Goal: Information Seeking & Learning: Learn about a topic

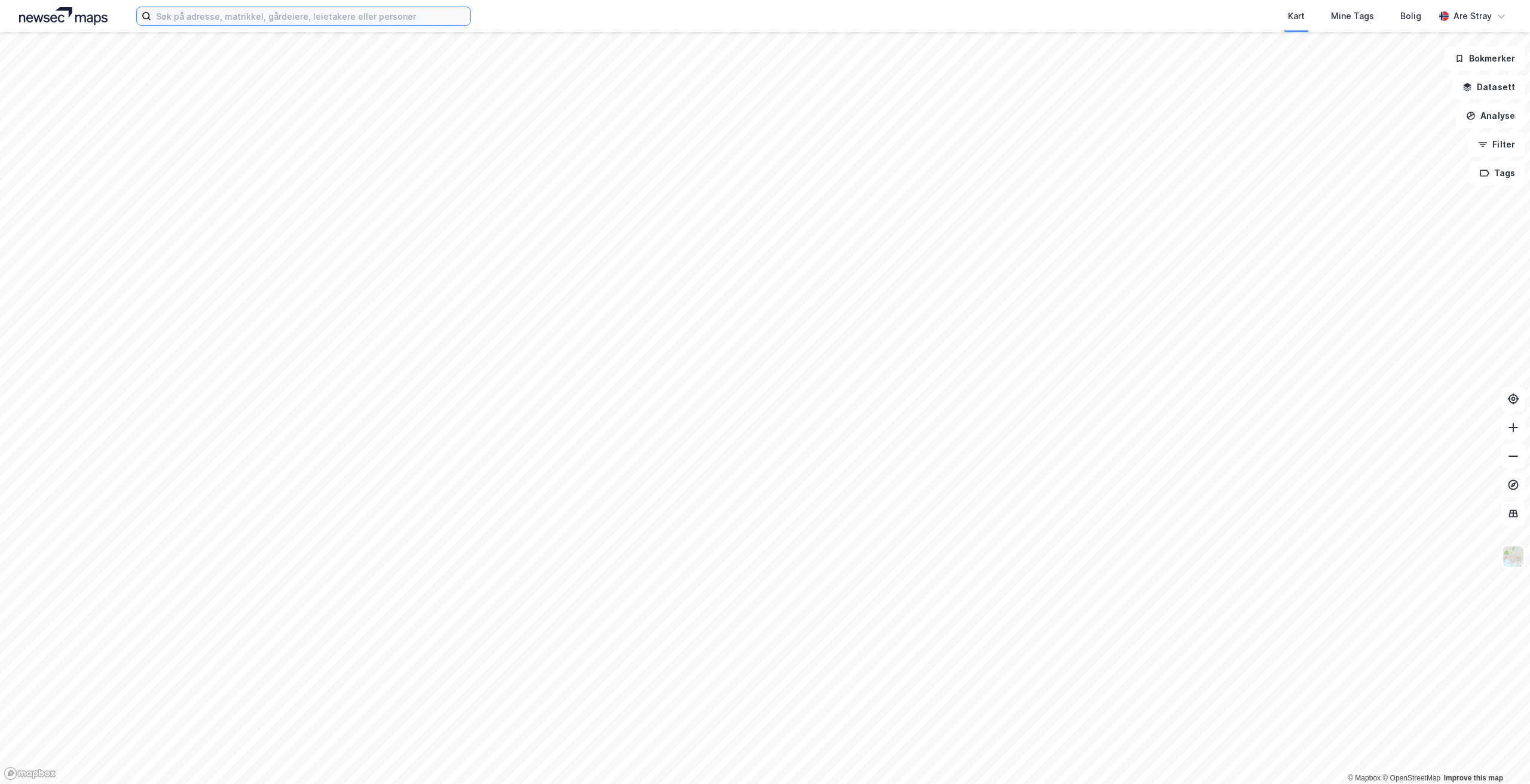
click at [241, 20] on input at bounding box center [310, 16] width 319 height 18
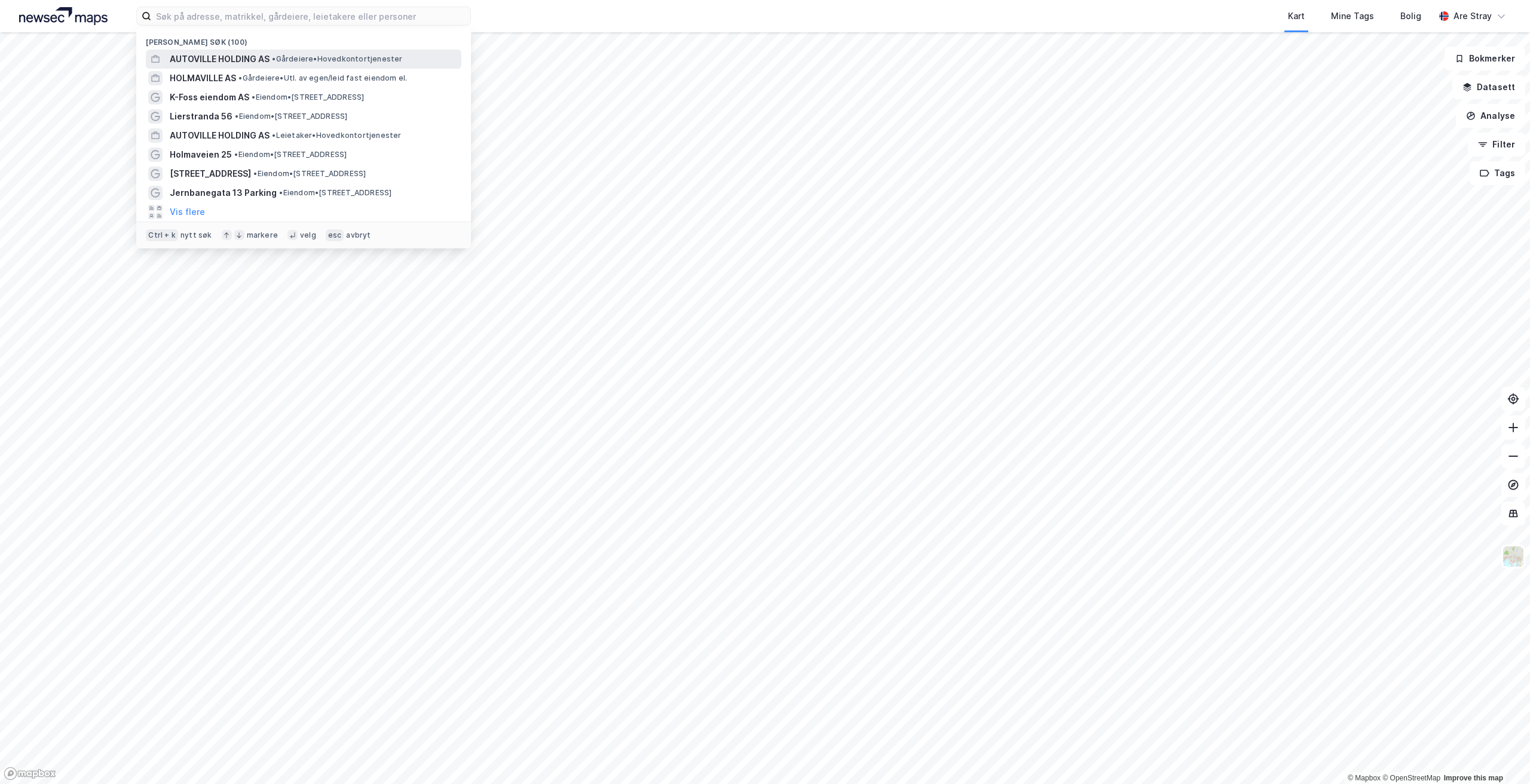
click at [257, 59] on span "AUTOVILLE HOLDING AS" at bounding box center [219, 59] width 100 height 14
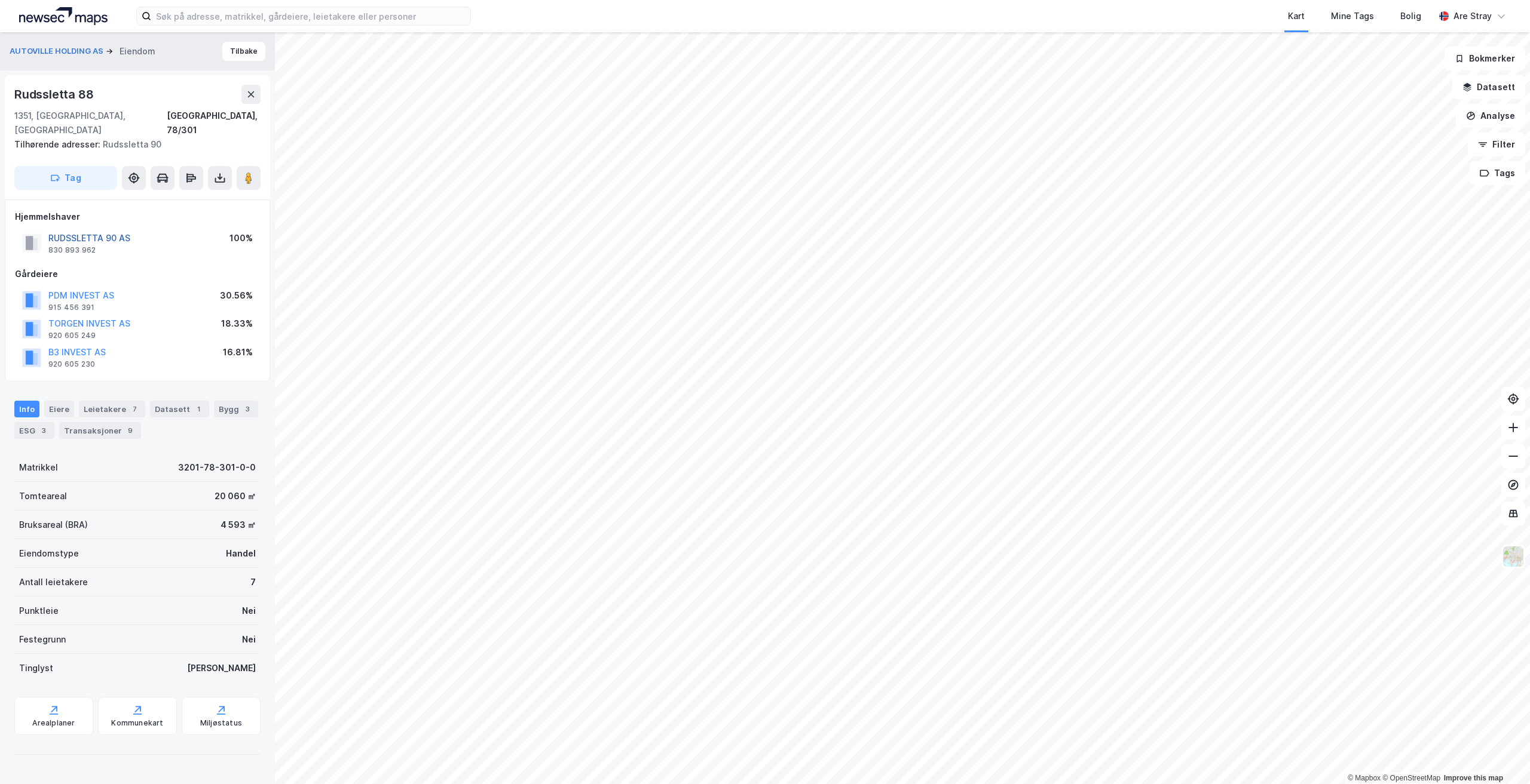
click at [0, 0] on button "RUDSSLETTA 90 AS" at bounding box center [0, 0] width 0 height 0
click at [216, 18] on input at bounding box center [310, 16] width 319 height 18
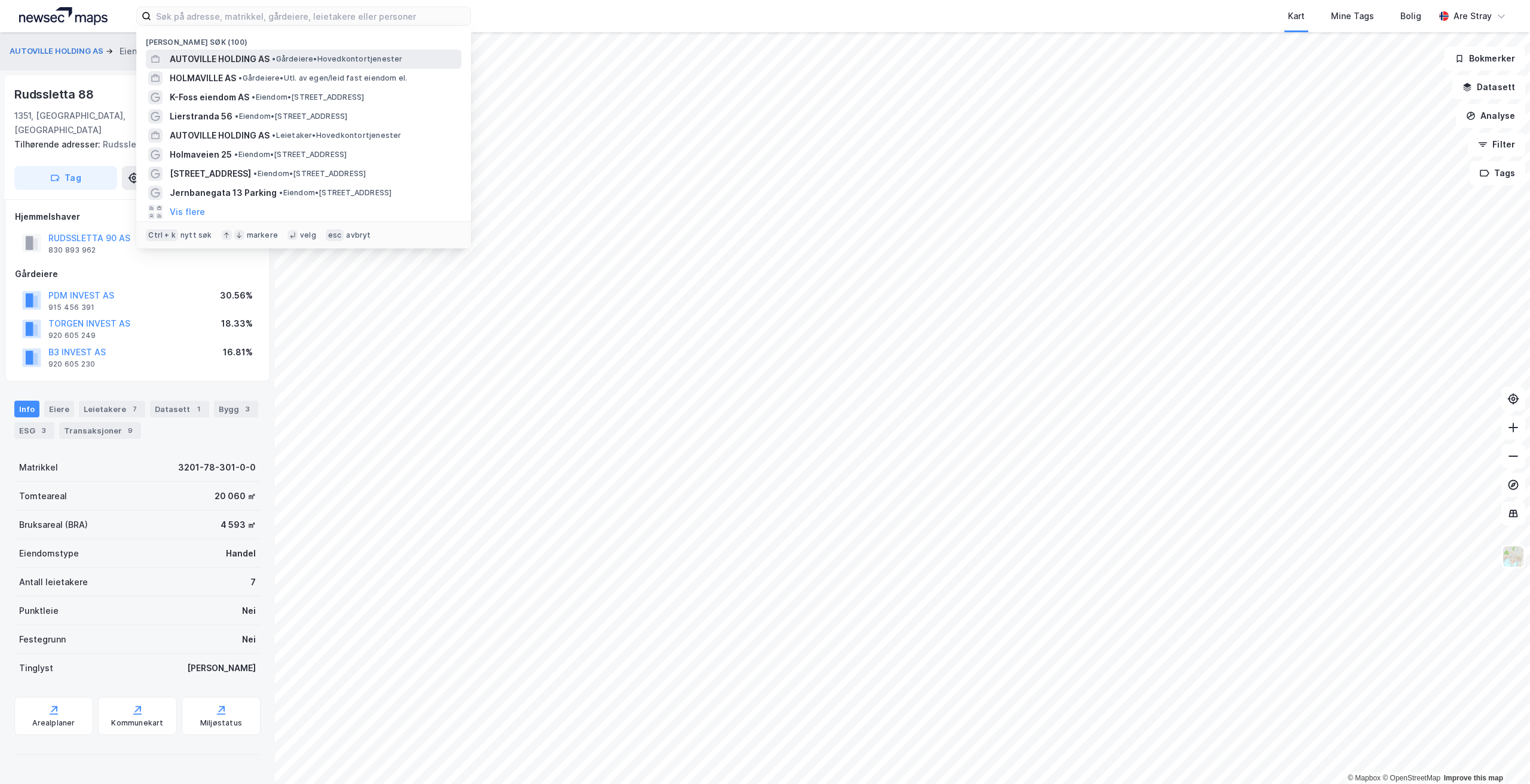
click at [240, 55] on span "AUTOVILLE HOLDING AS" at bounding box center [219, 59] width 100 height 14
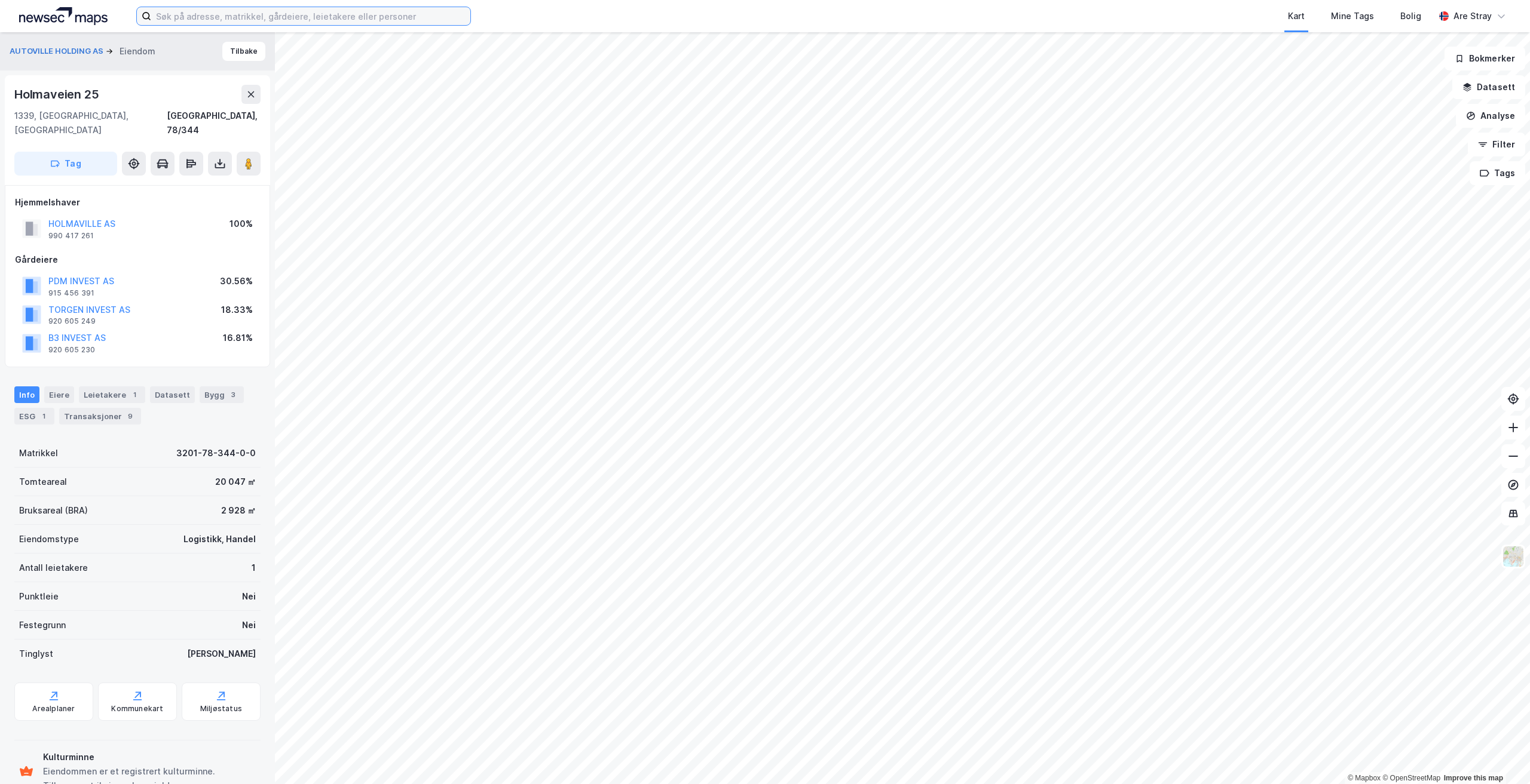
click at [253, 16] on input at bounding box center [310, 16] width 319 height 18
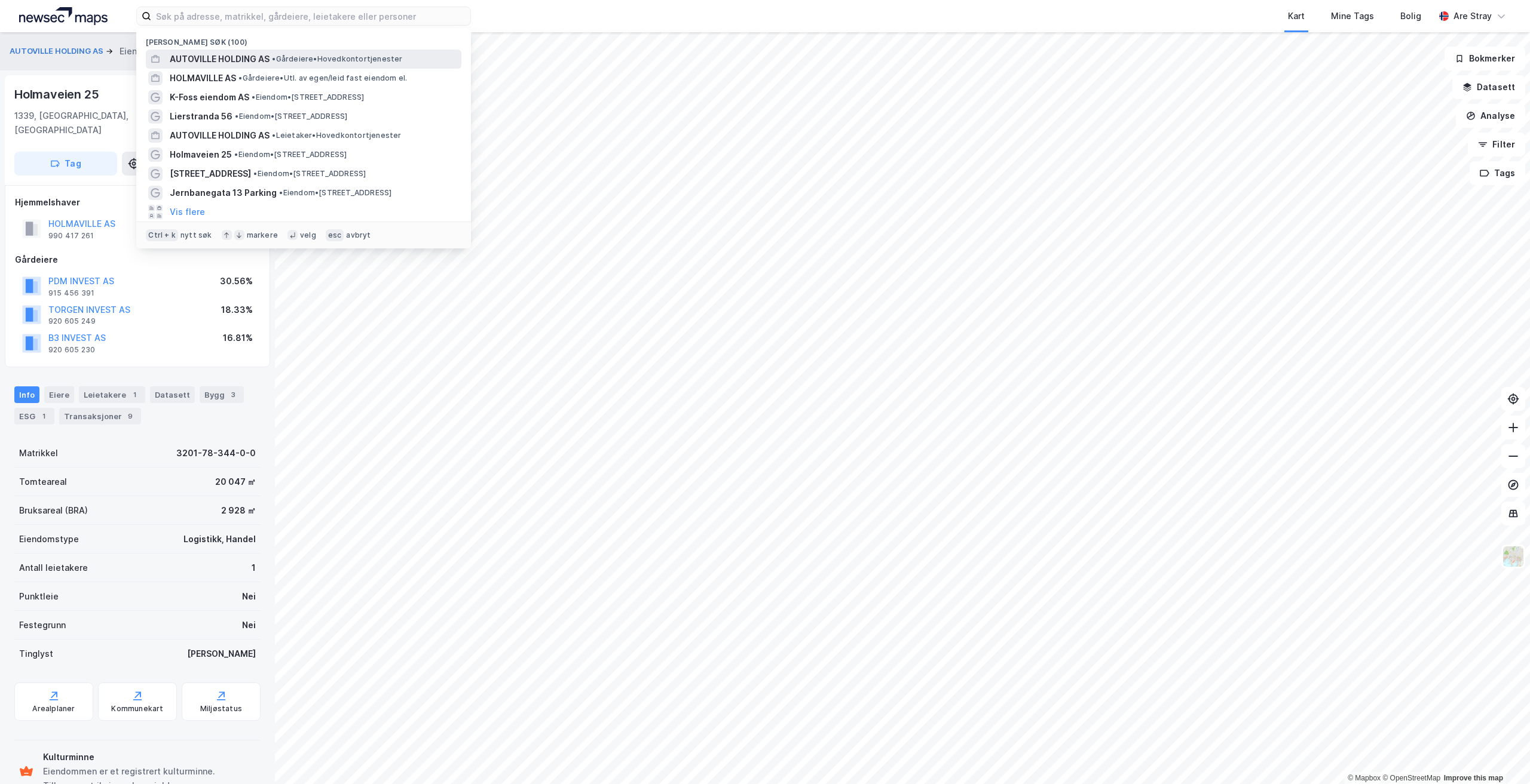
click at [235, 56] on span "AUTOVILLE HOLDING AS" at bounding box center [219, 59] width 100 height 14
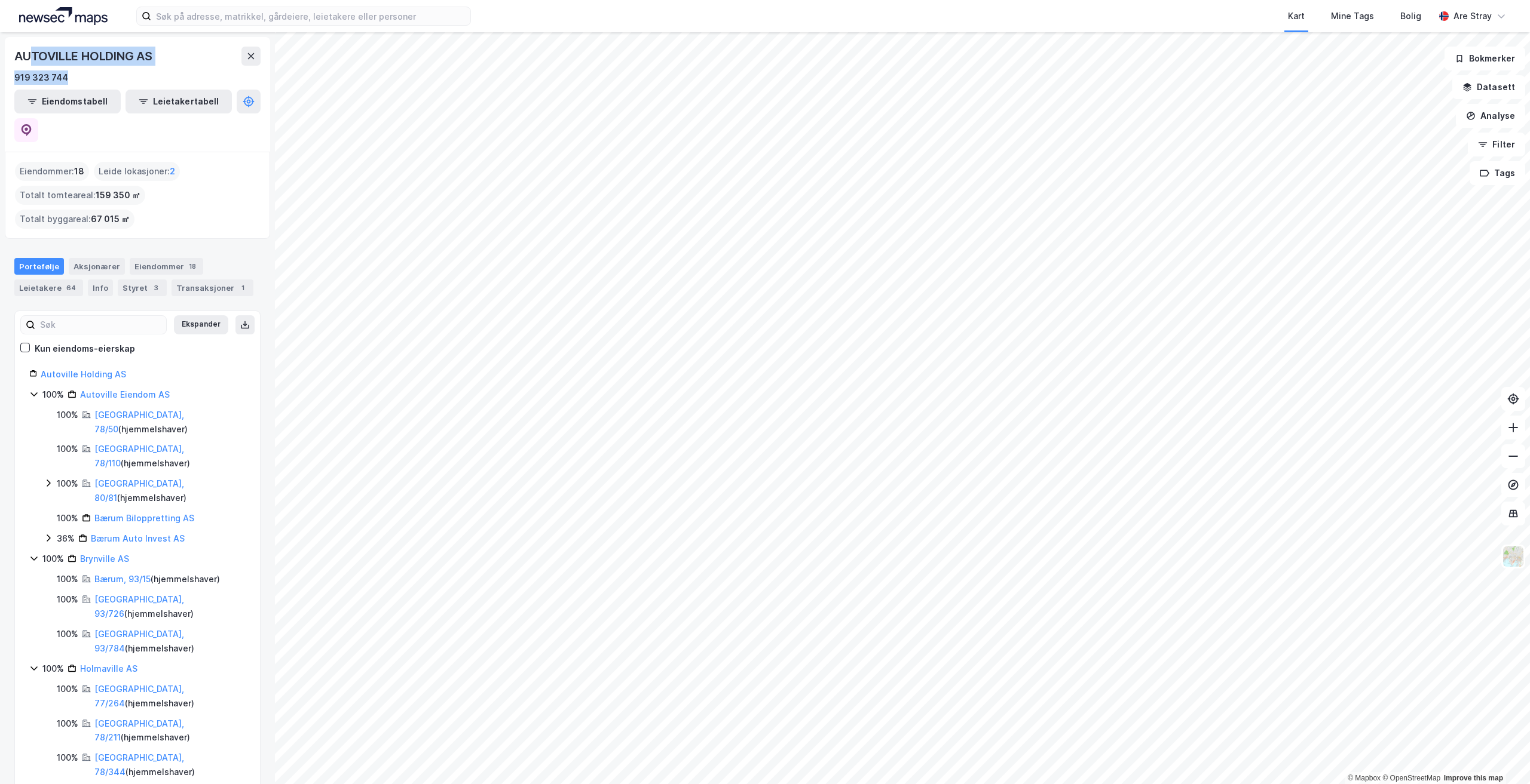
drag, startPoint x: 62, startPoint y: 70, endPoint x: 173, endPoint y: 68, distance: 111.0
click at [167, 74] on div "AUTOVILLE HOLDING AS 919 323 744" at bounding box center [137, 66] width 246 height 38
click at [174, 62] on div "AUTOVILLE HOLDING AS" at bounding box center [137, 56] width 246 height 19
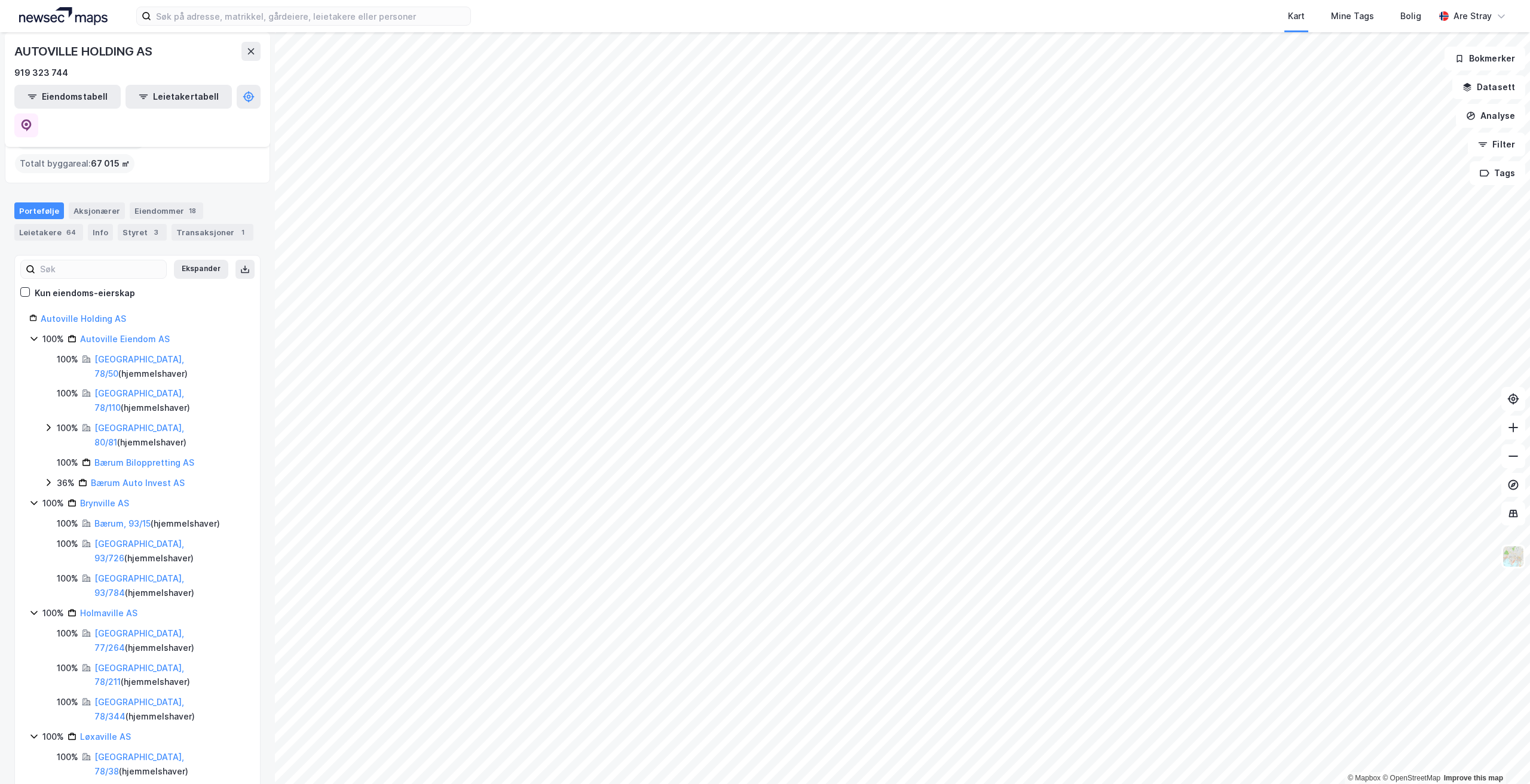
scroll to position [60, 0]
click at [103, 604] on link "Holmaville AS" at bounding box center [108, 609] width 57 height 10
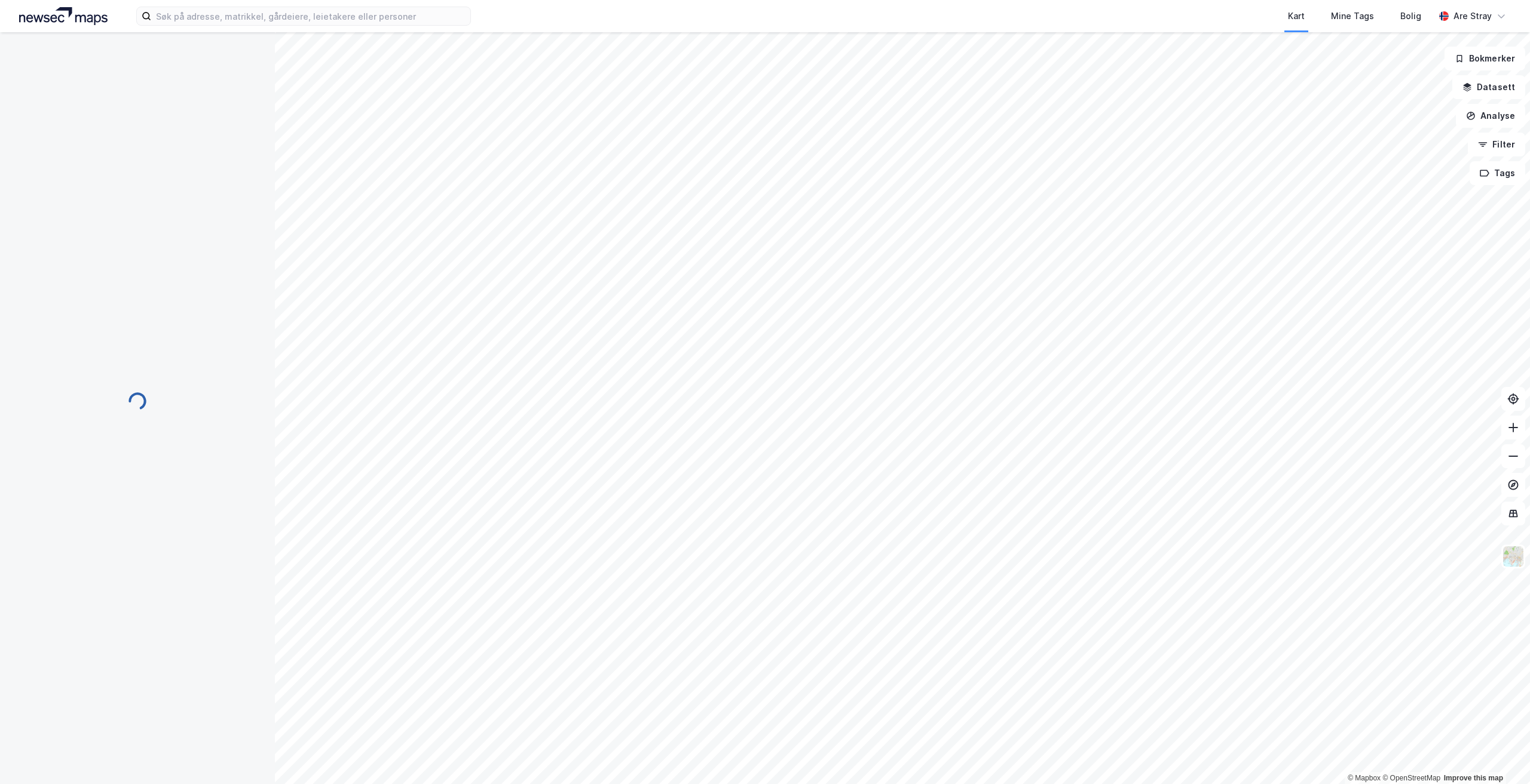
scroll to position [0, 0]
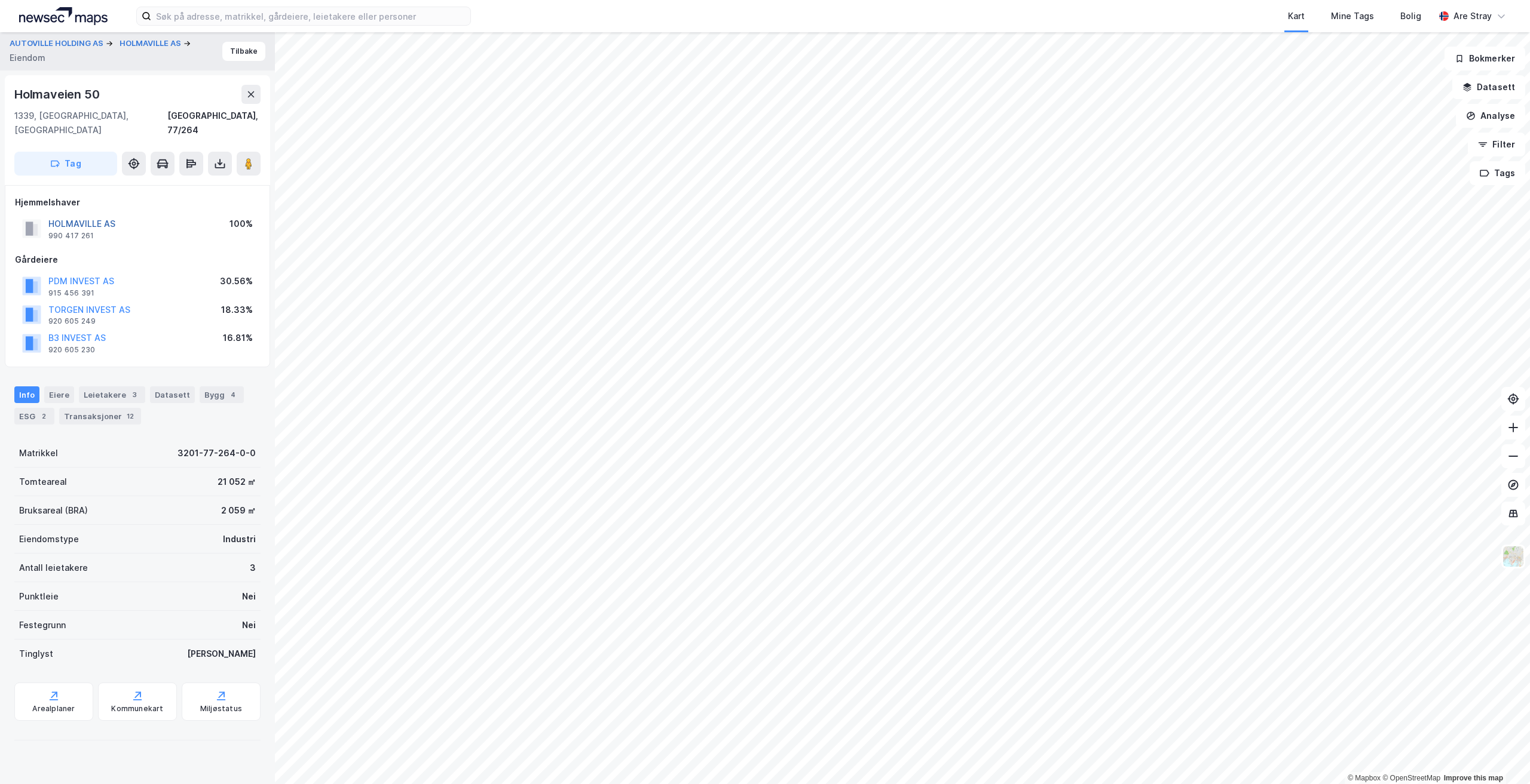
click at [94, 217] on div "HOLMAVILLE AS" at bounding box center [82, 224] width 67 height 14
click at [0, 0] on button "HOLMAVILLE AS" at bounding box center [0, 0] width 0 height 0
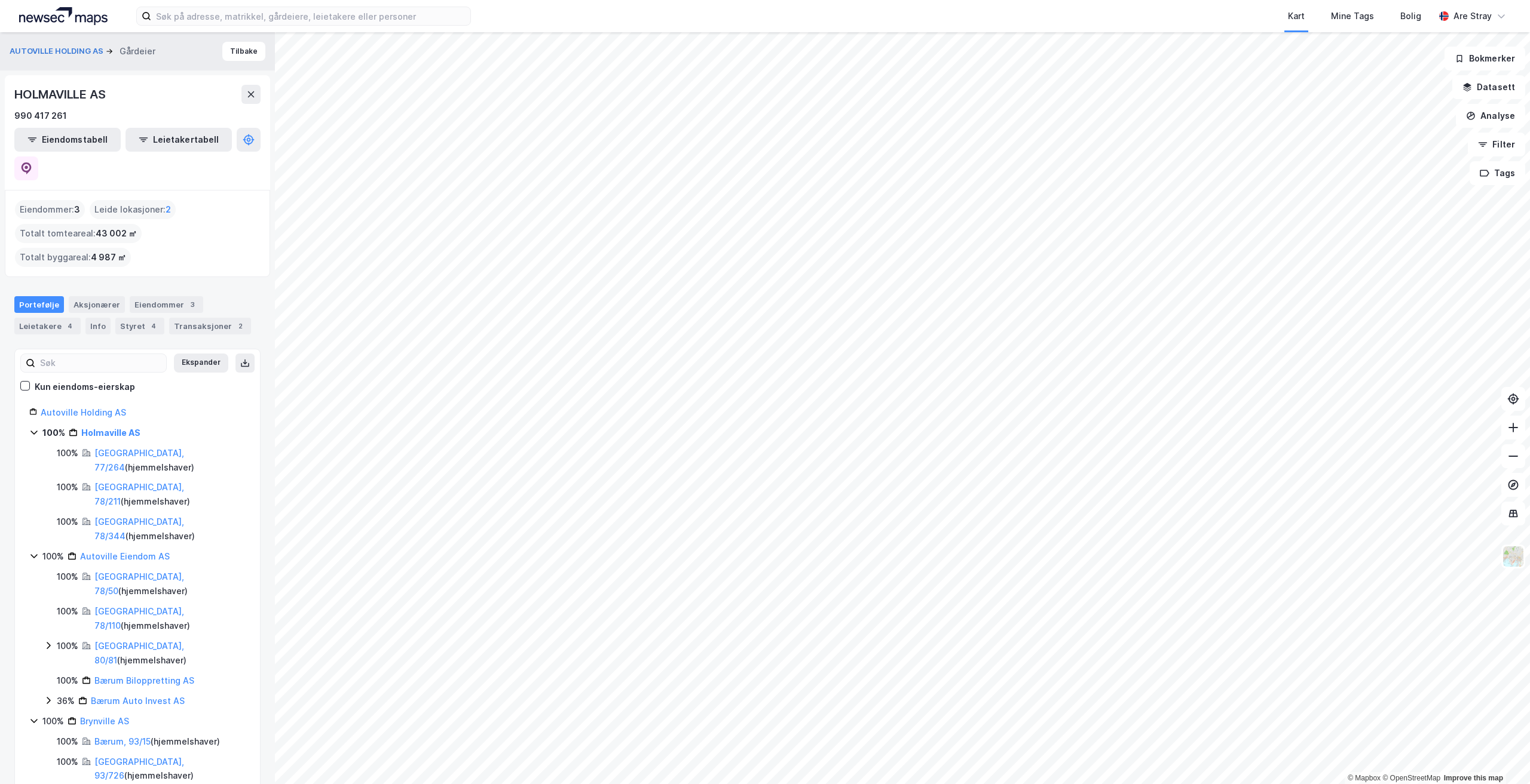
click at [366, 26] on div "Kart Mine Tags Bolig Are Stray" at bounding box center [765, 16] width 1530 height 32
click at [364, 21] on input at bounding box center [310, 16] width 319 height 18
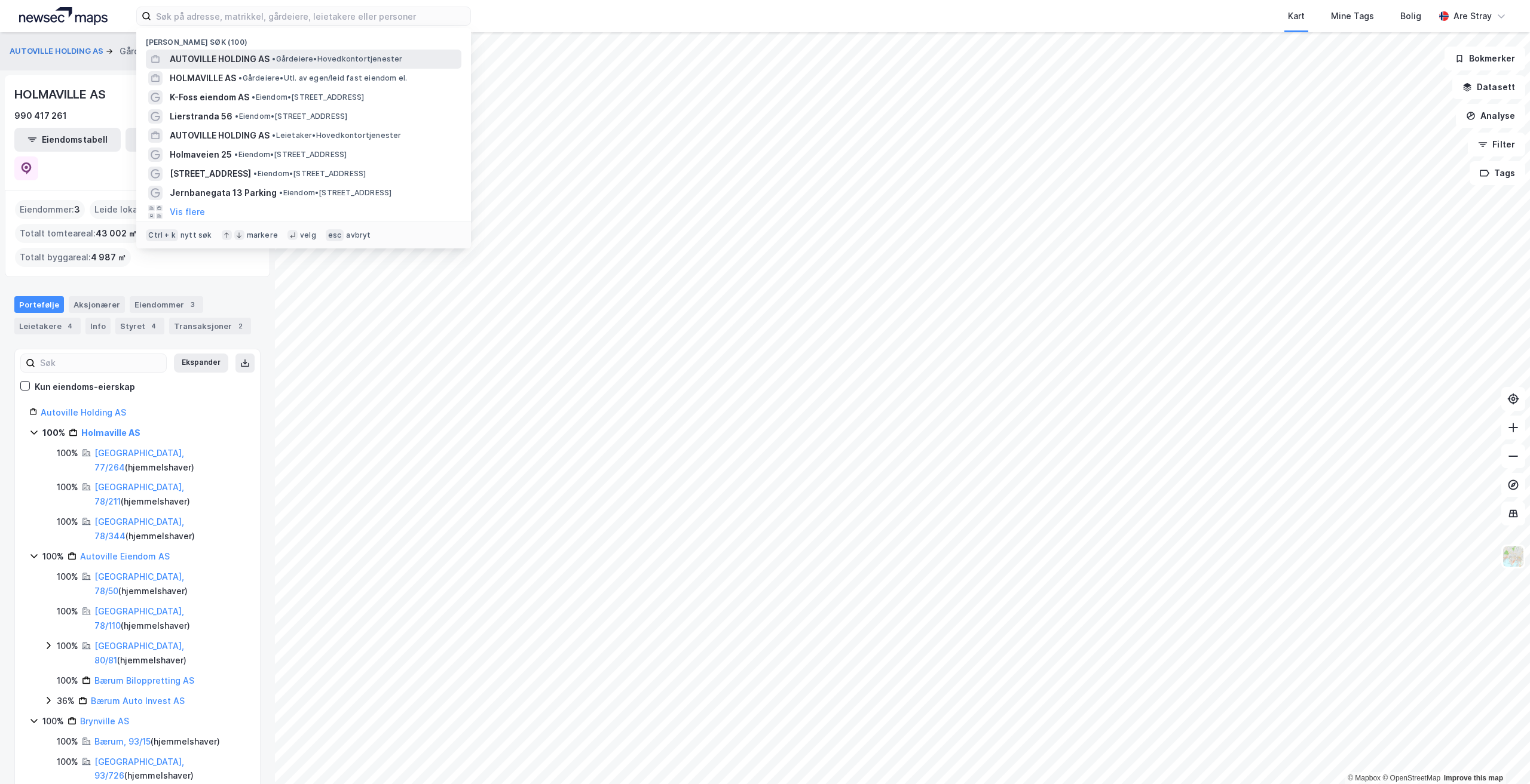
click at [263, 52] on span "AUTOVILLE HOLDING AS" at bounding box center [219, 59] width 100 height 14
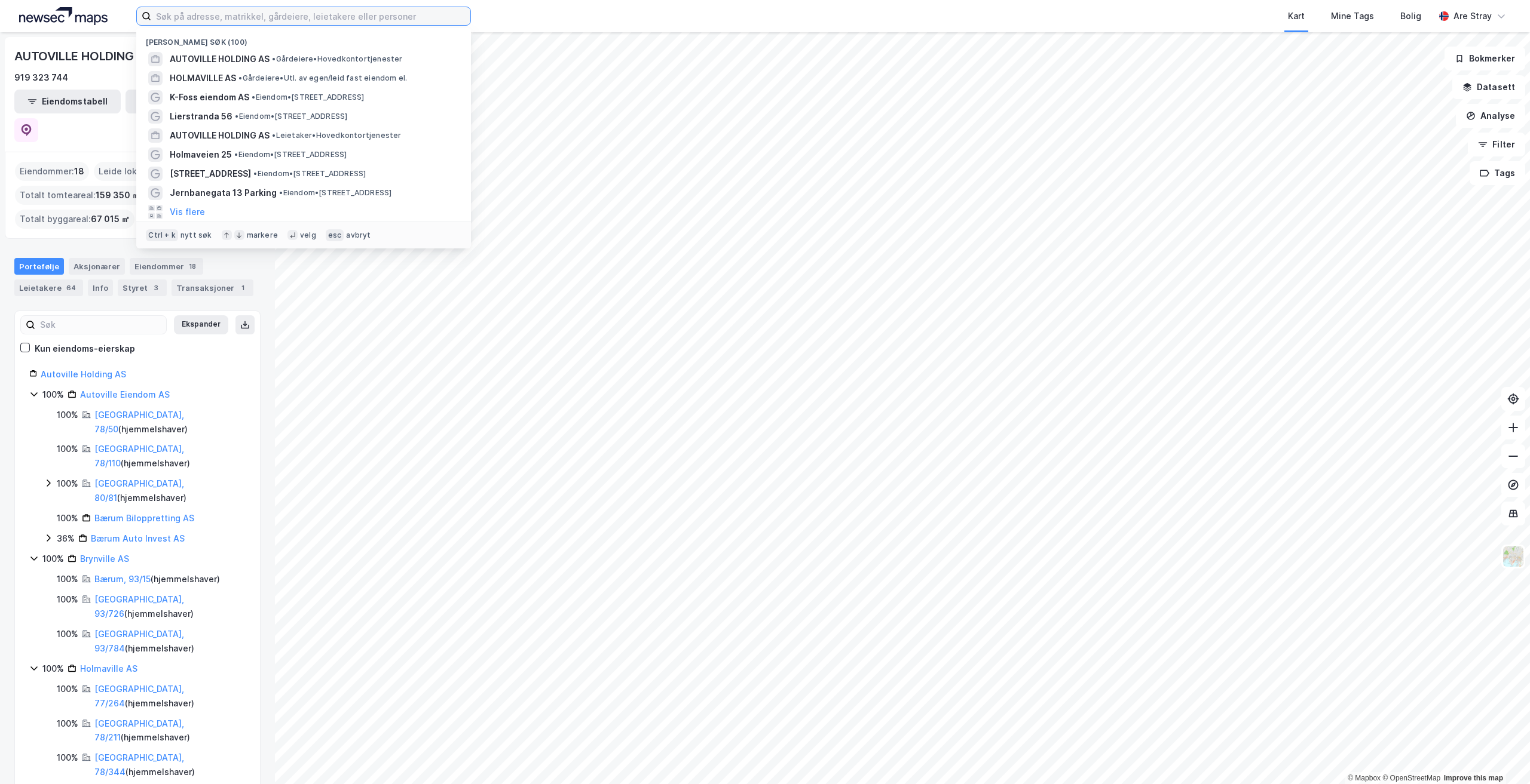
click at [196, 16] on input at bounding box center [310, 16] width 319 height 18
click at [221, 58] on span "AUTOVILLE HOLDING AS" at bounding box center [219, 59] width 100 height 14
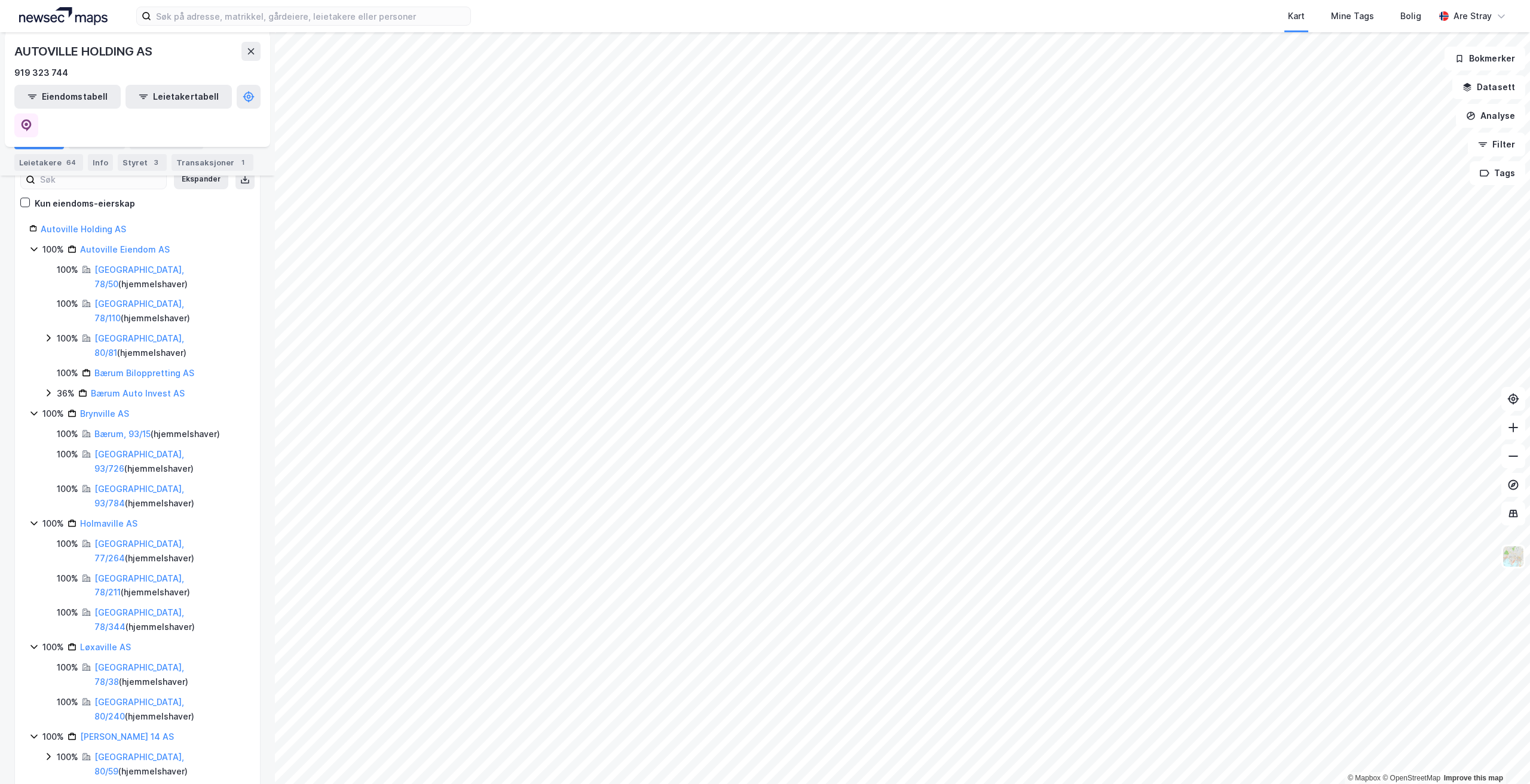
scroll to position [146, 0]
click at [99, 641] on link "Løxaville AS" at bounding box center [105, 646] width 51 height 10
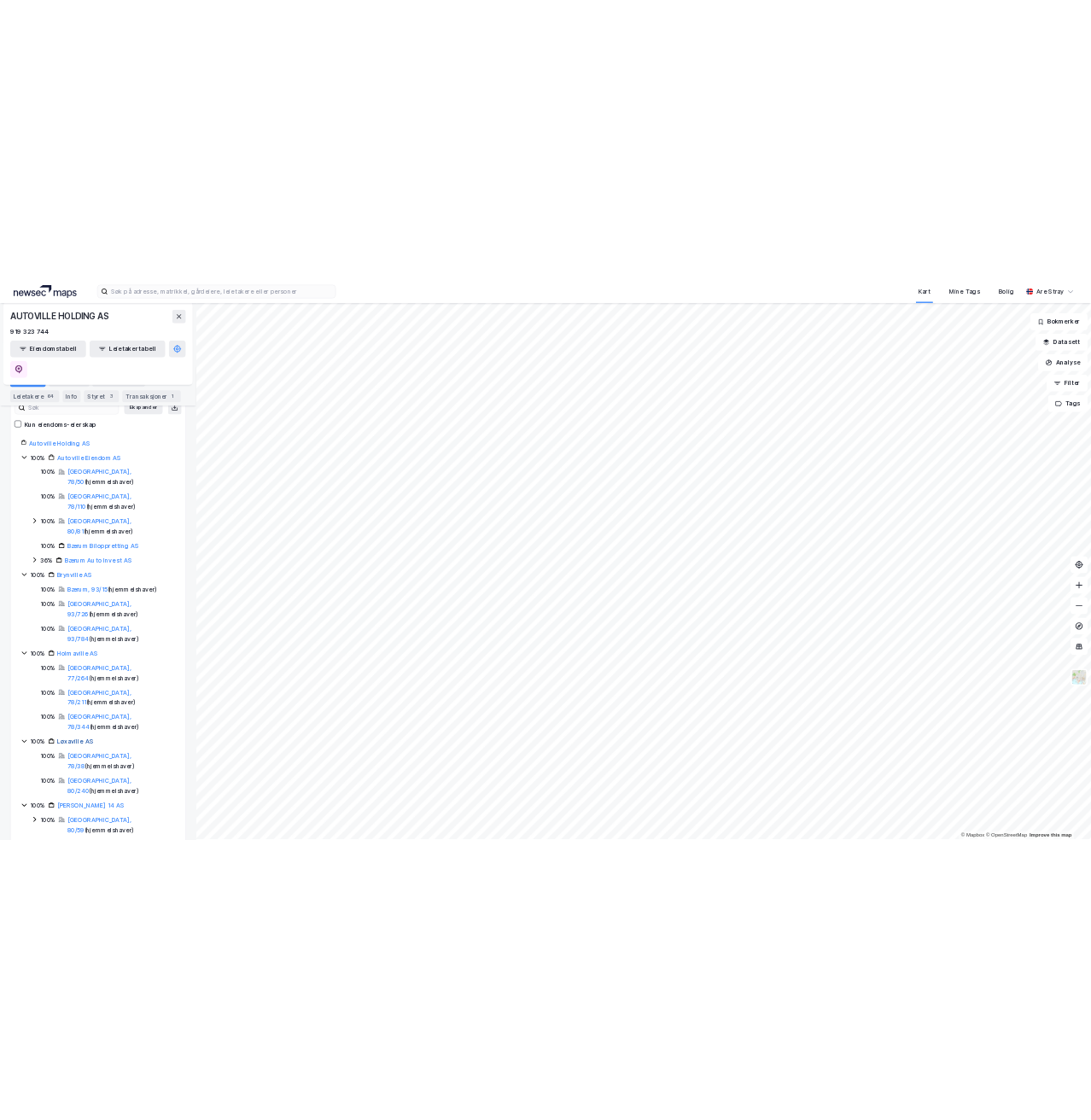
scroll to position [0, 0]
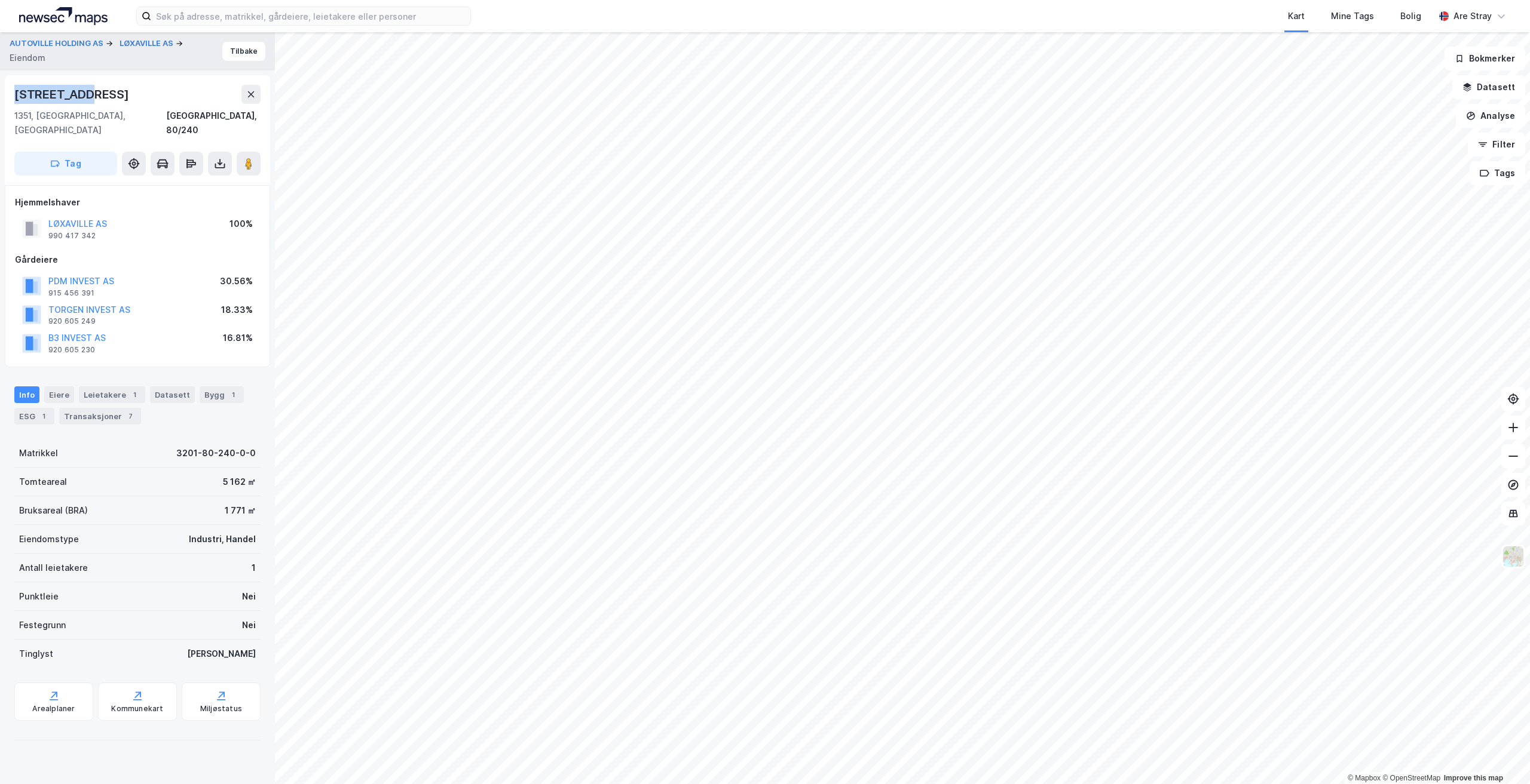
drag, startPoint x: 16, startPoint y: 97, endPoint x: 94, endPoint y: 101, distance: 78.1
click at [94, 101] on div "[STREET_ADDRESS]" at bounding box center [137, 94] width 246 height 19
copy div "[STREET_ADDRESS]"
click at [163, 86] on div "[STREET_ADDRESS]" at bounding box center [137, 94] width 246 height 19
drag, startPoint x: 10, startPoint y: 118, endPoint x: 97, endPoint y: 118, distance: 87.0
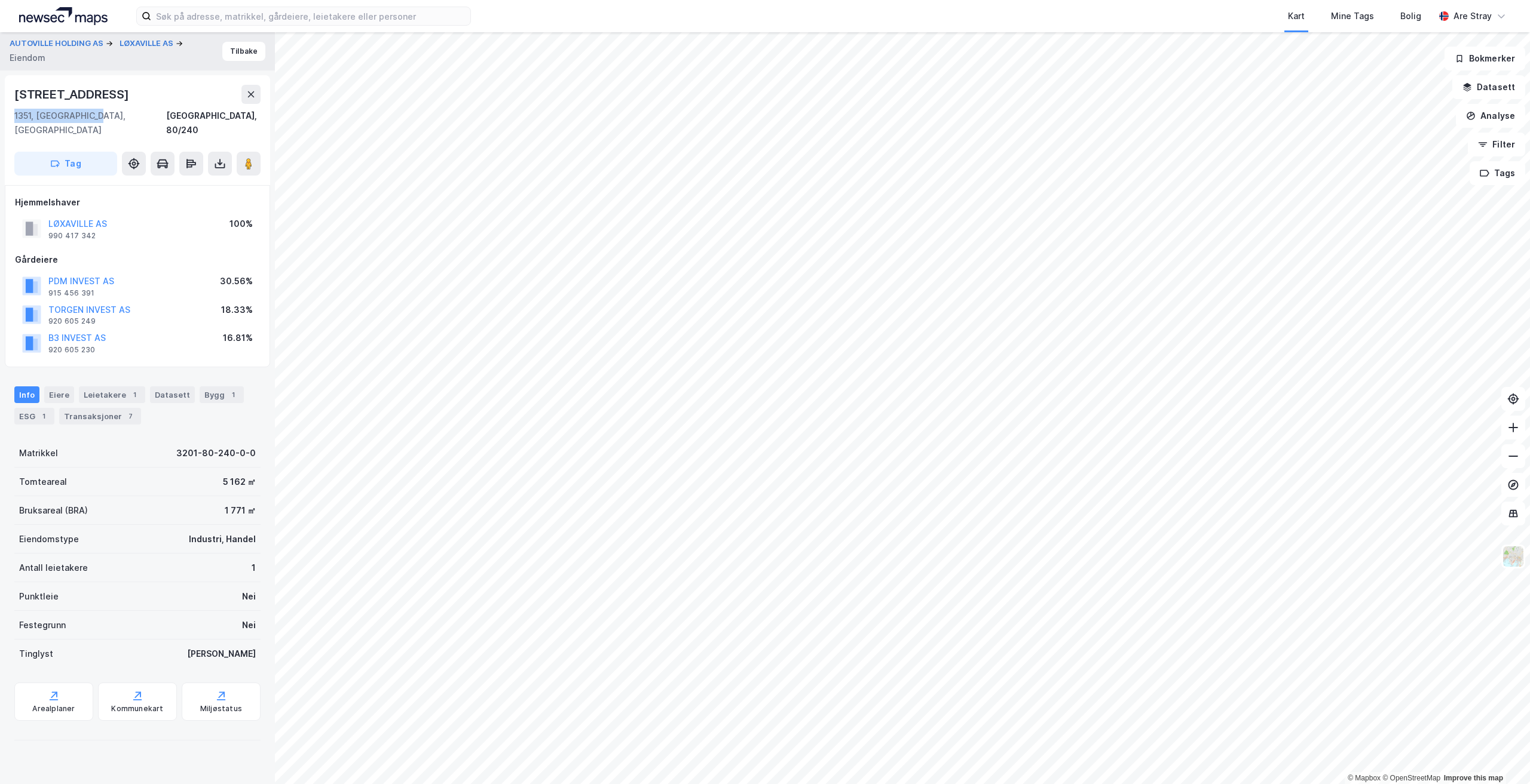
click at [97, 118] on div "[STREET_ADDRESS]" at bounding box center [137, 130] width 266 height 110
copy div "1351, [GEOGRAPHIC_DATA], [GEOGRAPHIC_DATA]"
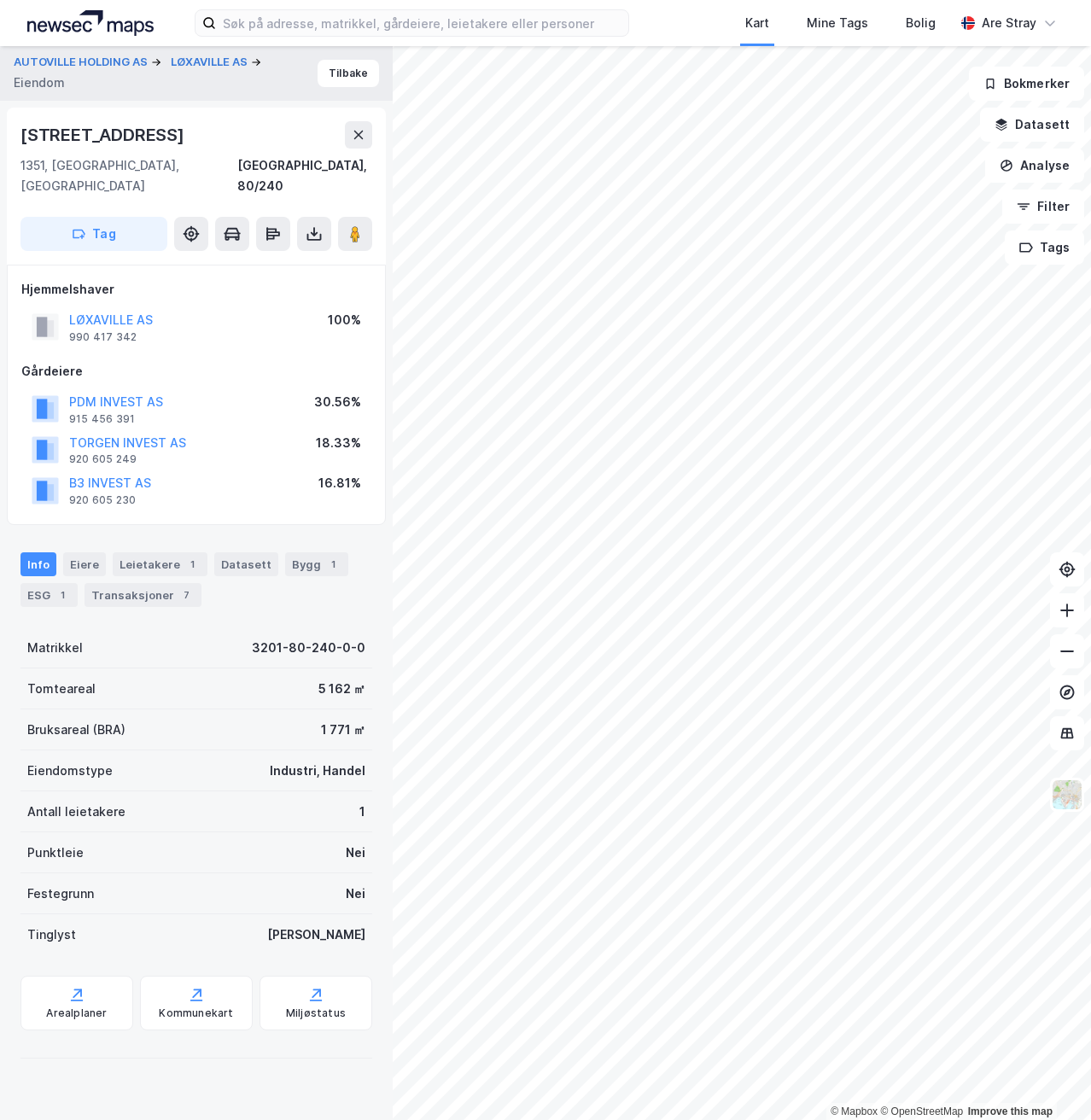
click at [138, 101] on div "AUTOVILLE HOLDING AS LØXAVILLE AS Eiendom Tilbake Løxaveien 7 1351, [GEOGRAPHIC…" at bounding box center [196, 584] width 392 height 1075
click at [135, 560] on div "Info [PERSON_NAME] 1 Datasett Bygg 1 ESG 1 Transaksjoner 7" at bounding box center [196, 579] width 352 height 55
click at [149, 552] on div "Leietakere 1" at bounding box center [160, 564] width 95 height 24
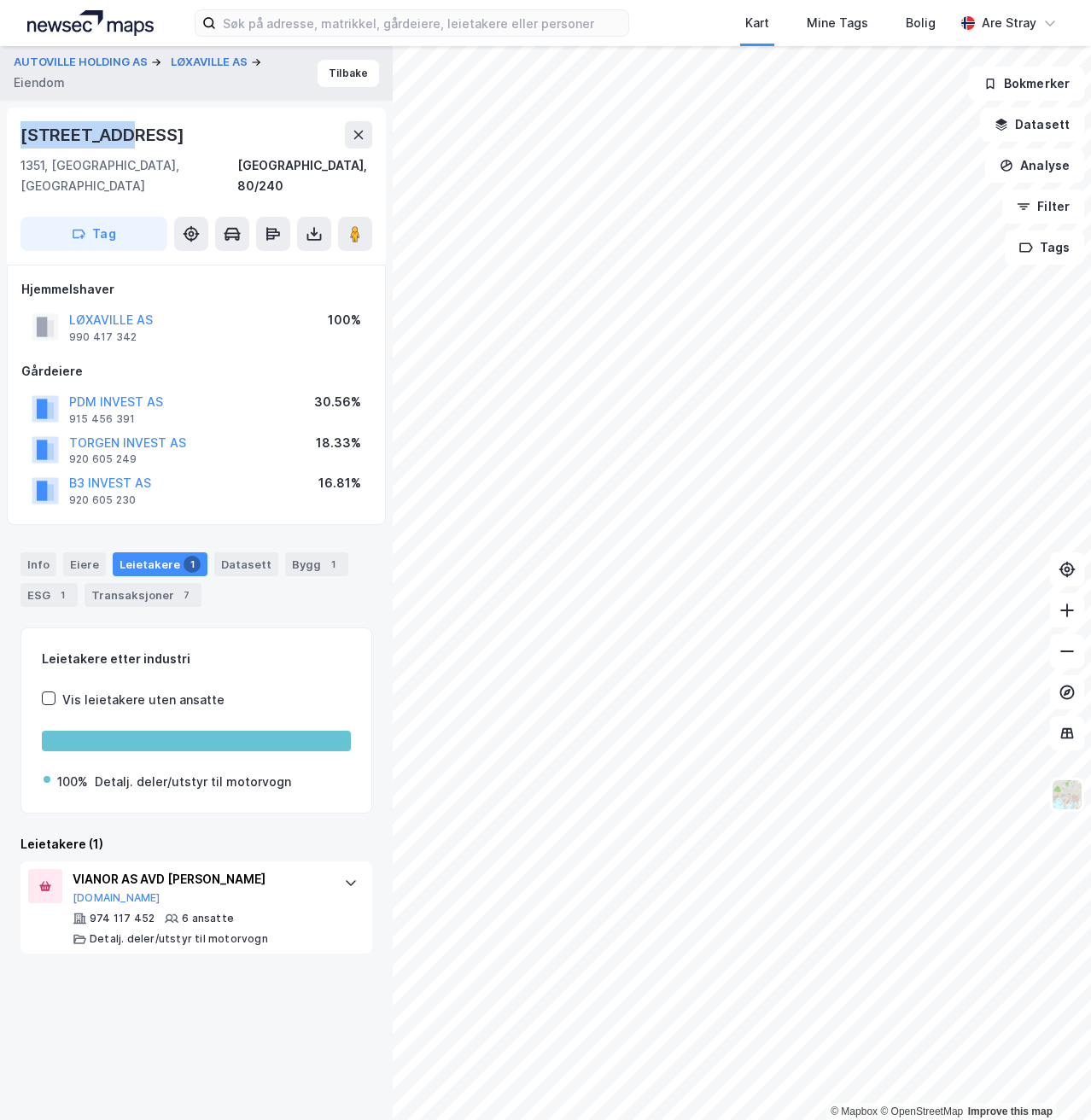
drag, startPoint x: 14, startPoint y: 132, endPoint x: 129, endPoint y: 139, distance: 115.2
click at [129, 139] on div "[STREET_ADDRESS]" at bounding box center [196, 186] width 379 height 157
click at [129, 139] on div "[STREET_ADDRESS]" at bounding box center [196, 135] width 352 height 27
drag, startPoint x: 21, startPoint y: 138, endPoint x: 146, endPoint y: 129, distance: 125.3
click at [146, 129] on div "[STREET_ADDRESS]" at bounding box center [196, 135] width 352 height 27
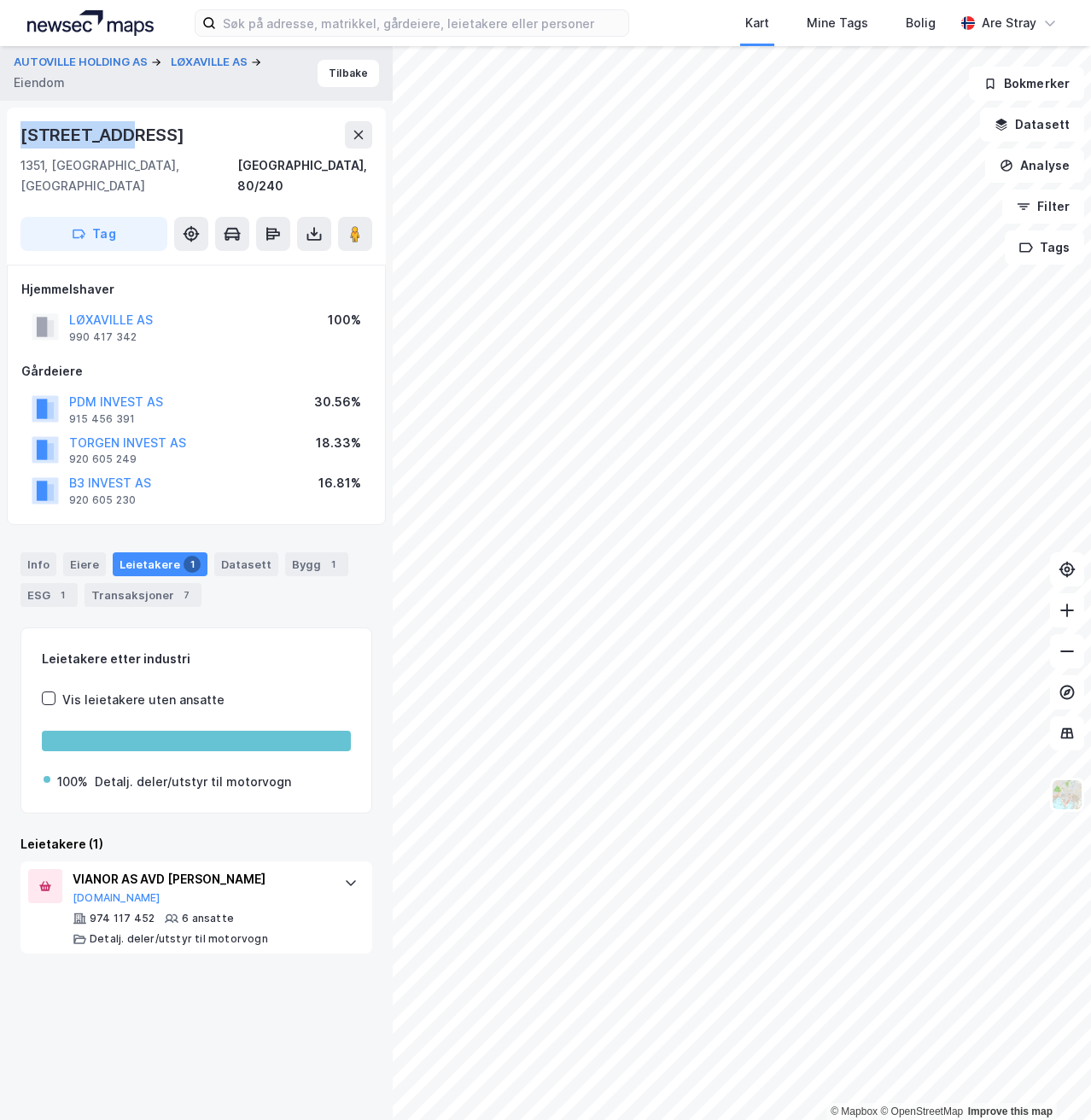
copy div "[STREET_ADDRESS]"
click at [182, 799] on div "Leietakere etter industri Vis leietakere uten ansatte 100% Detalj. deler/utstyr…" at bounding box center [196, 791] width 352 height 327
click at [119, 1013] on div "AUTOVILLE HOLDING AS LØXAVILLE AS Eiendom Tilbake Løxaveien 7 1351, [GEOGRAPHIC…" at bounding box center [196, 584] width 392 height 1075
click at [213, 63] on button "LØXAVILLE AS" at bounding box center [211, 62] width 81 height 17
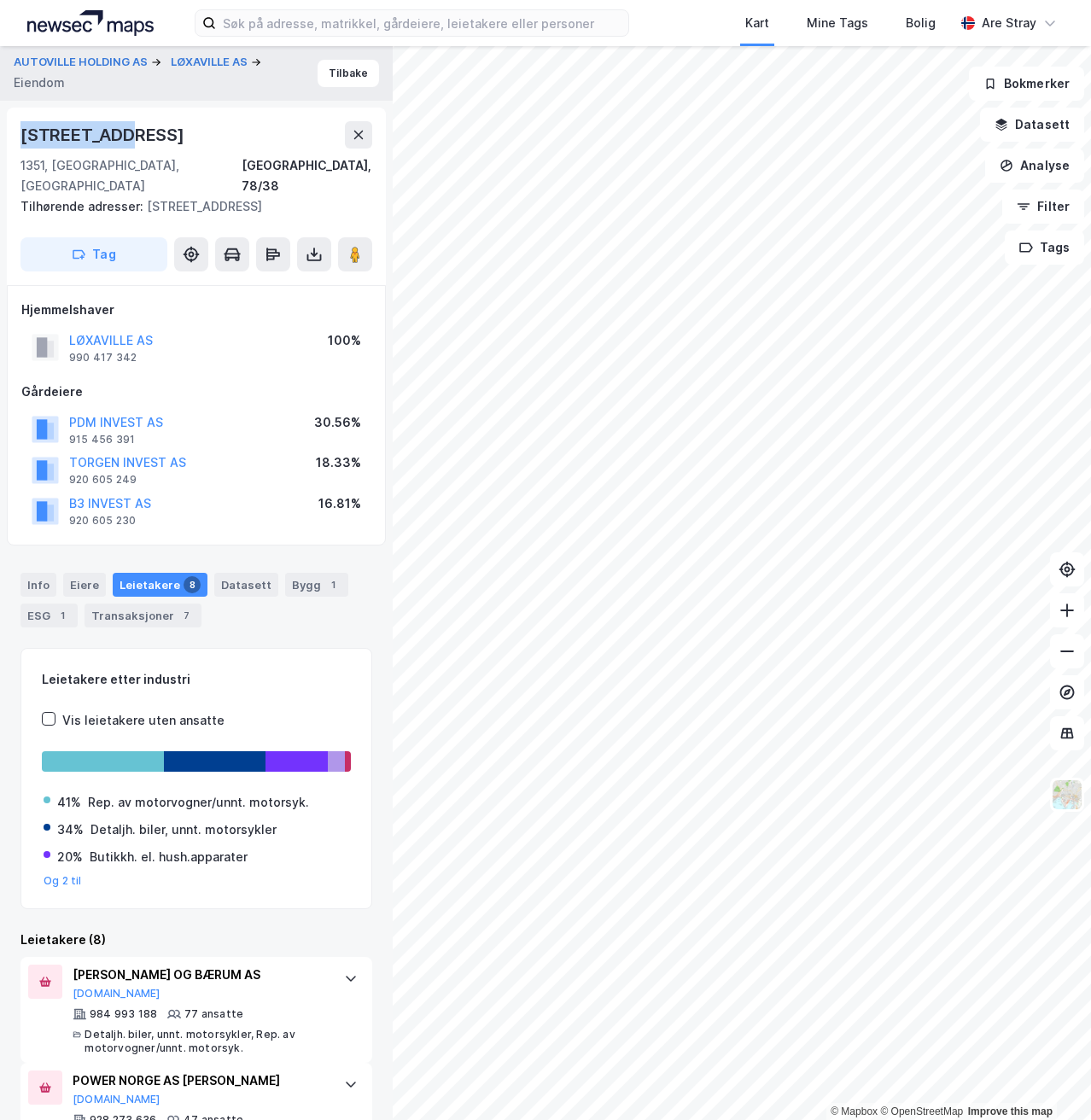
drag, startPoint x: 20, startPoint y: 132, endPoint x: 115, endPoint y: 133, distance: 95.0
click at [115, 133] on div "[STREET_ADDRESS]" at bounding box center [104, 135] width 167 height 27
copy div "[STREET_ADDRESS]"
click at [45, 167] on div "1351, [GEOGRAPHIC_DATA], [GEOGRAPHIC_DATA]" at bounding box center [131, 176] width 221 height 41
drag, startPoint x: 20, startPoint y: 167, endPoint x: 161, endPoint y: 162, distance: 141.1
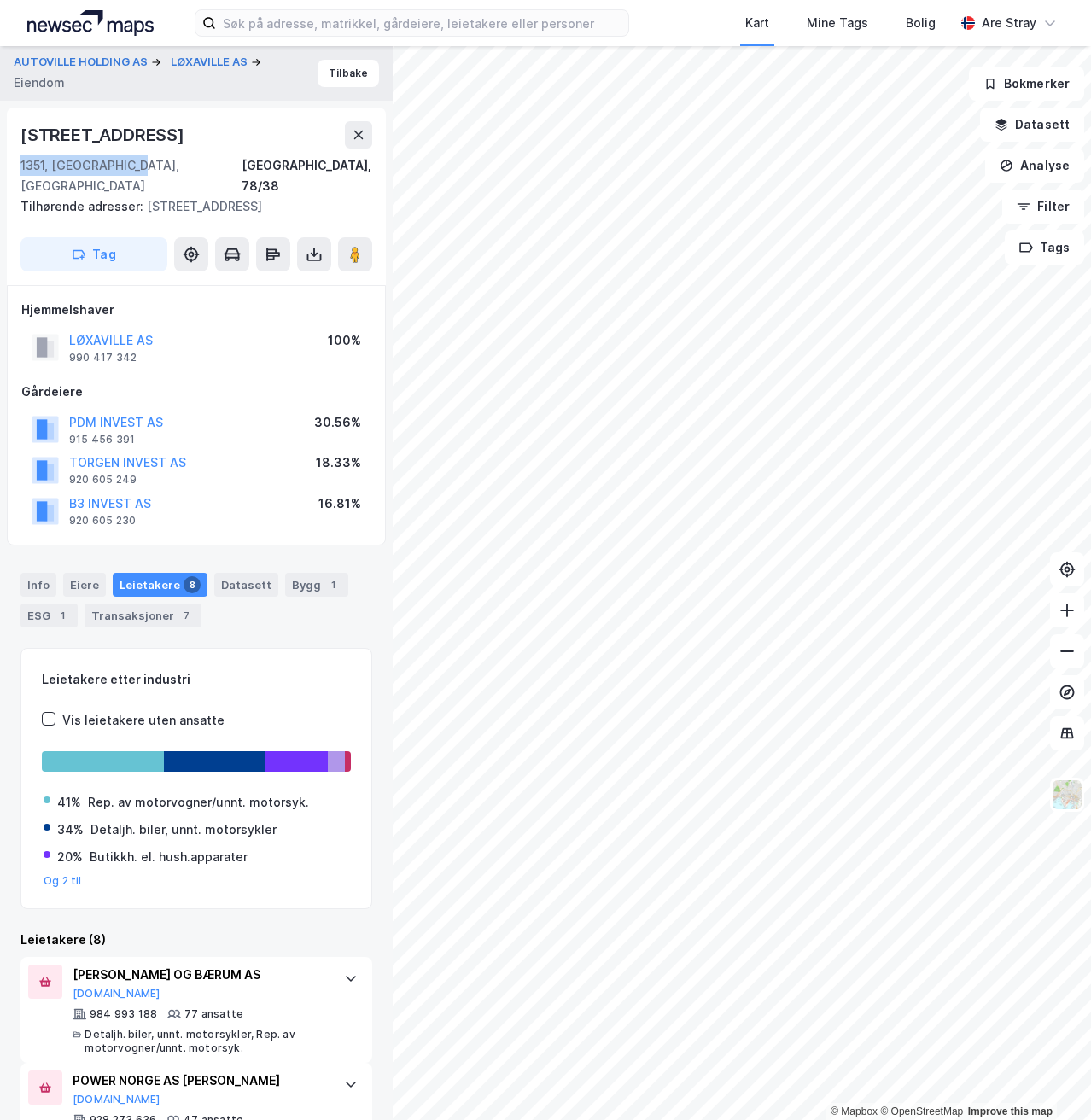
click at [161, 162] on div "1351, [GEOGRAPHIC_DATA], [GEOGRAPHIC_DATA], 78/38" at bounding box center [196, 176] width 352 height 41
copy div "1351, [GEOGRAPHIC_DATA], [GEOGRAPHIC_DATA]"
click at [94, 125] on div "[STREET_ADDRESS]" at bounding box center [104, 135] width 167 height 27
click at [209, 61] on button "LØXAVILLE AS" at bounding box center [211, 62] width 81 height 17
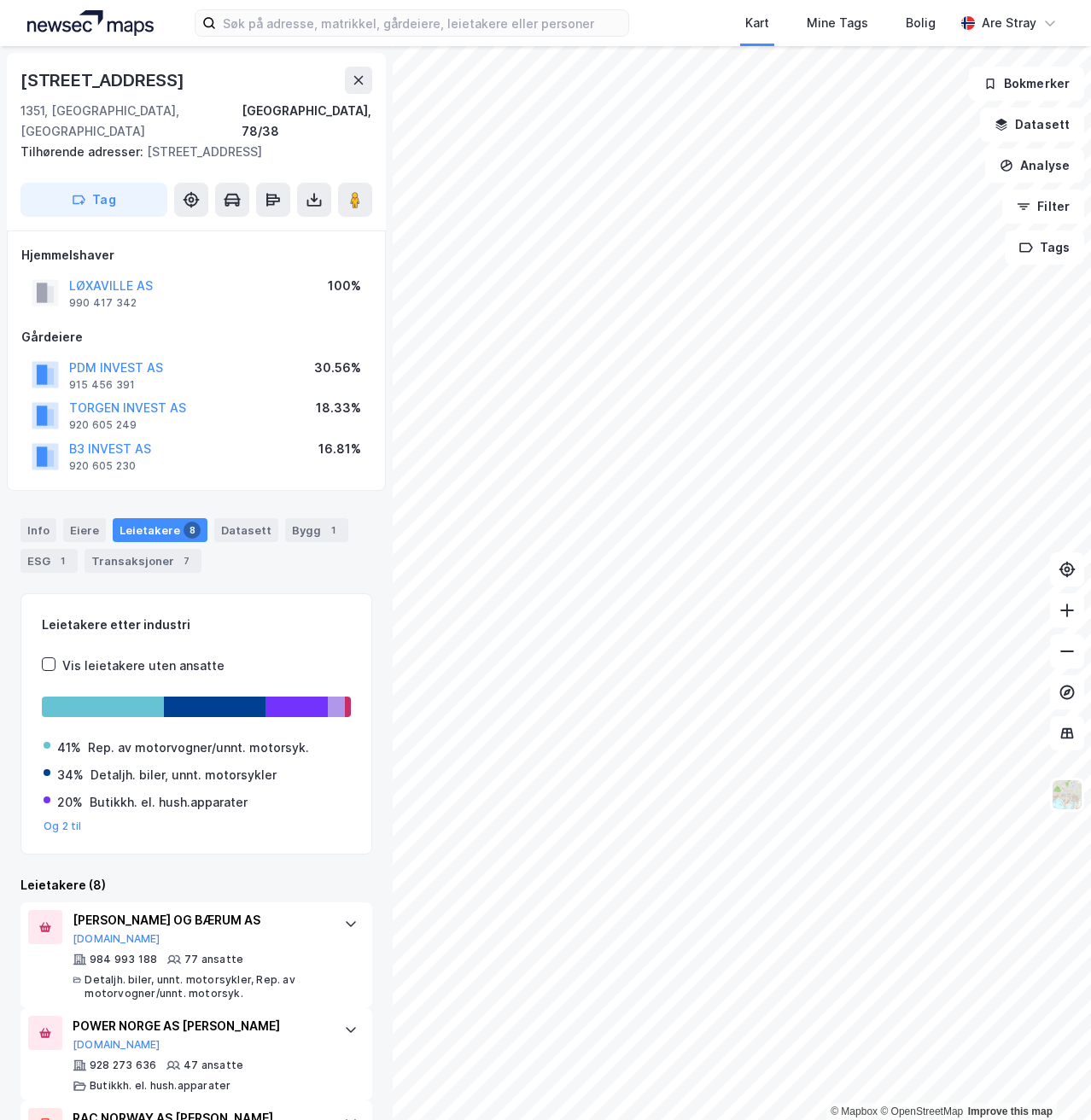
click at [173, 142] on div "Tilhørende adresser: [STREET_ADDRESS]" at bounding box center [189, 152] width 338 height 20
click at [172, 142] on div "Tilhørende adresser: [STREET_ADDRESS]" at bounding box center [189, 152] width 338 height 20
click at [134, 145] on span "Tilhørende adresser:" at bounding box center [83, 152] width 126 height 15
drag, startPoint x: 143, startPoint y: 134, endPoint x: 237, endPoint y: 126, distance: 94.3
click at [237, 142] on div "Tilhørende adresser: [STREET_ADDRESS]" at bounding box center [189, 152] width 338 height 20
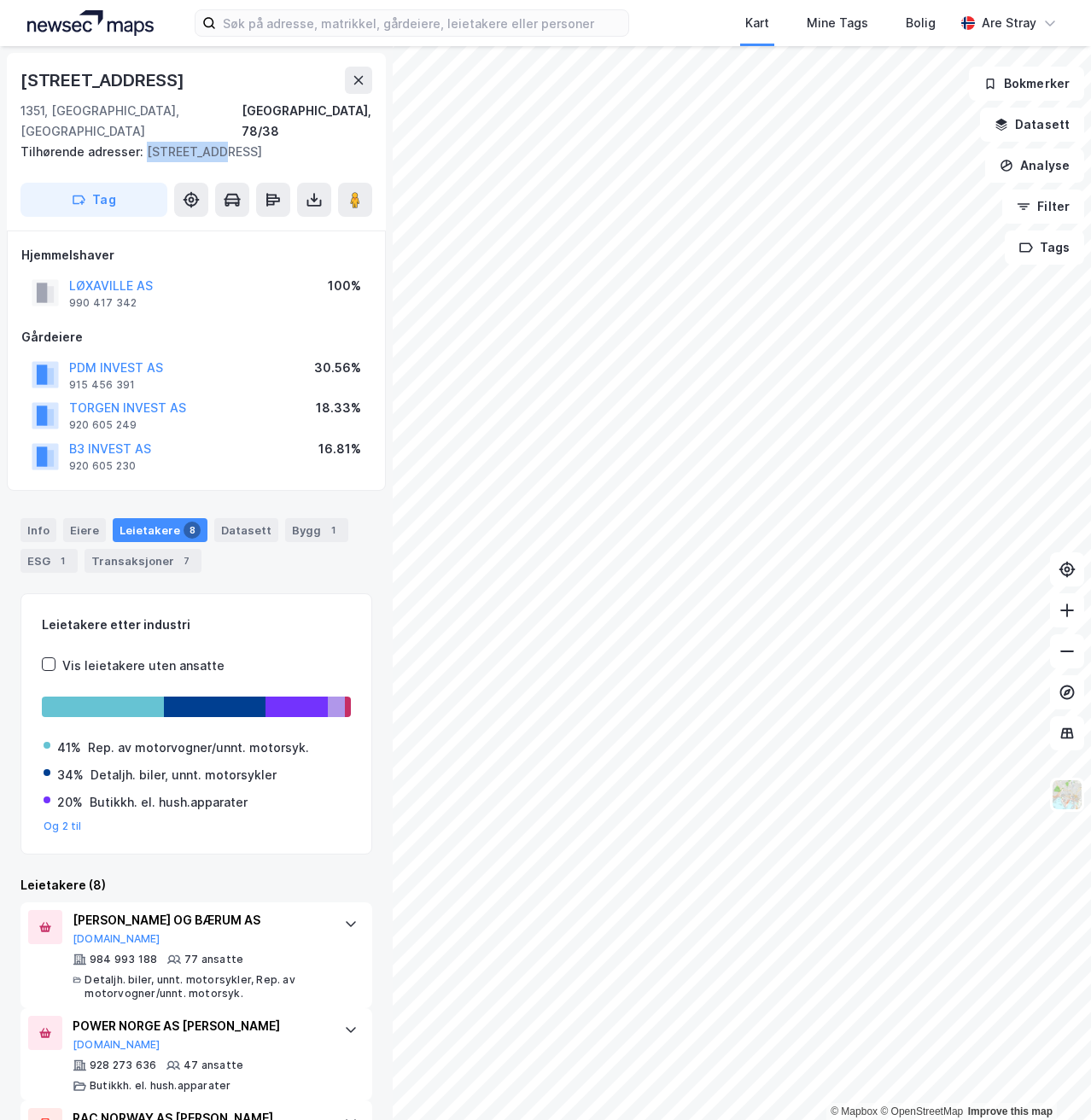
click at [237, 142] on div "Tilhørende adresser: [STREET_ADDRESS]" at bounding box center [189, 152] width 338 height 20
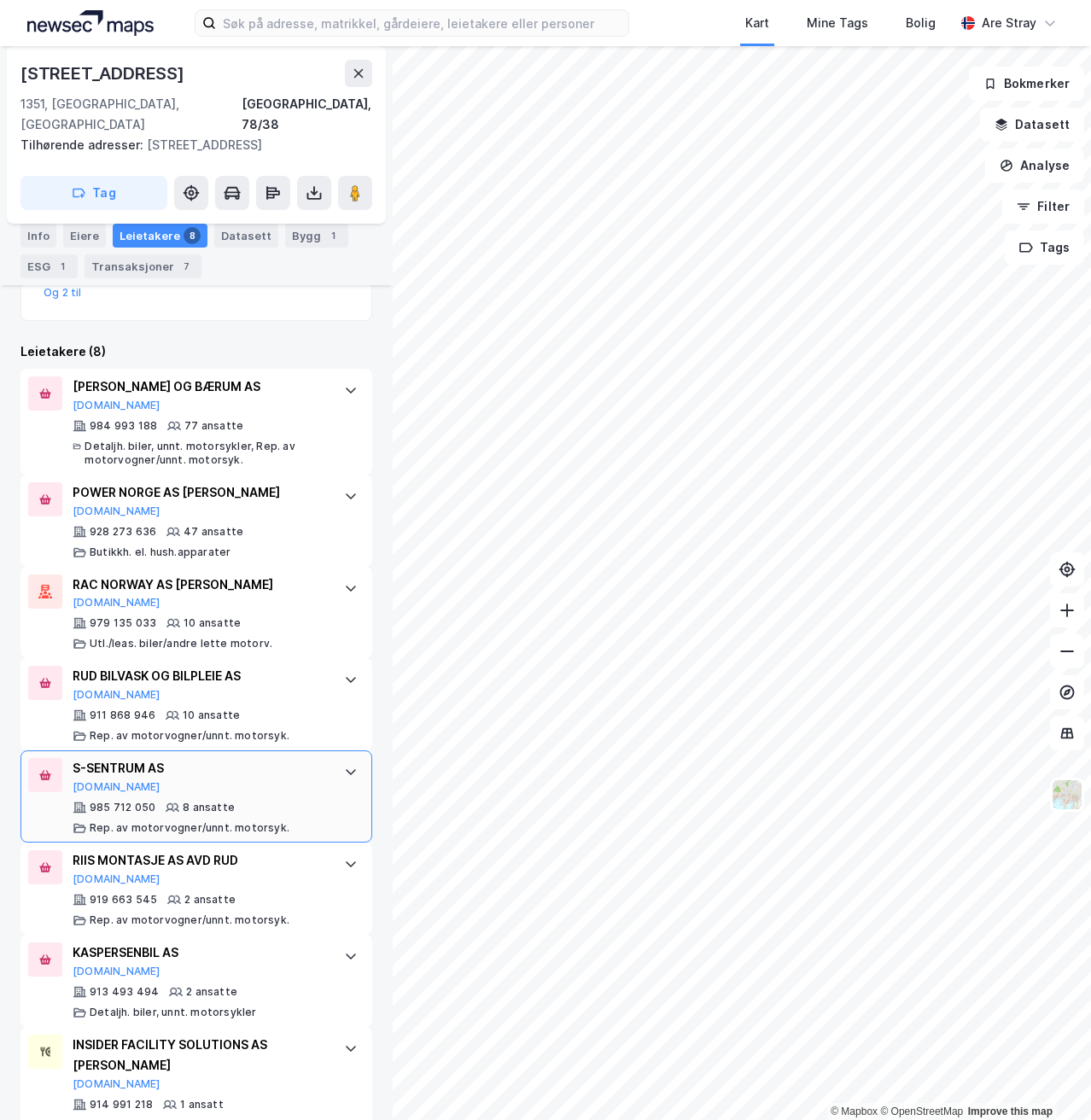
scroll to position [554, 0]
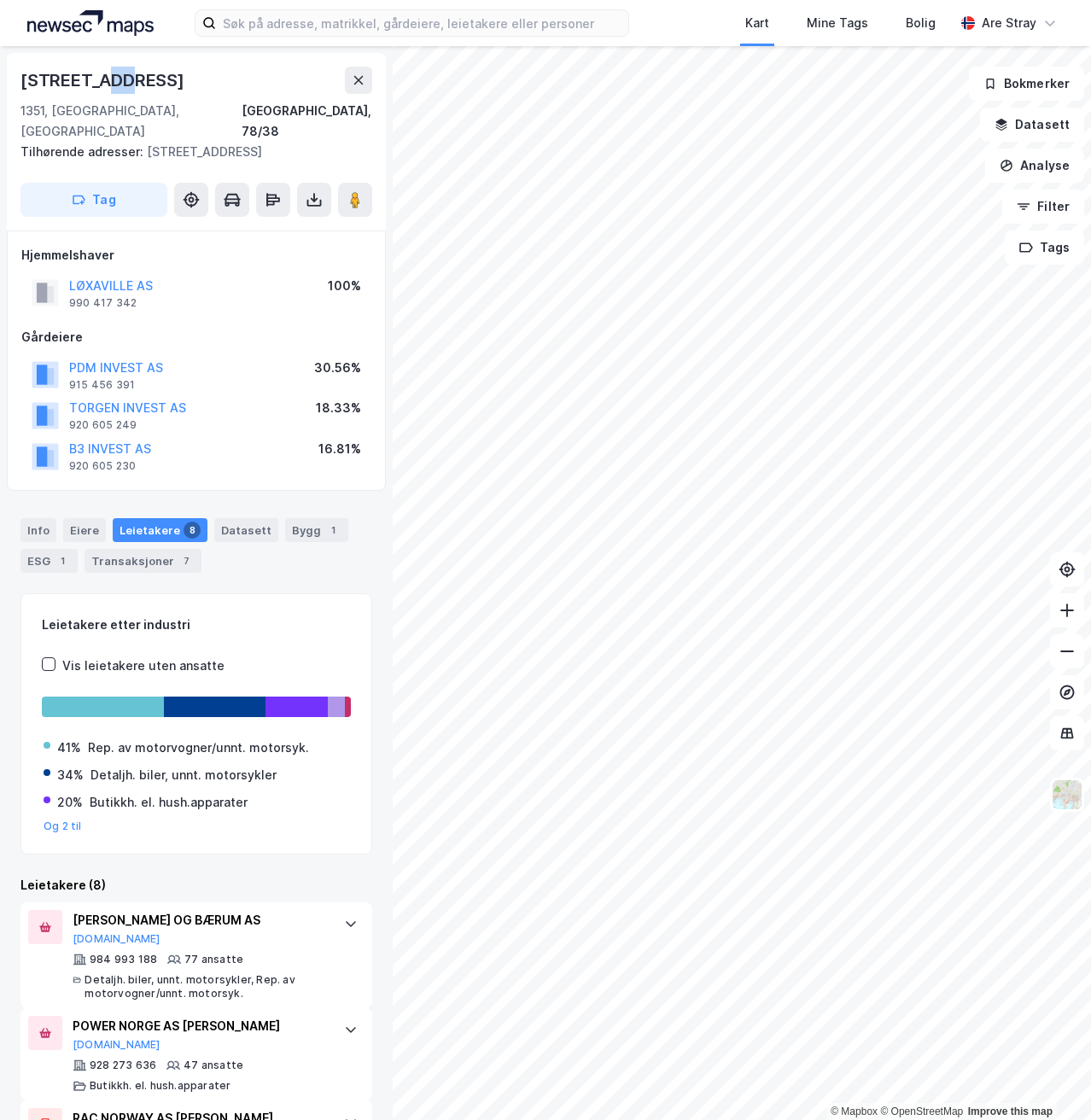
drag, startPoint x: 104, startPoint y: 74, endPoint x: 140, endPoint y: 75, distance: 36.0
click at [139, 75] on div "[STREET_ADDRESS]" at bounding box center [196, 80] width 352 height 27
click at [140, 75] on div "[STREET_ADDRESS]" at bounding box center [196, 80] width 352 height 27
click at [104, 79] on div "[STREET_ADDRESS]" at bounding box center [104, 80] width 167 height 27
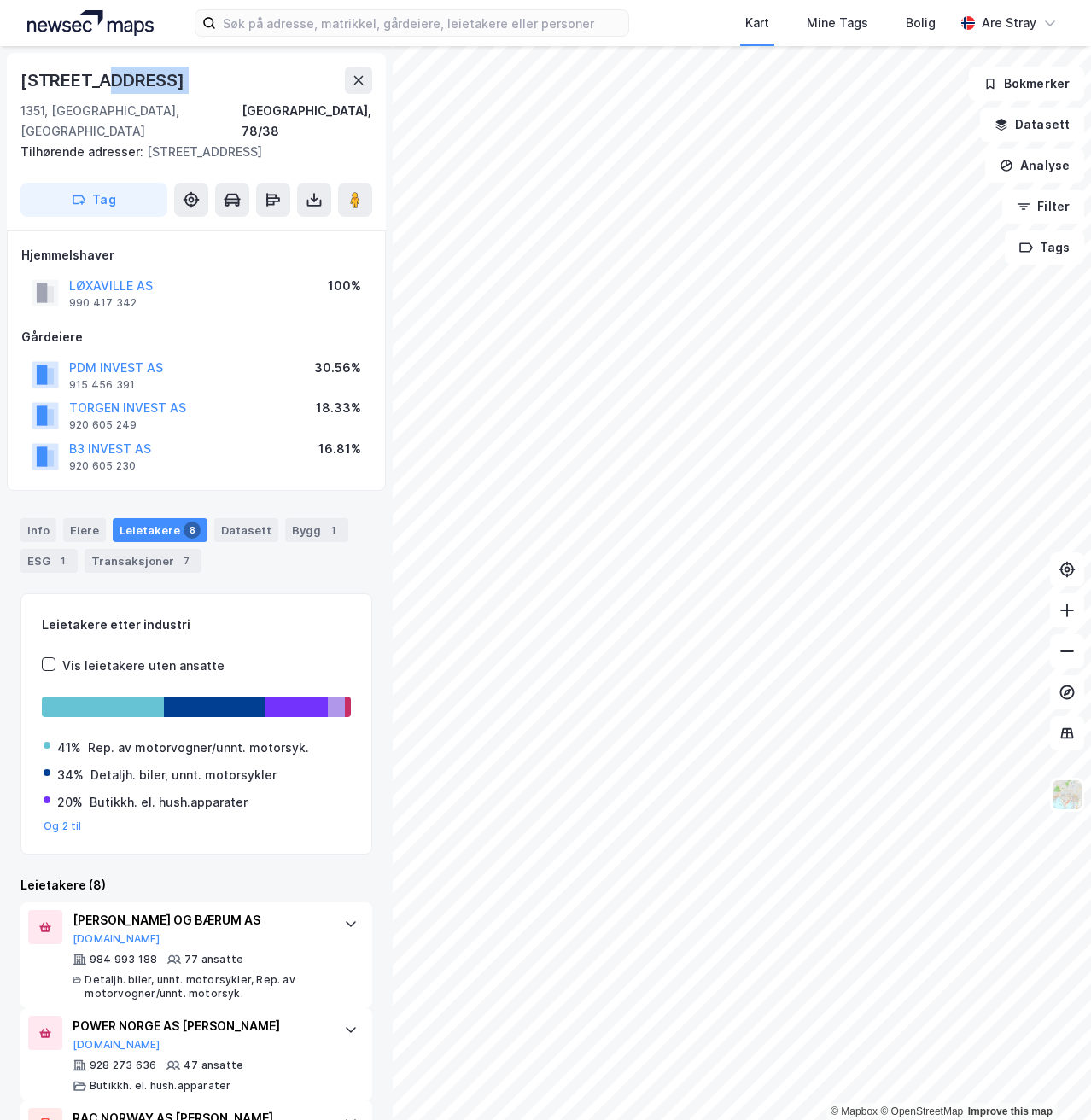
drag, startPoint x: 104, startPoint y: 81, endPoint x: 138, endPoint y: 81, distance: 34.0
click at [138, 81] on div "[STREET_ADDRESS]" at bounding box center [196, 80] width 352 height 27
click at [138, 80] on div "[STREET_ADDRESS]" at bounding box center [196, 80] width 352 height 27
click at [120, 80] on div "[STREET_ADDRESS]" at bounding box center [104, 80] width 167 height 27
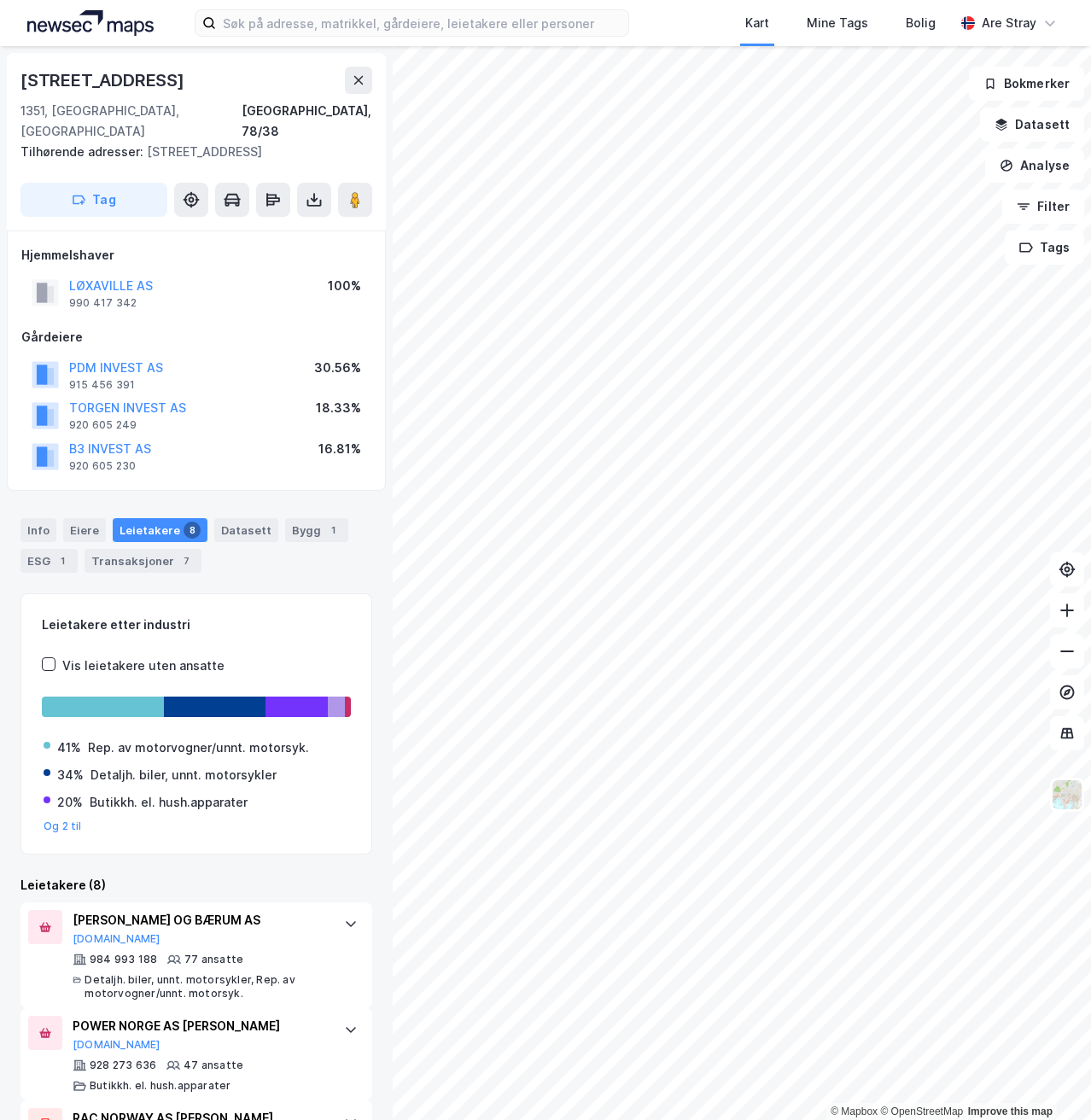
click at [107, 79] on div "[STREET_ADDRESS]" at bounding box center [104, 80] width 167 height 27
click at [112, 79] on div "[STREET_ADDRESS]" at bounding box center [104, 80] width 167 height 27
click at [112, 80] on div "[STREET_ADDRESS]" at bounding box center [104, 80] width 167 height 27
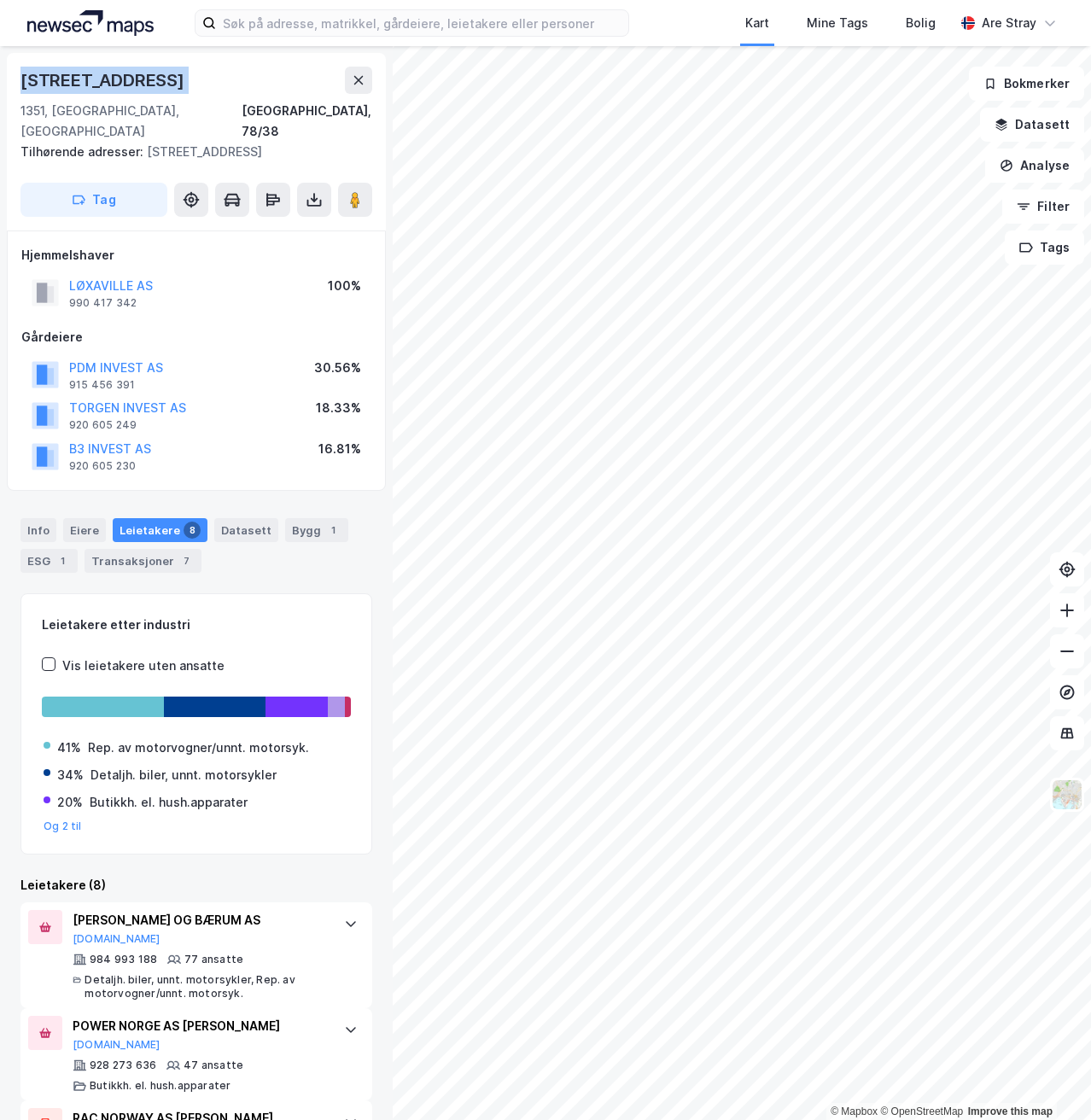
click at [112, 80] on div "[STREET_ADDRESS]" at bounding box center [104, 80] width 167 height 27
click at [112, 82] on div "[STREET_ADDRESS]" at bounding box center [104, 80] width 167 height 27
click at [327, 615] on div "Leietakere etter industri" at bounding box center [196, 625] width 309 height 20
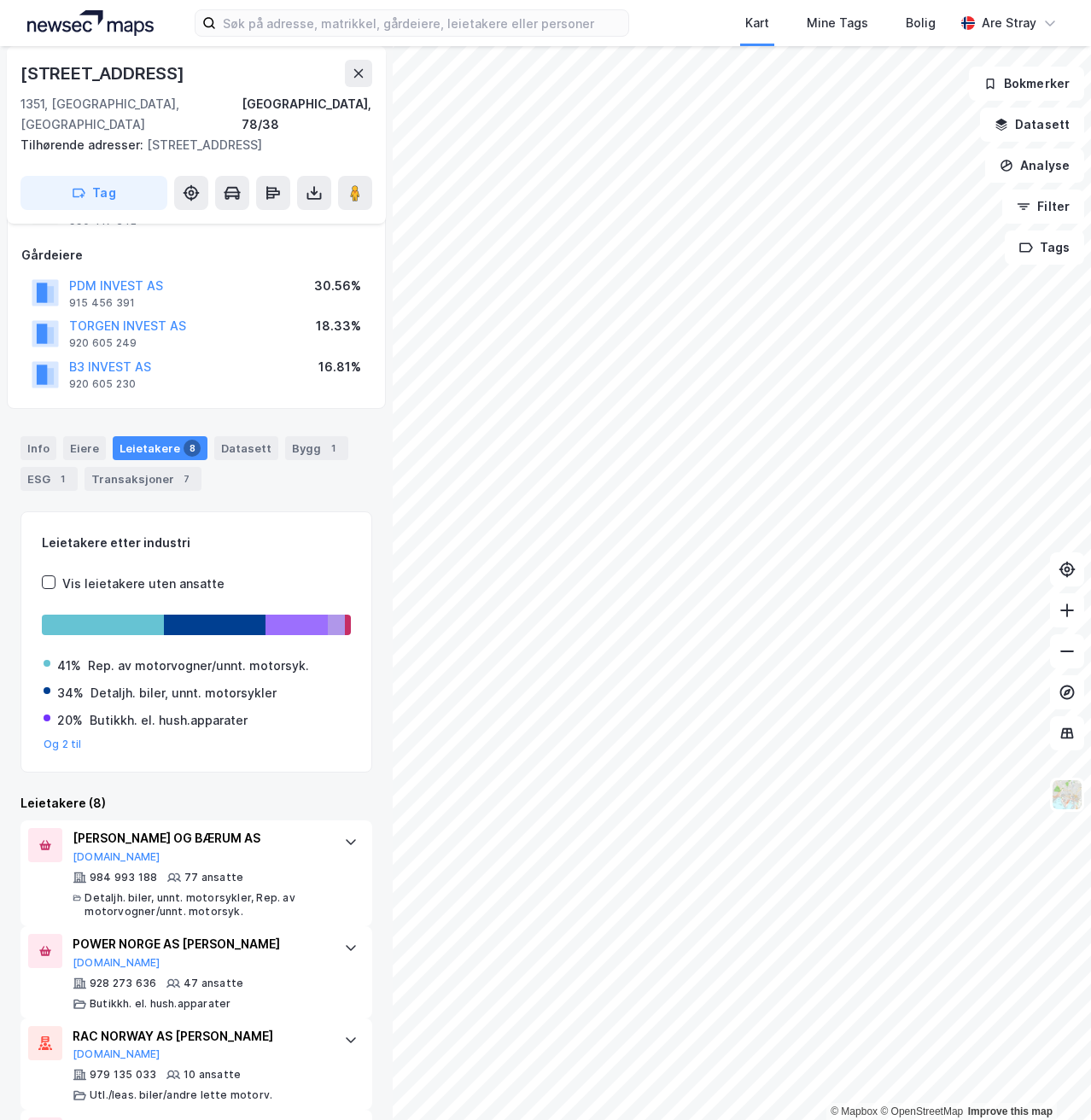
scroll to position [85, 0]
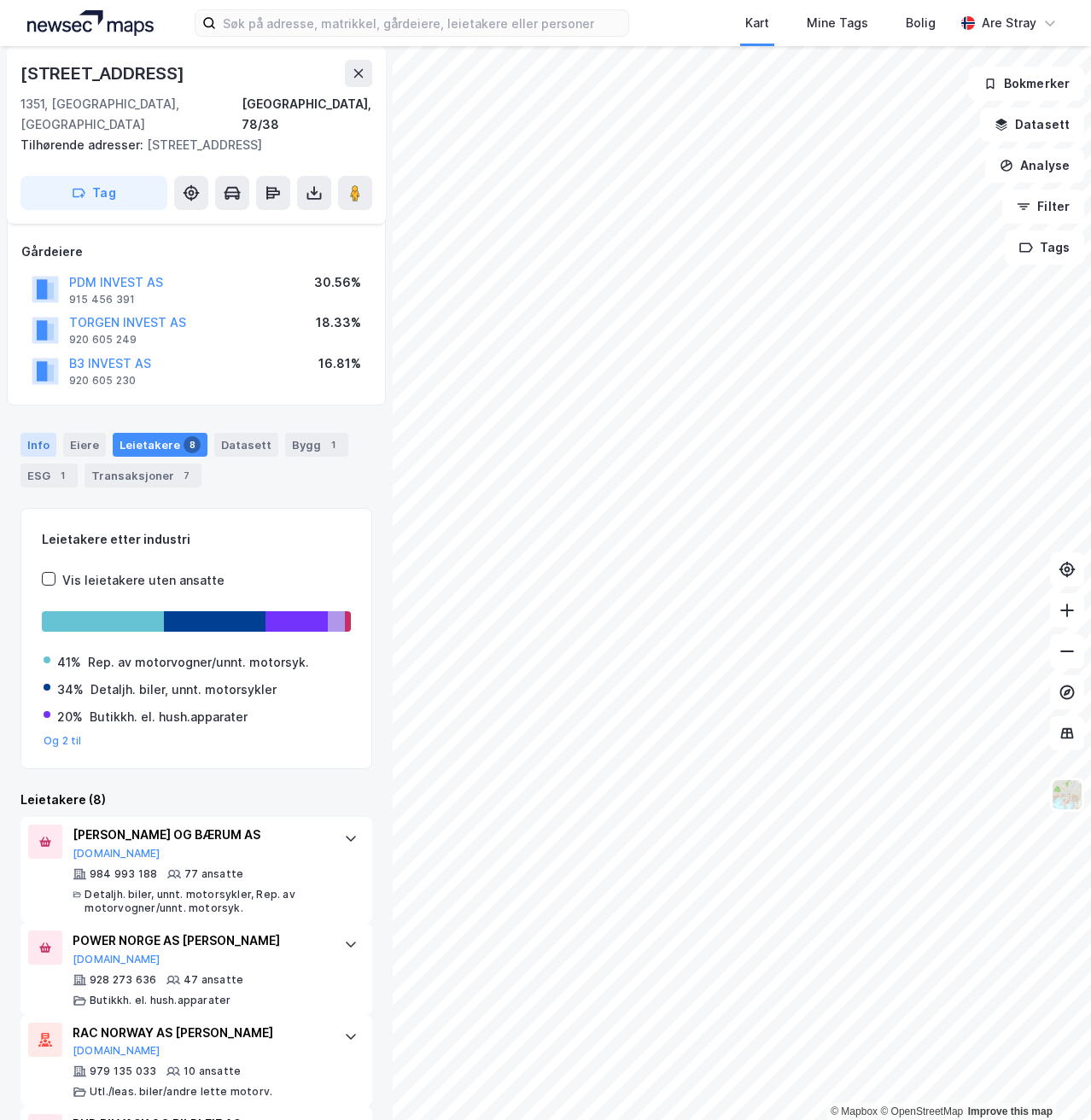
click at [24, 433] on div "Info" at bounding box center [38, 445] width 36 height 24
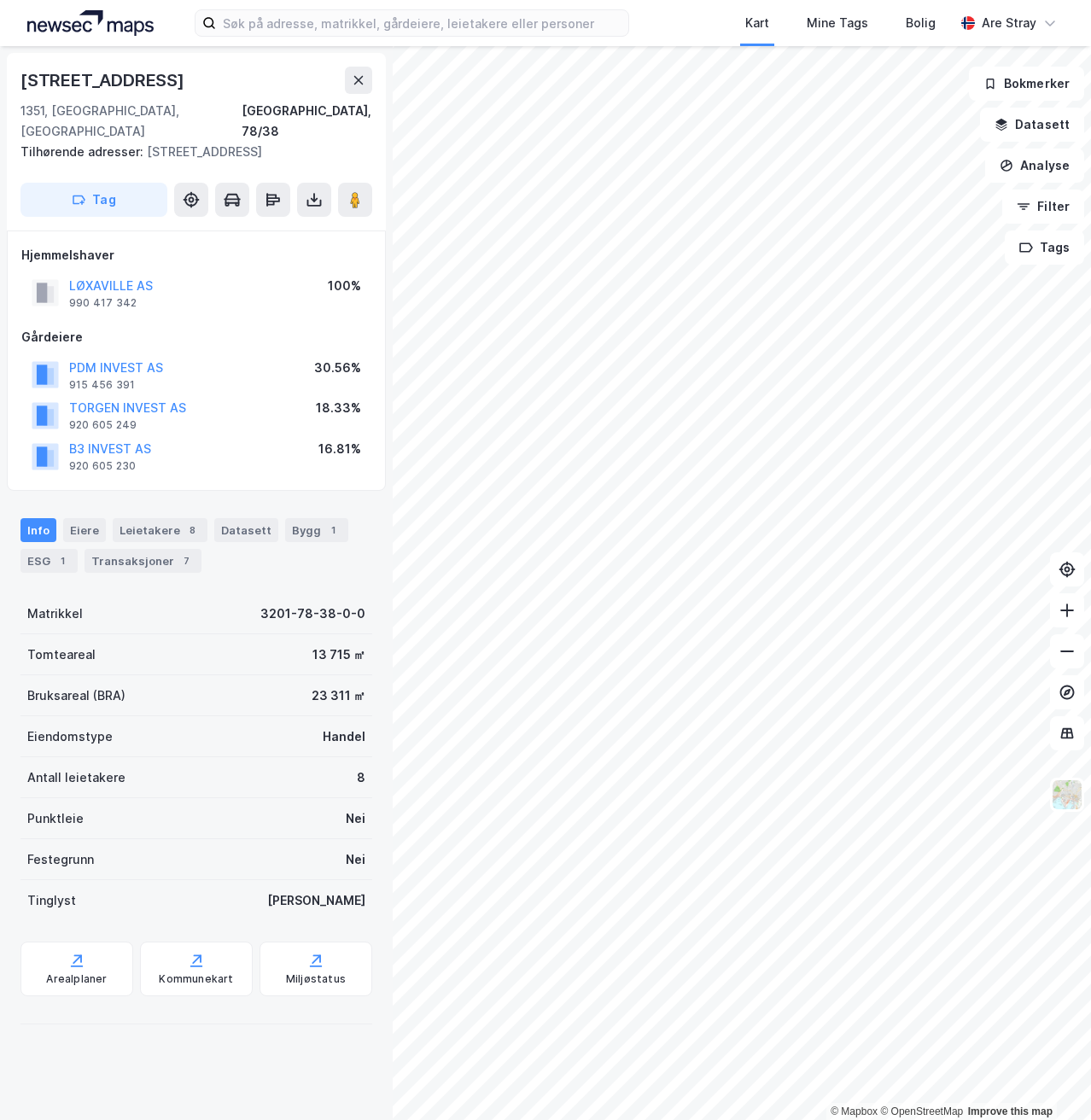
click at [191, 327] on div "Gårdeiere" at bounding box center [196, 337] width 350 height 20
click at [150, 519] on div "Leietakere 8" at bounding box center [160, 531] width 95 height 24
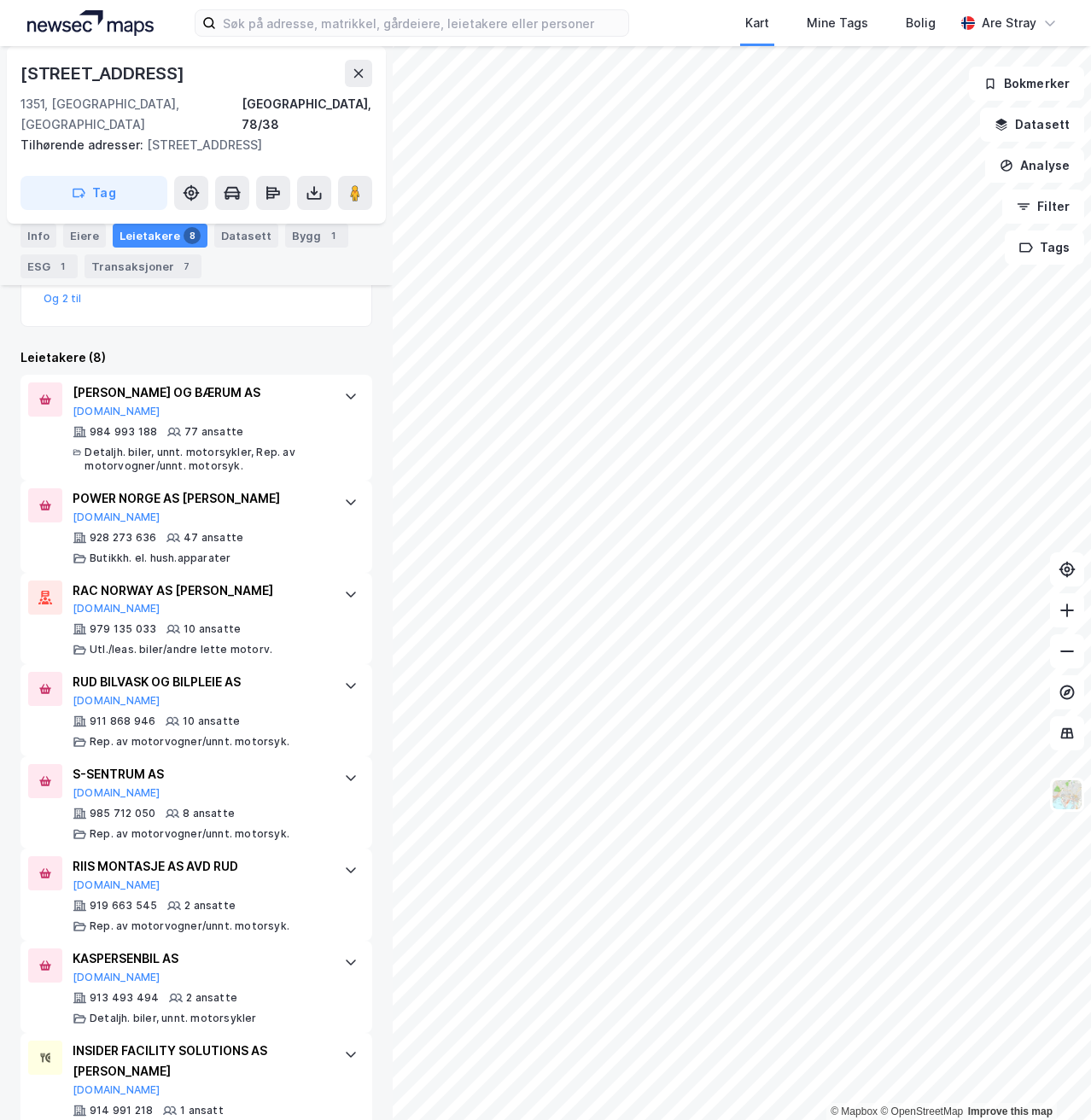
scroll to position [554, 0]
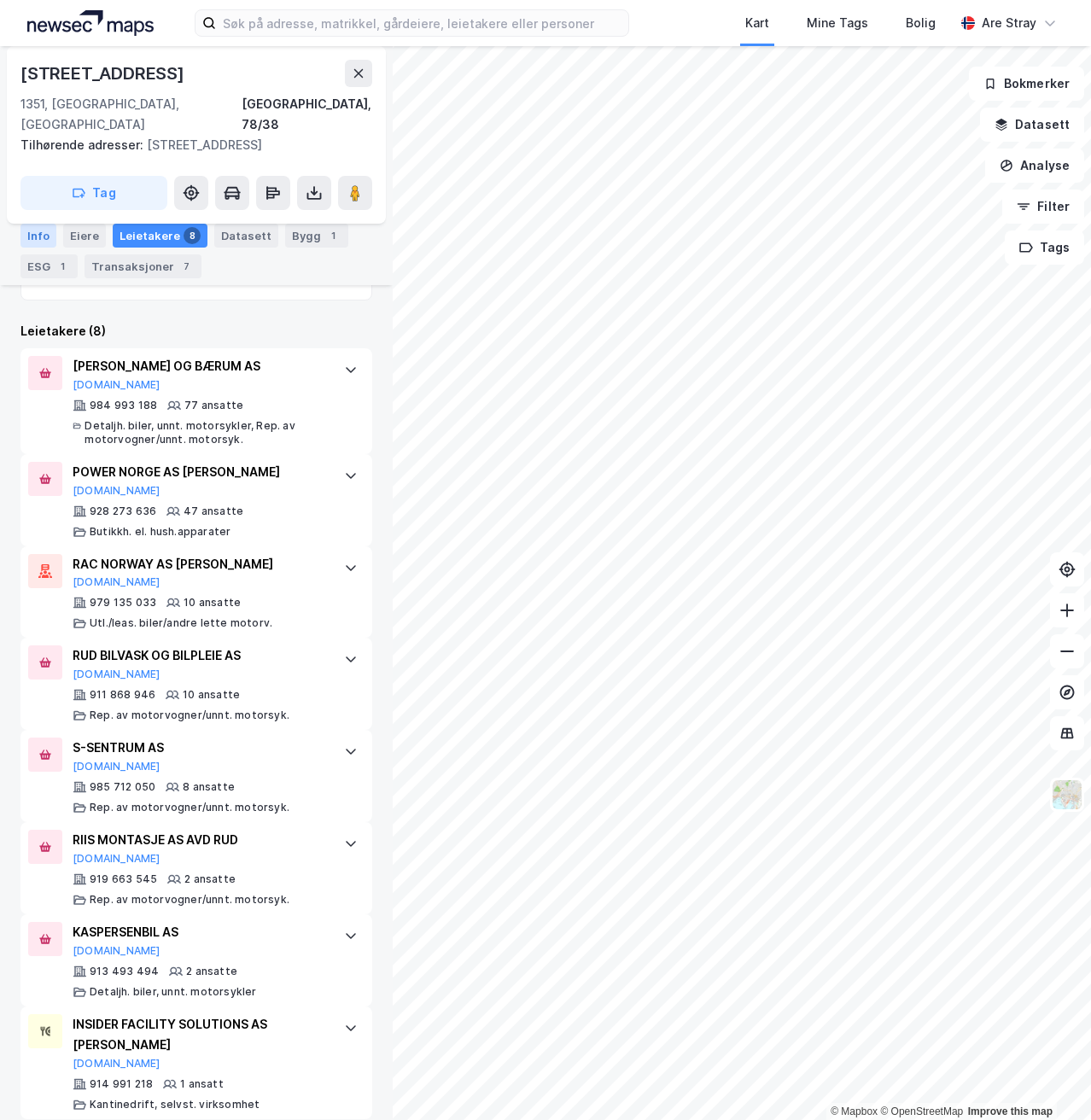
click at [48, 226] on div "Info" at bounding box center [38, 236] width 36 height 24
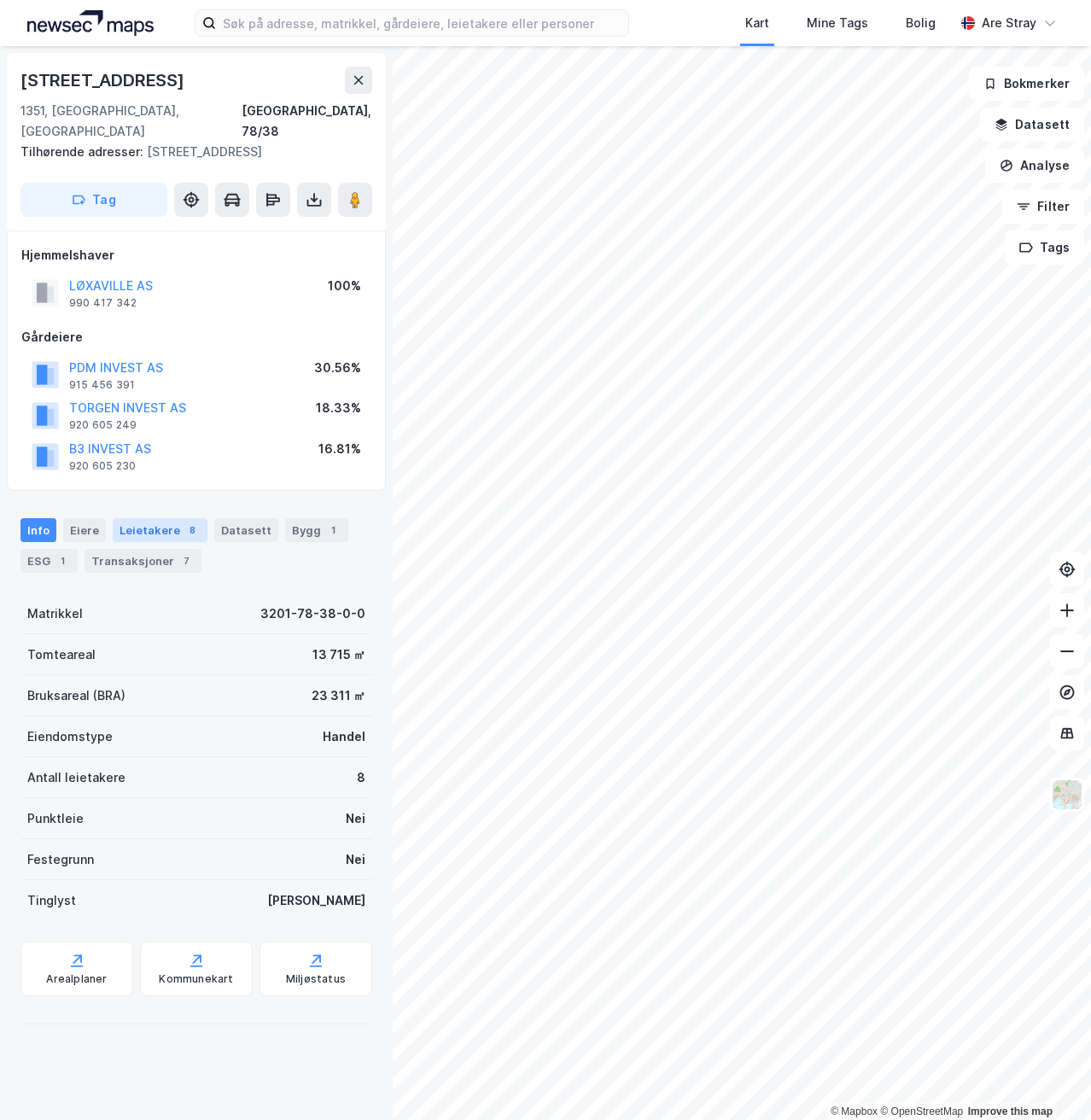
click at [134, 519] on div "Leietakere 8" at bounding box center [160, 531] width 95 height 24
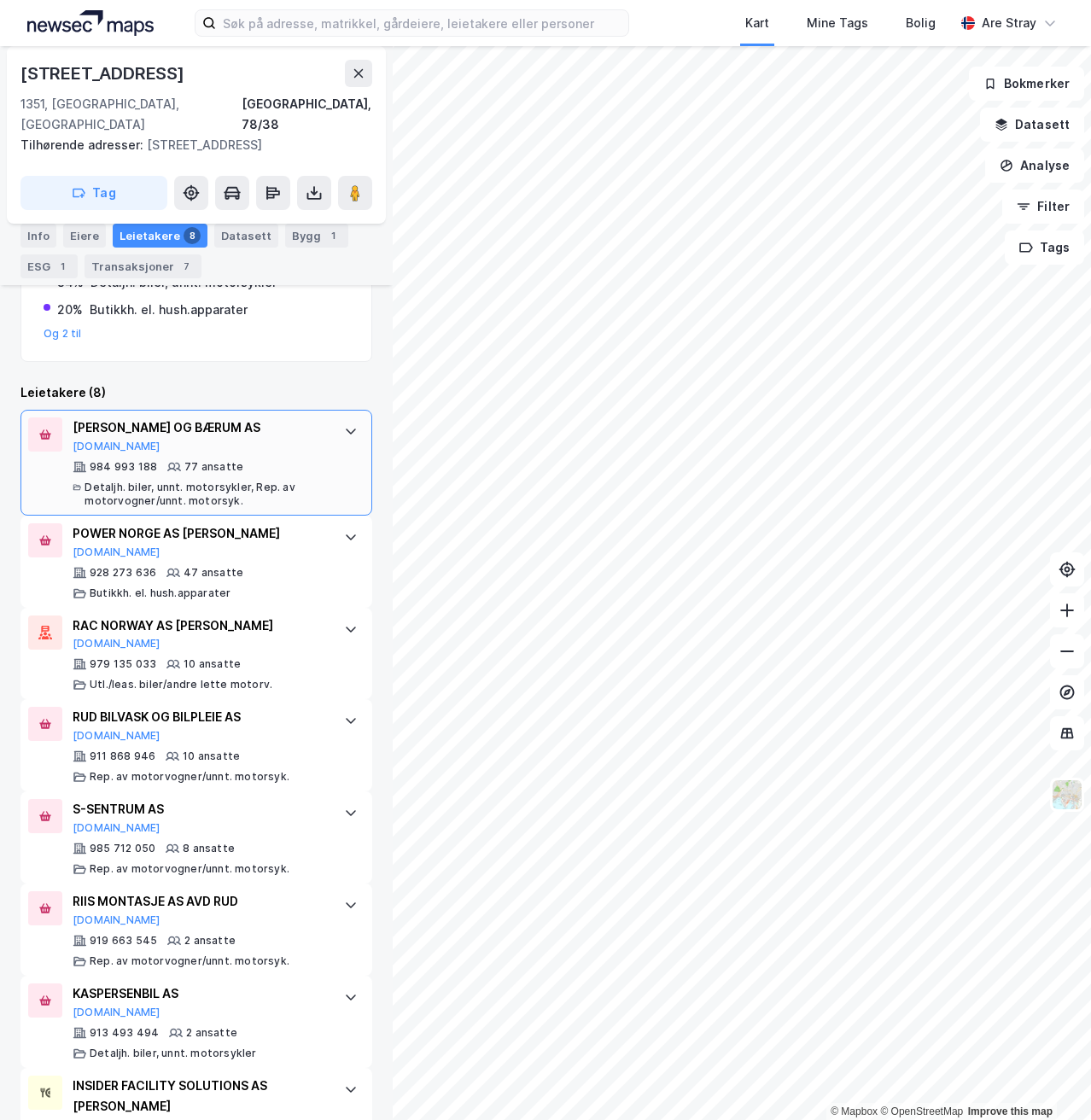
scroll to position [554, 0]
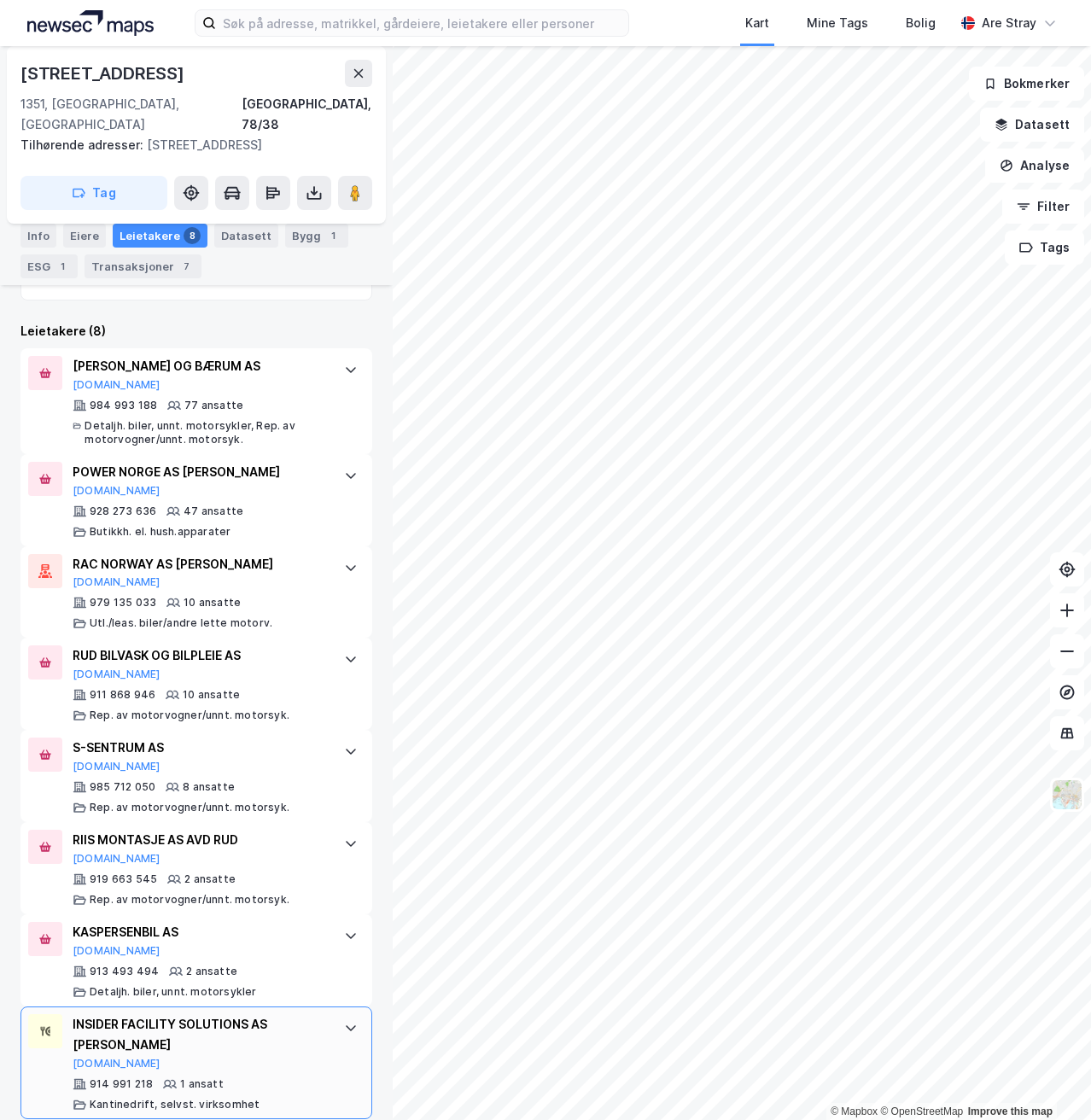
drag, startPoint x: 69, startPoint y: 997, endPoint x: 261, endPoint y: 1019, distance: 193.3
click at [261, 1019] on div "INSIDER FACILITY SOLUTIONS AS KANTINE [PERSON_NAME] [DOMAIN_NAME] 914 991 218 1…" at bounding box center [196, 1062] width 352 height 112
copy div "INSIDER FACILITY SOLUTIONS AS [PERSON_NAME]"
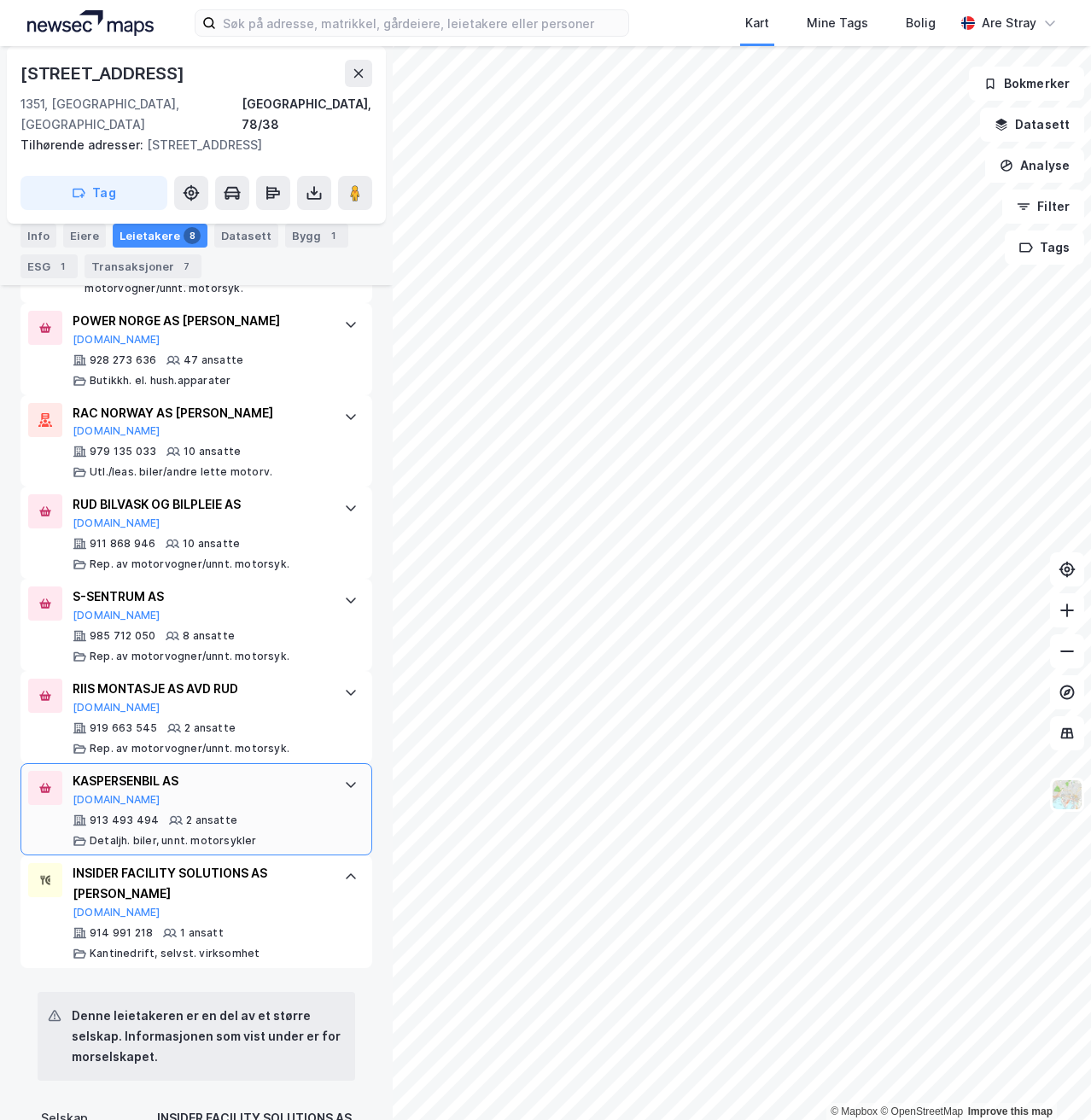
scroll to position [725, 0]
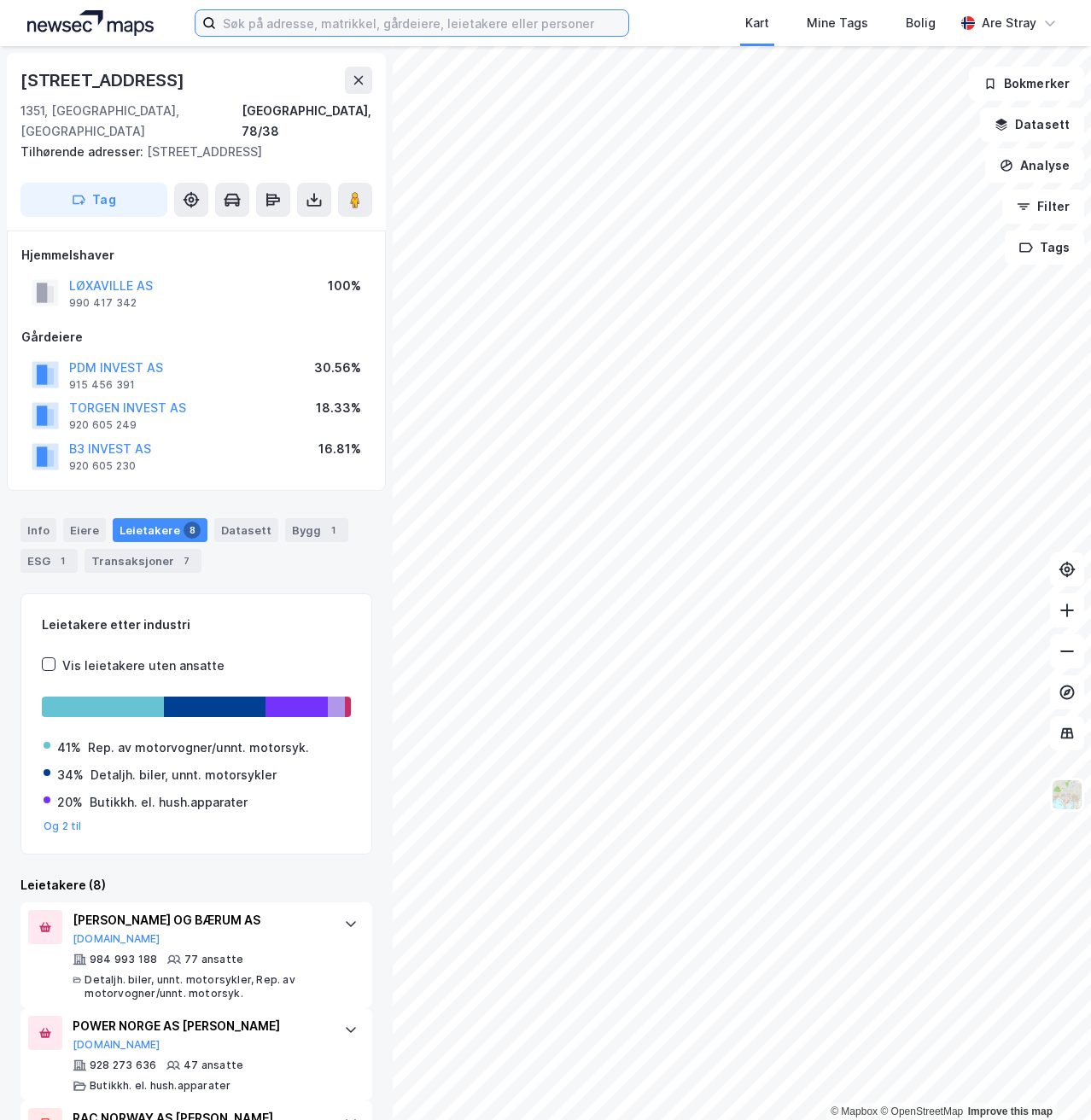
click at [247, 27] on input at bounding box center [422, 23] width 412 height 26
type input "l"
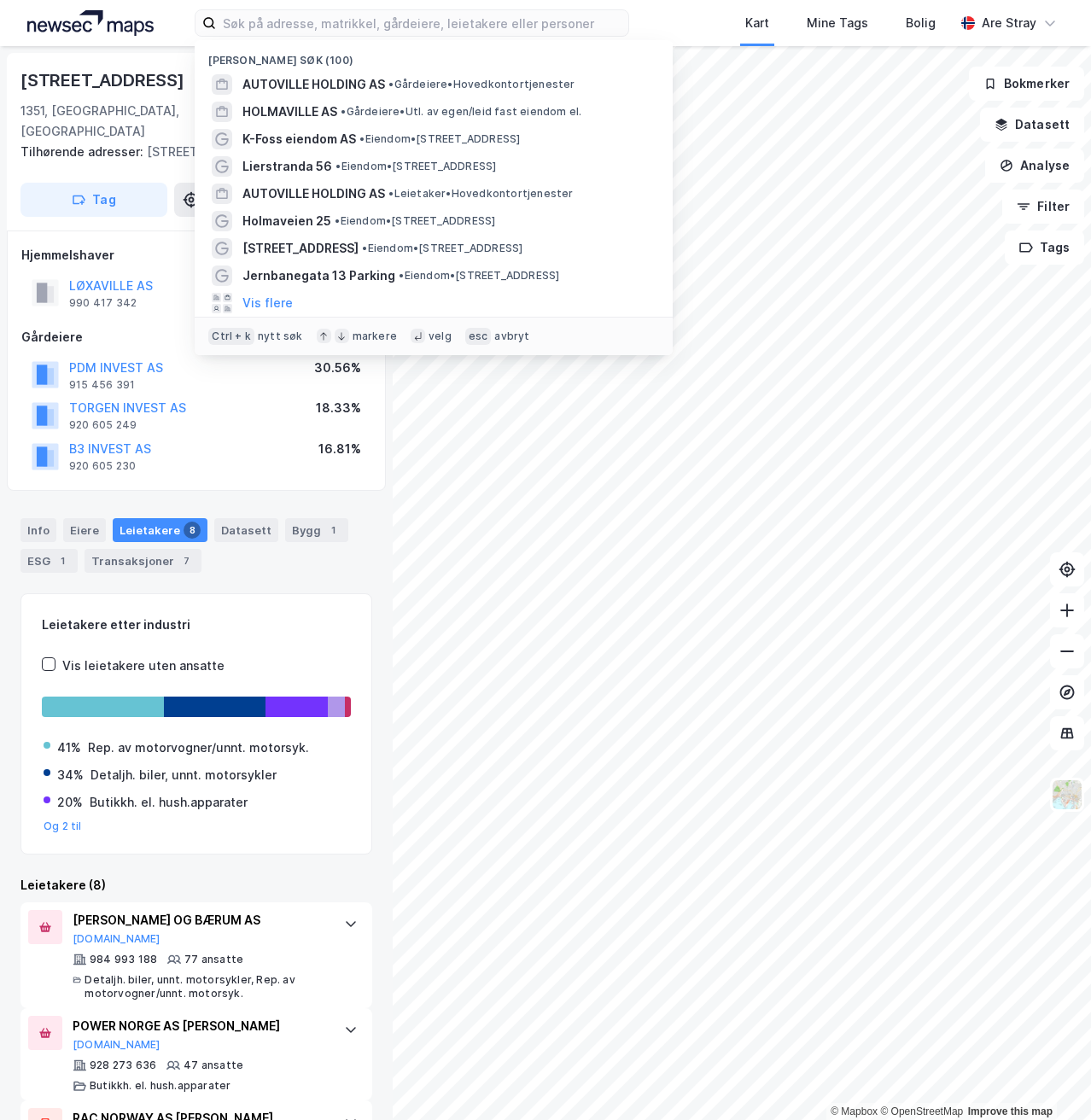
click at [338, 70] on div "[PERSON_NAME] søk (100)" at bounding box center [433, 55] width 478 height 31
click at [330, 80] on span "AUTOVILLE HOLDING AS" at bounding box center [314, 84] width 143 height 20
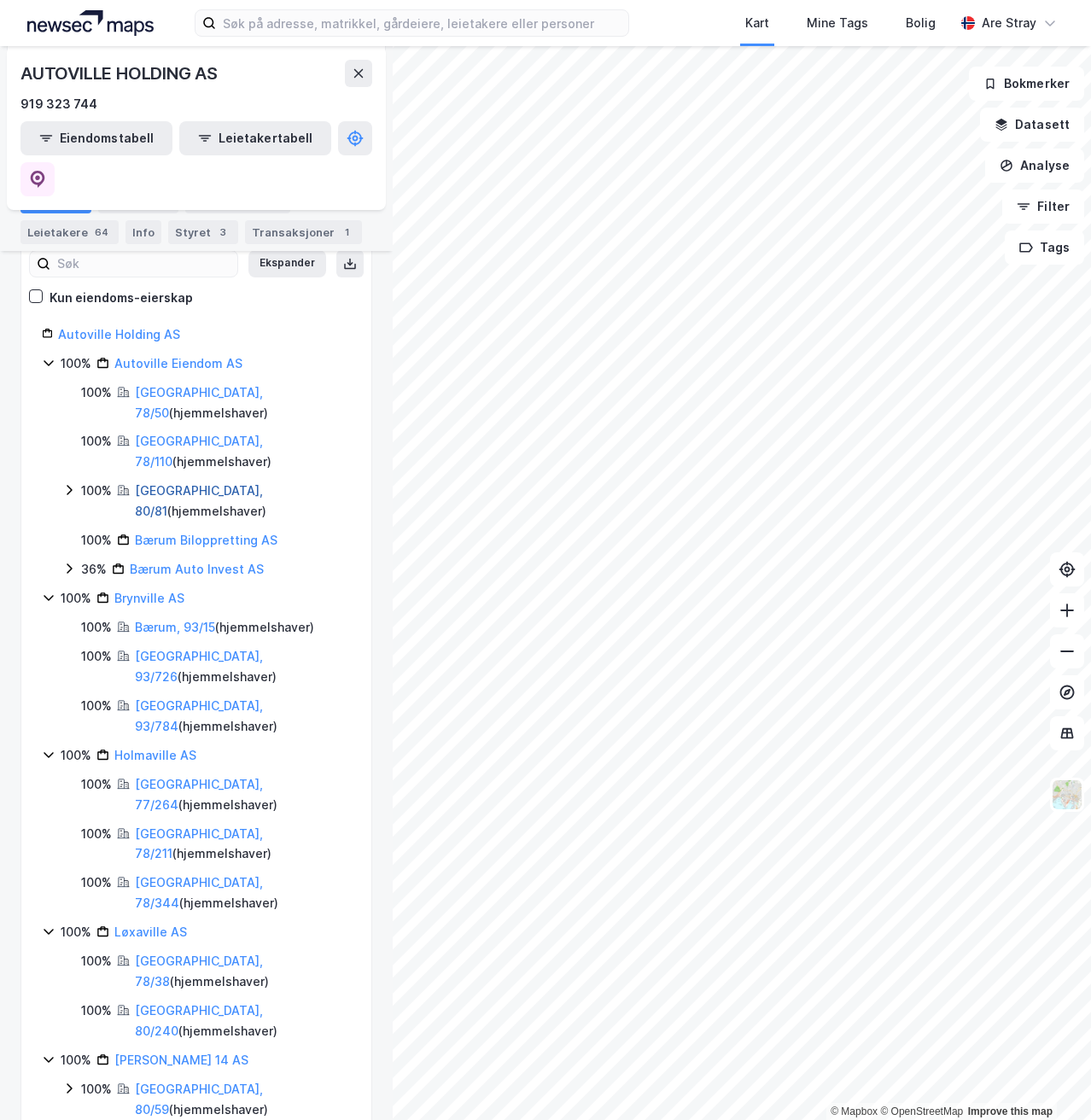
scroll to position [210, 0]
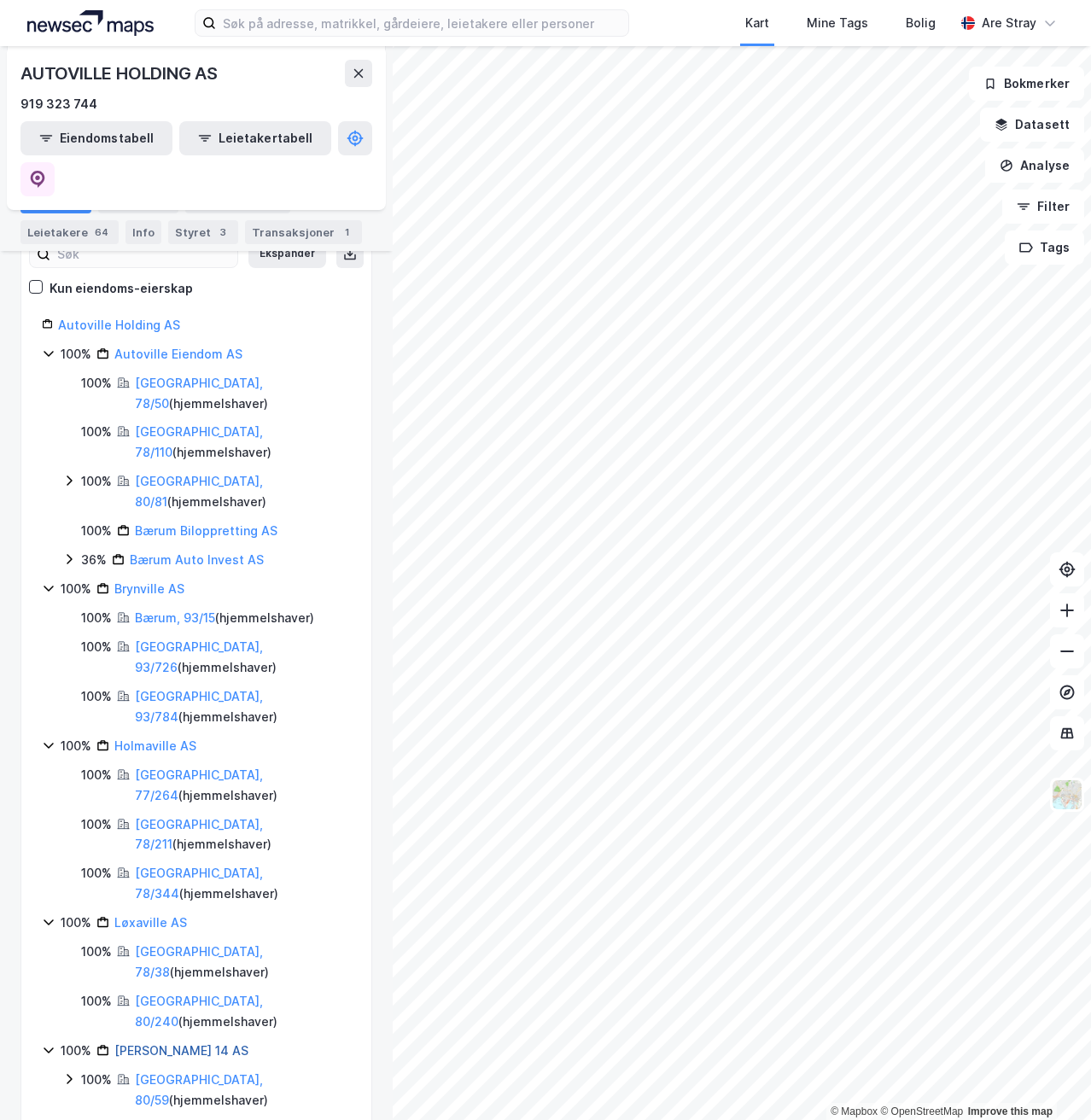
click at [164, 1044] on link "[PERSON_NAME] 14 AS" at bounding box center [181, 1051] width 134 height 15
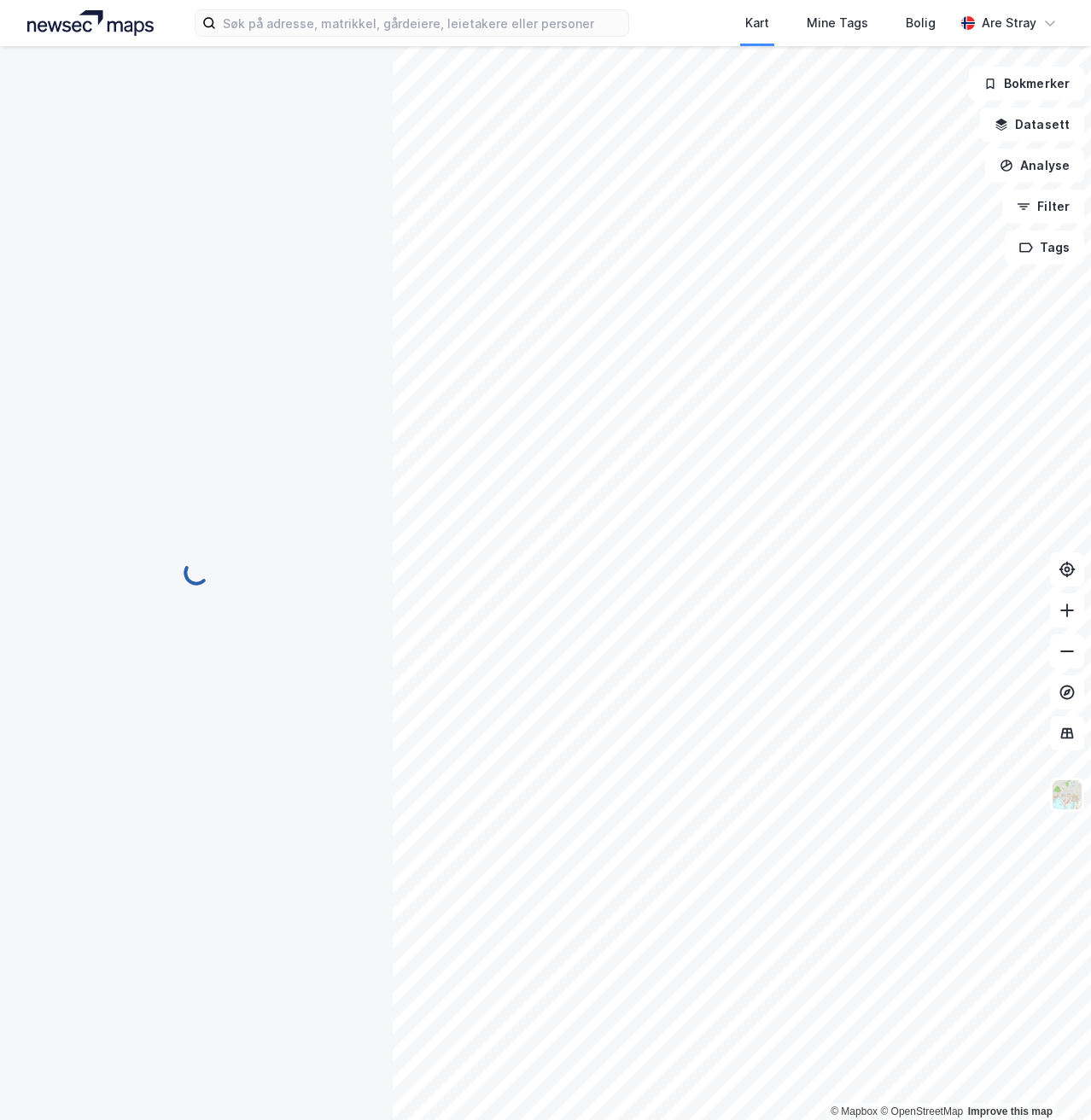
scroll to position [0, 0]
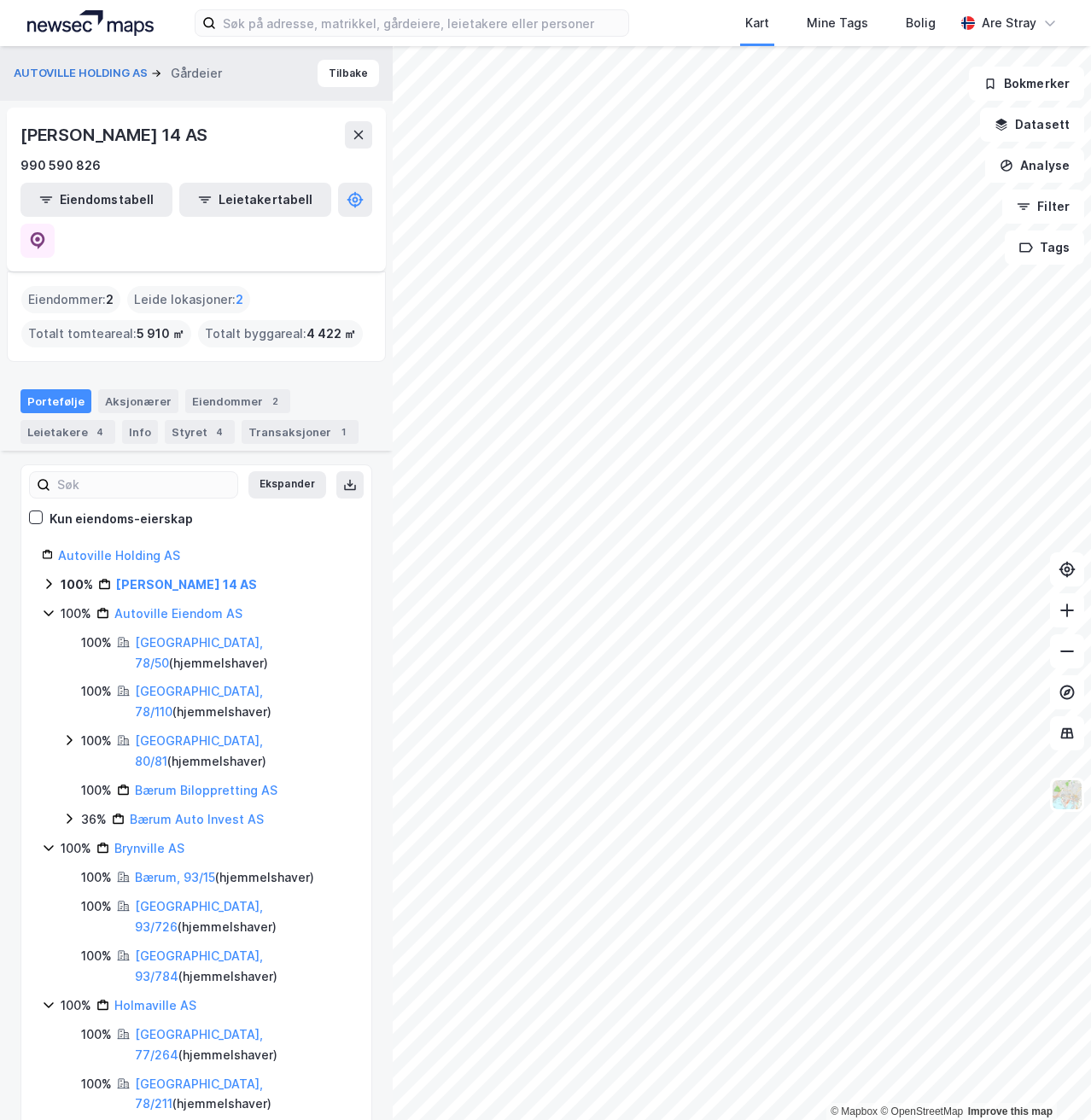
click at [49, 577] on icon at bounding box center [48, 584] width 14 height 14
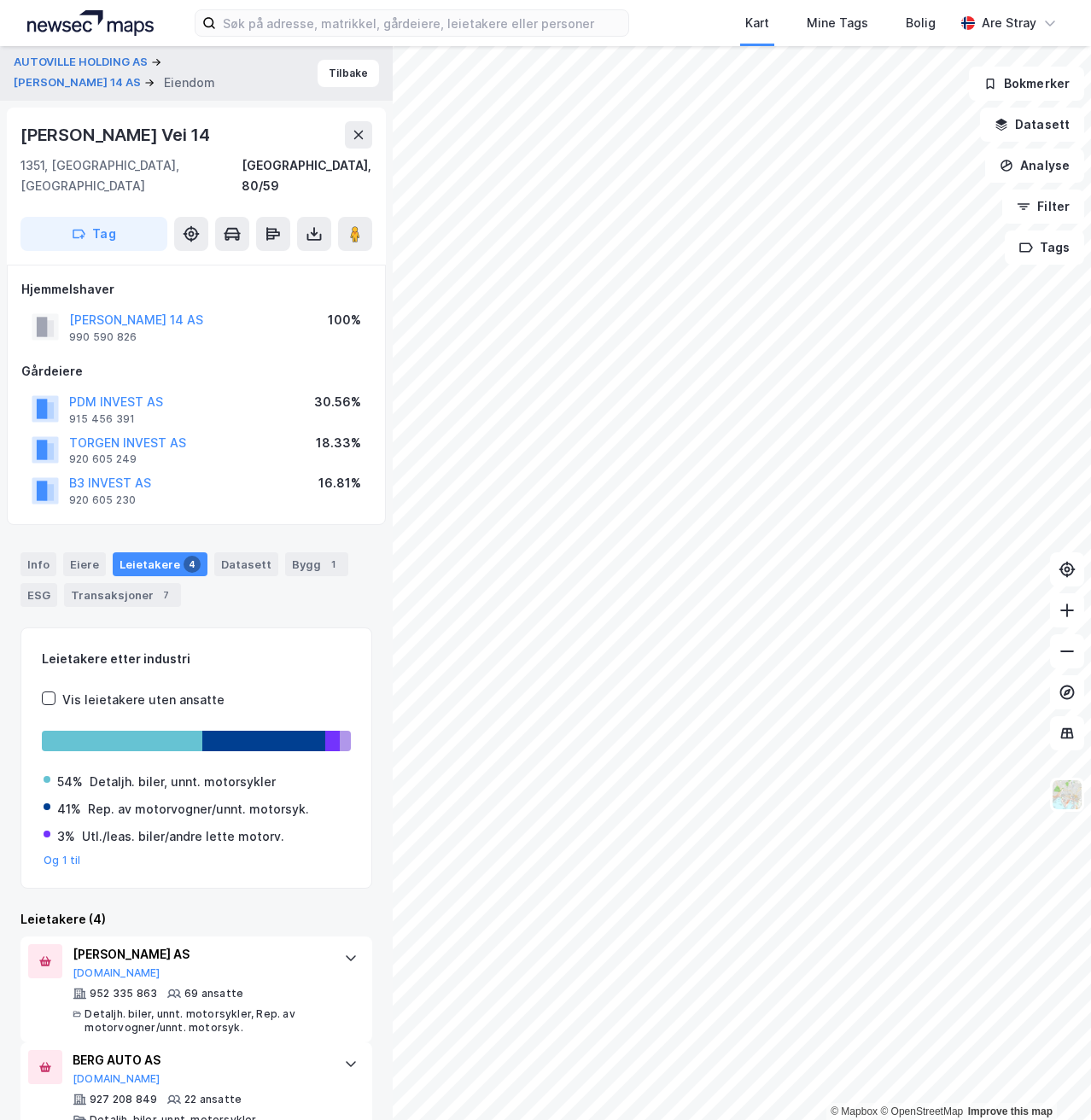
click at [157, 310] on div "[PERSON_NAME] 14 AS" at bounding box center [136, 320] width 134 height 20
click at [0, 0] on button "[PERSON_NAME] 14 AS" at bounding box center [0, 0] width 0 height 0
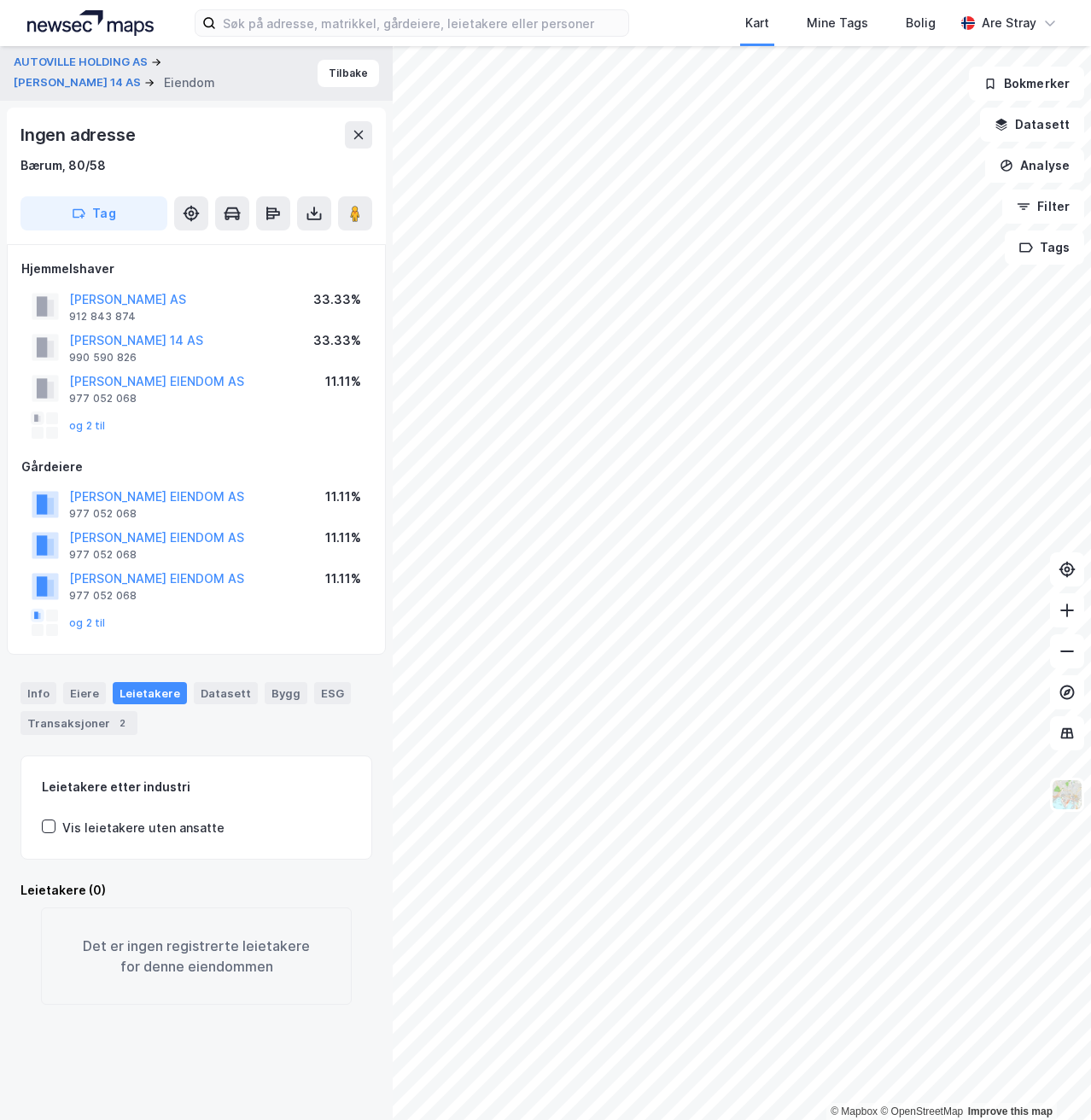
click at [93, 417] on div "og 2 til" at bounding box center [69, 426] width 74 height 27
click at [0, 0] on button "og 2 til" at bounding box center [0, 0] width 0 height 0
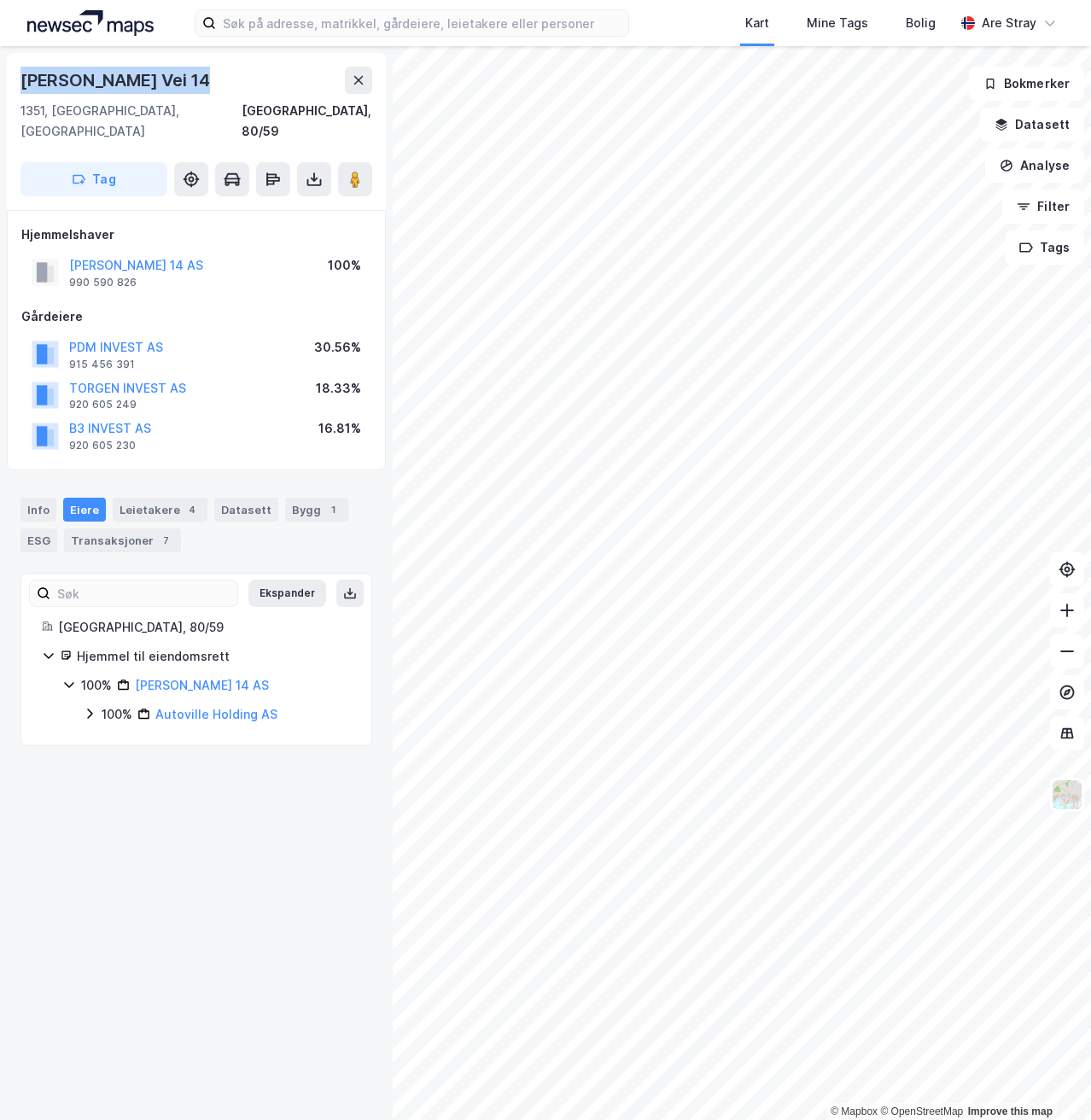
drag, startPoint x: 26, startPoint y: 77, endPoint x: 187, endPoint y: 68, distance: 161.3
click at [187, 68] on div "[PERSON_NAME] Vei 14" at bounding box center [117, 80] width 193 height 27
copy div "[PERSON_NAME] Vei 14"
click at [23, 118] on div "1351, [GEOGRAPHIC_DATA], [GEOGRAPHIC_DATA]" at bounding box center [131, 122] width 221 height 41
drag, startPoint x: 17, startPoint y: 111, endPoint x: 156, endPoint y: 115, distance: 139.1
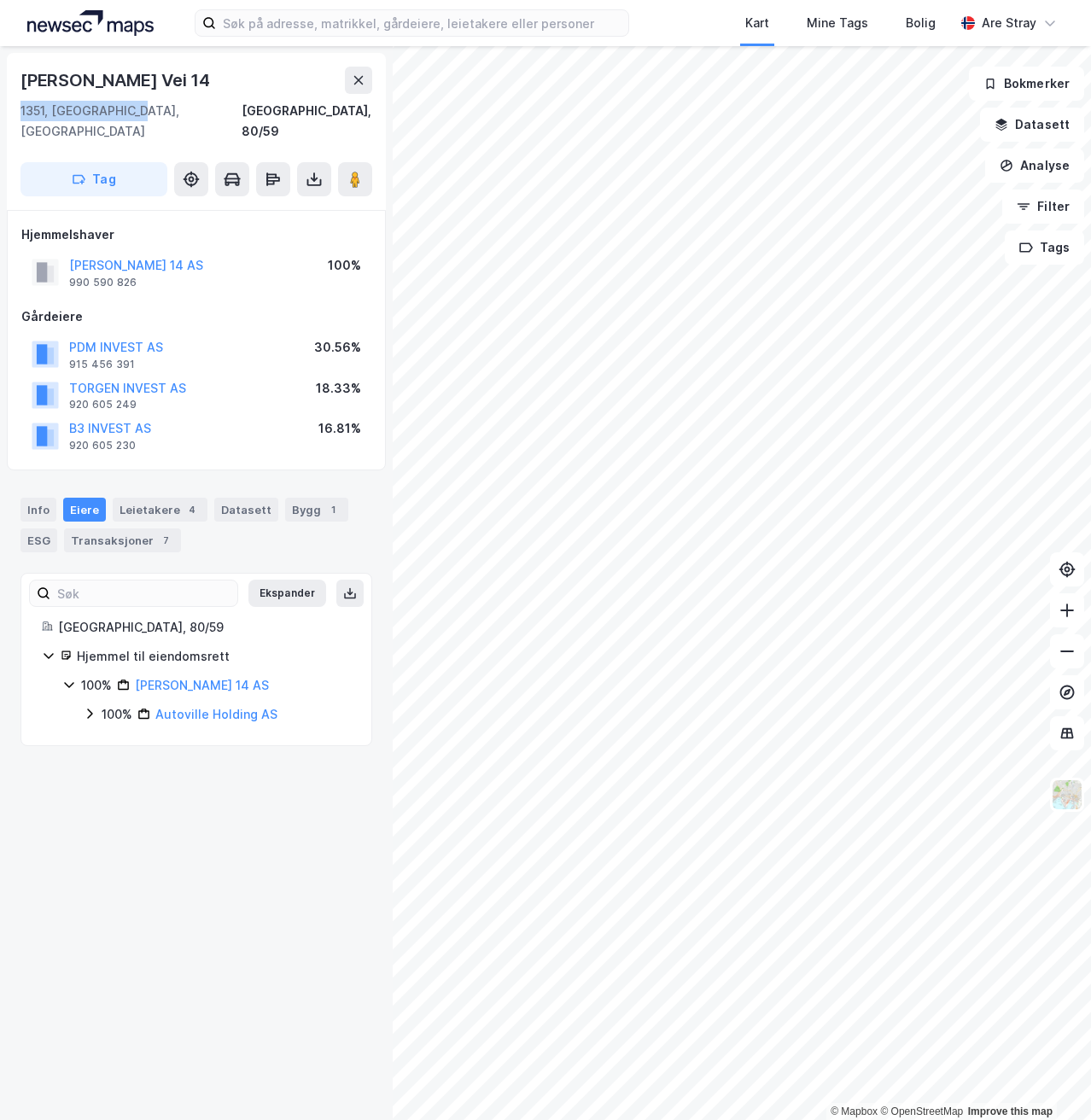
click at [156, 115] on div "[PERSON_NAME] Vei 14 1351, [GEOGRAPHIC_DATA], [GEOGRAPHIC_DATA], 80/59 Tag" at bounding box center [196, 131] width 379 height 157
copy div "1351, [GEOGRAPHIC_DATA], [GEOGRAPHIC_DATA]"
click at [147, 498] on div "Leietakere 4" at bounding box center [160, 510] width 95 height 24
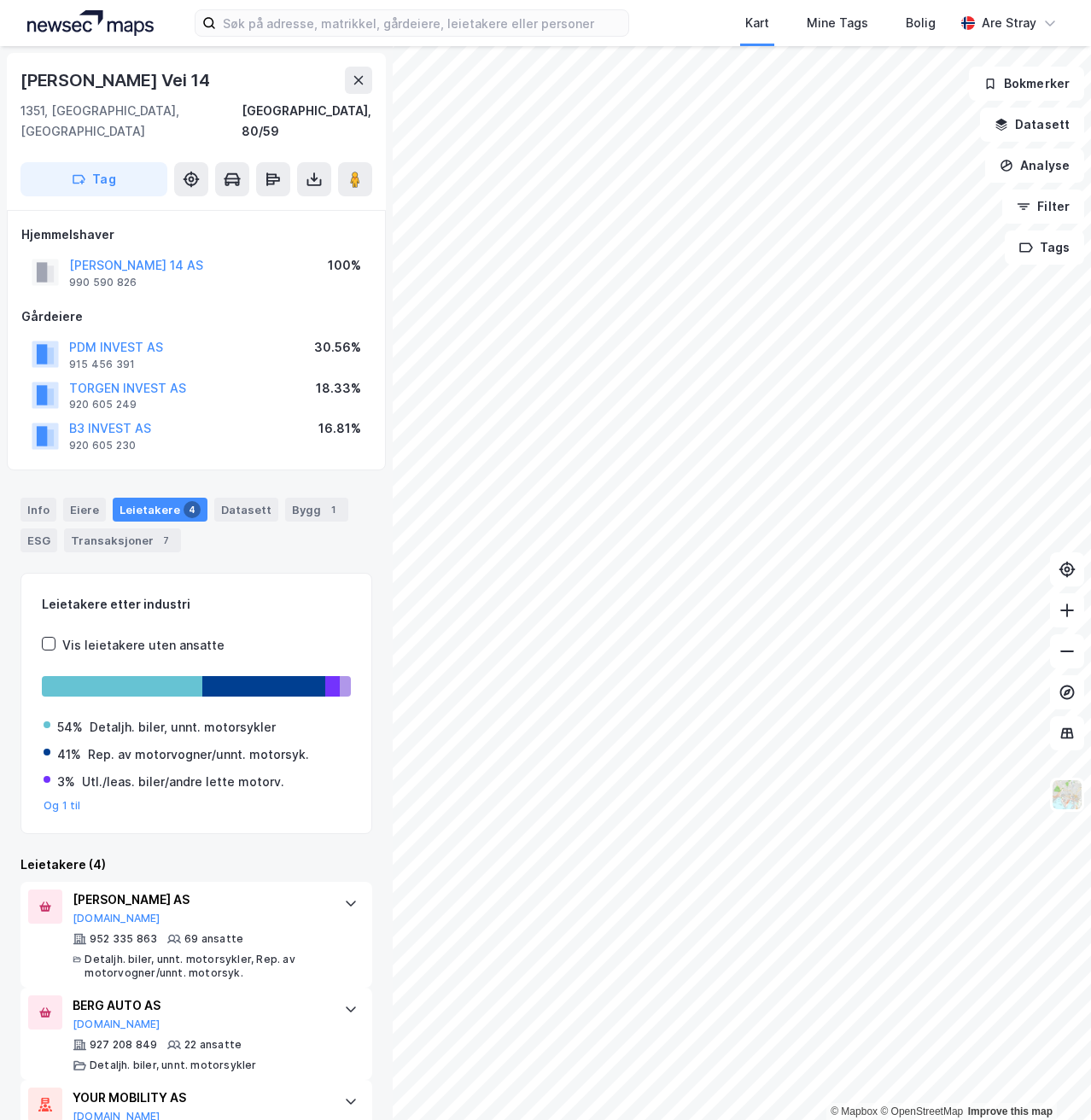
click at [322, 595] on div "Leietakere etter industri" at bounding box center [196, 605] width 309 height 20
click at [47, 507] on div "Info [PERSON_NAME] 4 Datasett Bygg 1 ESG Transaksjoner 7" at bounding box center [196, 525] width 352 height 55
click at [47, 498] on div "Info" at bounding box center [38, 510] width 36 height 24
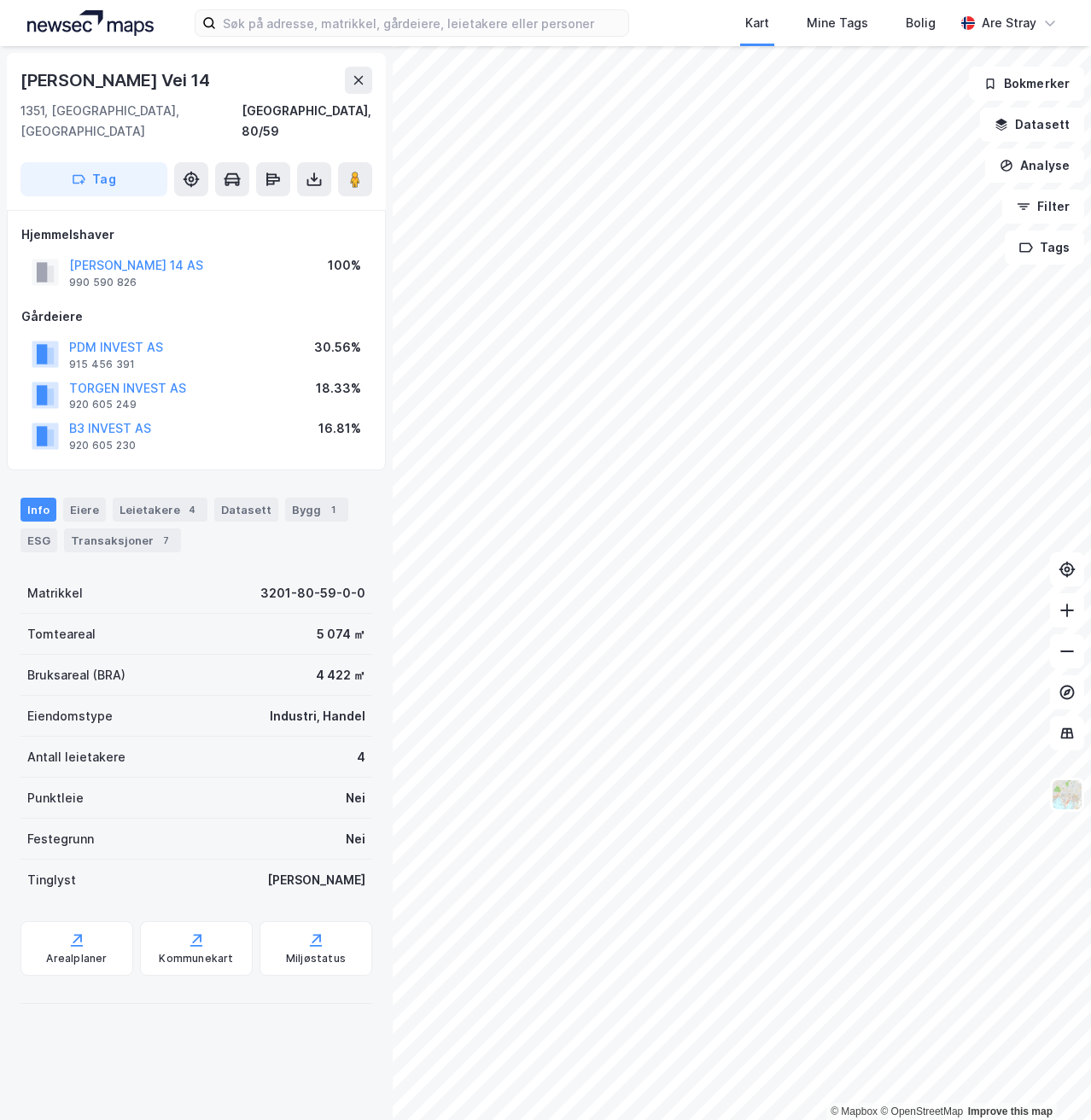
drag, startPoint x: 68, startPoint y: 243, endPoint x: 230, endPoint y: 245, distance: 162.0
click at [230, 252] on div "[PERSON_NAME] 14 AS 990 590 826 100%" at bounding box center [196, 273] width 350 height 41
copy button "[PERSON_NAME] 14 AS"
click at [152, 498] on div "Leietakere 4" at bounding box center [160, 510] width 95 height 24
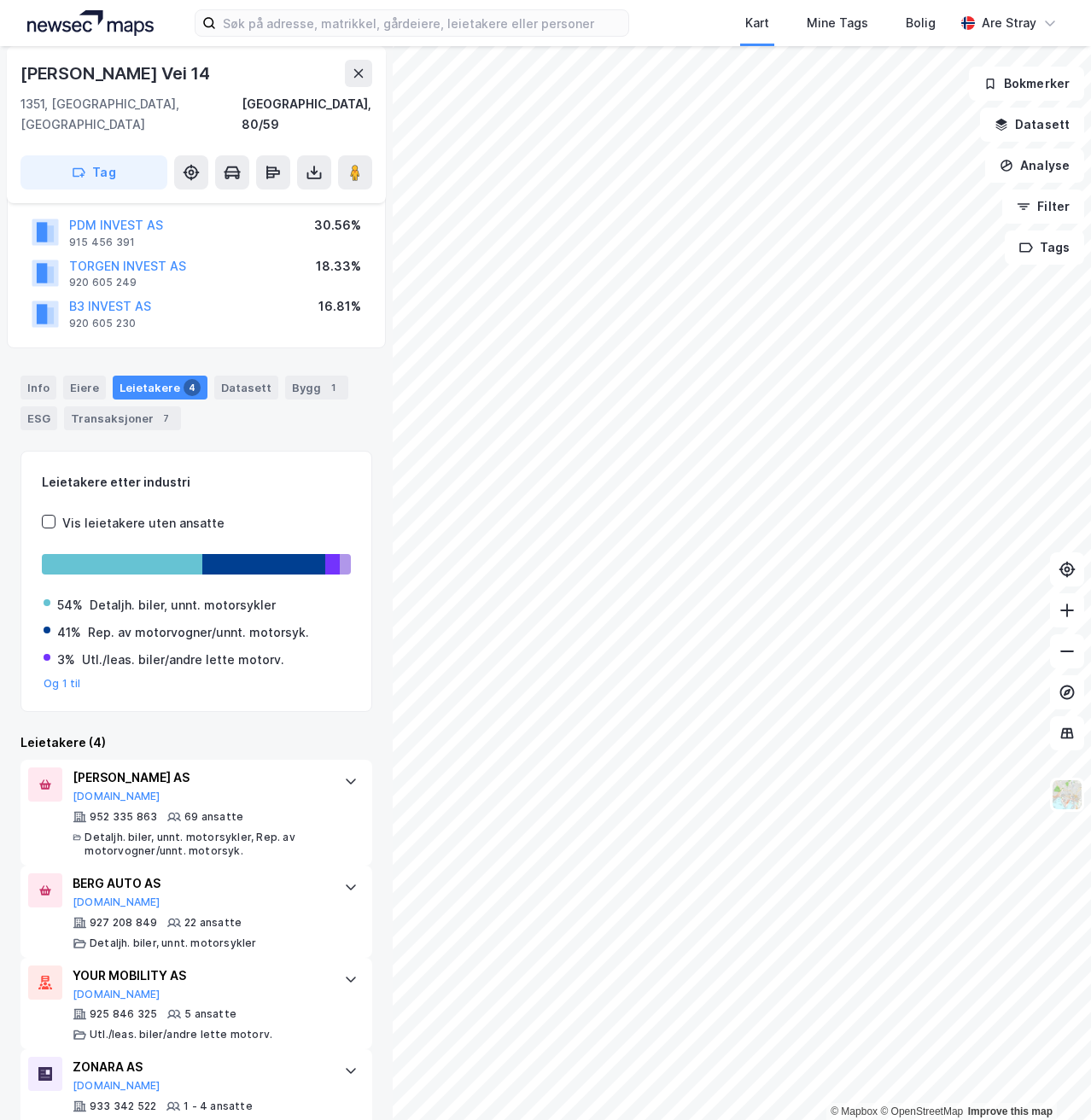
scroll to position [145, 0]
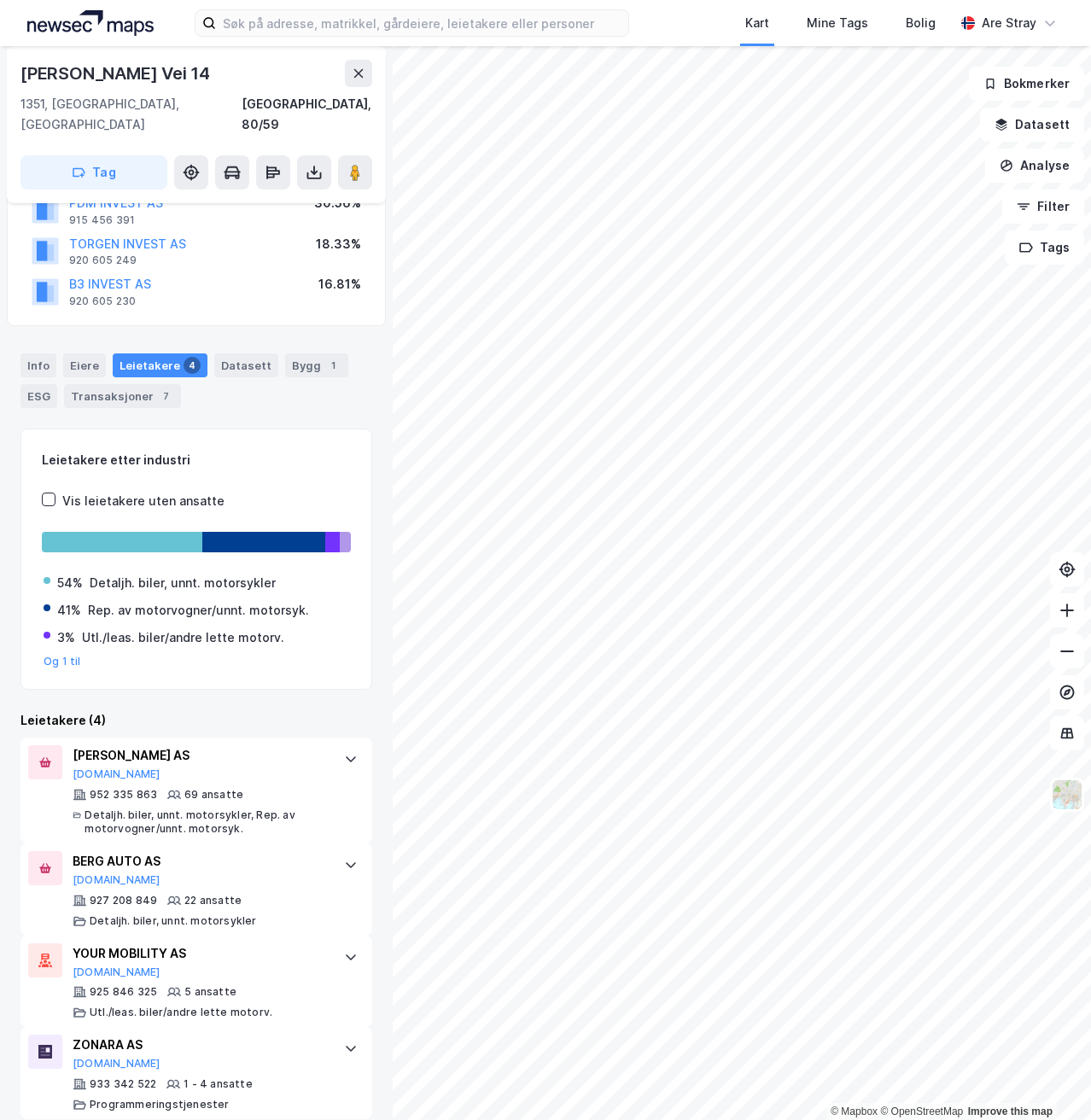
click at [238, 429] on div "Leietakere etter industri Vis leietakere uten ansatte 54% Detaljh. biler, unnt.…" at bounding box center [196, 560] width 352 height 262
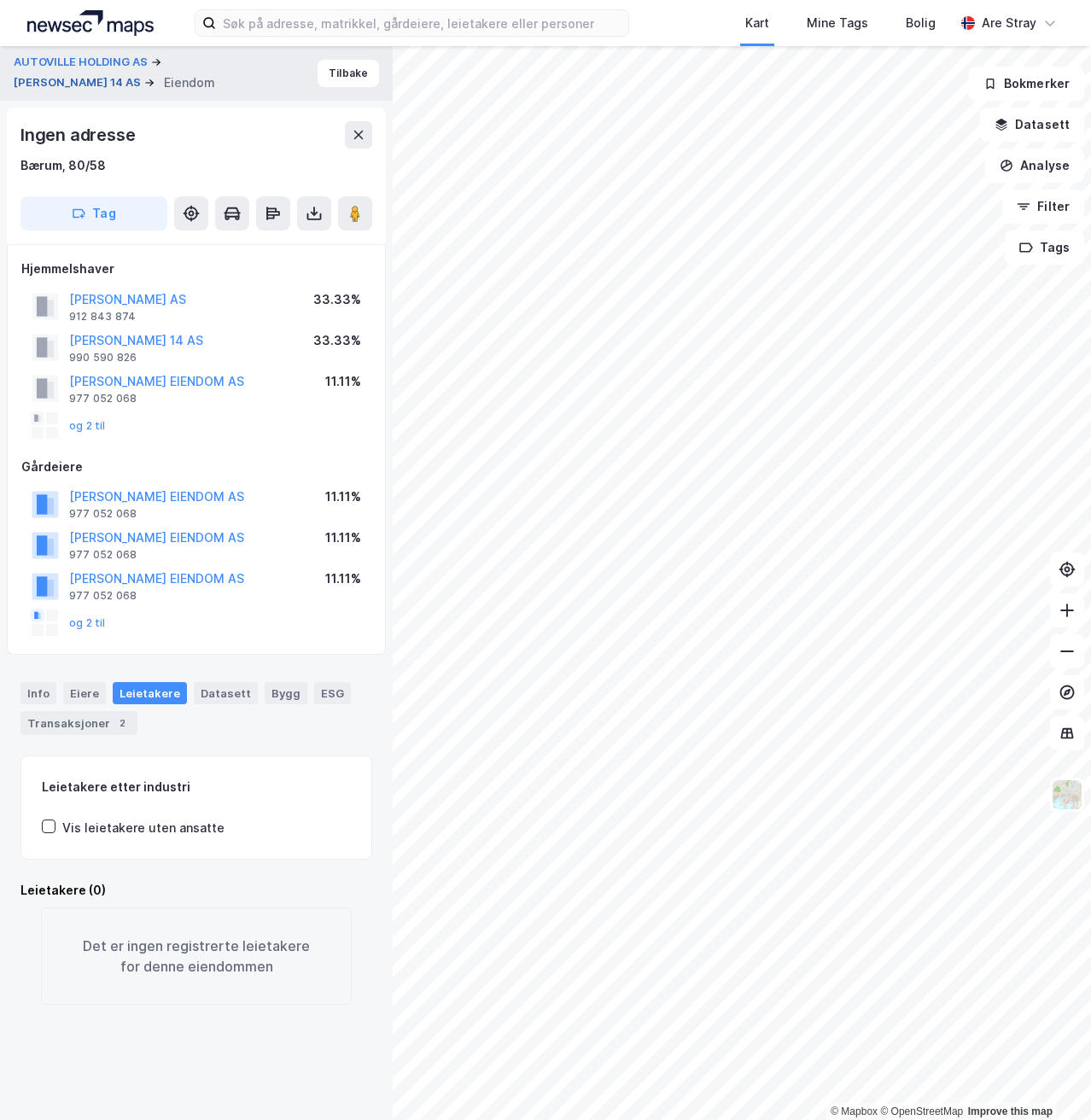
click at [83, 75] on button "[PERSON_NAME] 14 AS" at bounding box center [79, 83] width 131 height 17
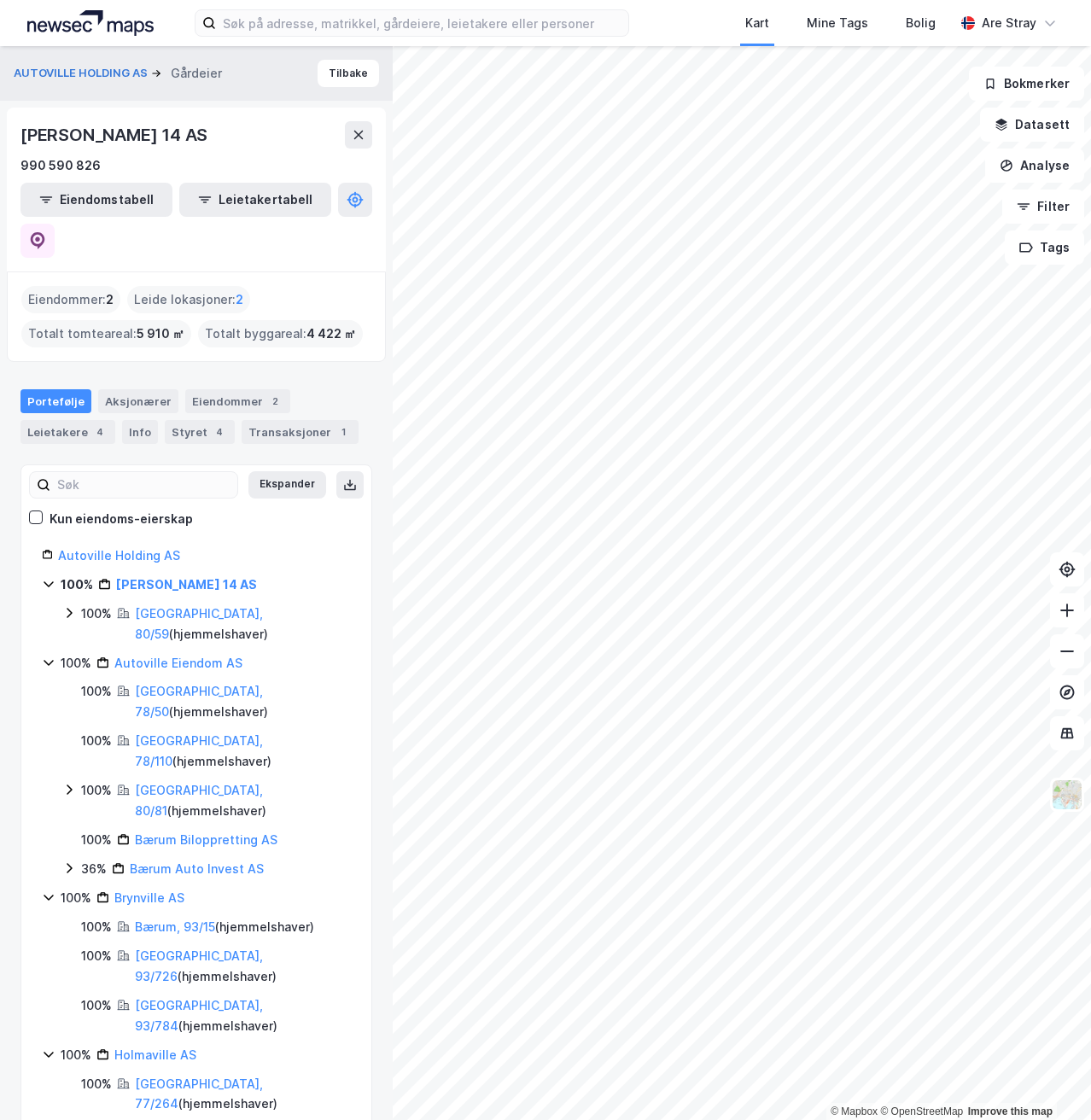
click at [94, 64] on div "AUTOVILLE HOLDING AS Gårdeier" at bounding box center [124, 73] width 222 height 20
click at [69, 74] on button "AUTOVILLE HOLDING AS" at bounding box center [83, 73] width 137 height 17
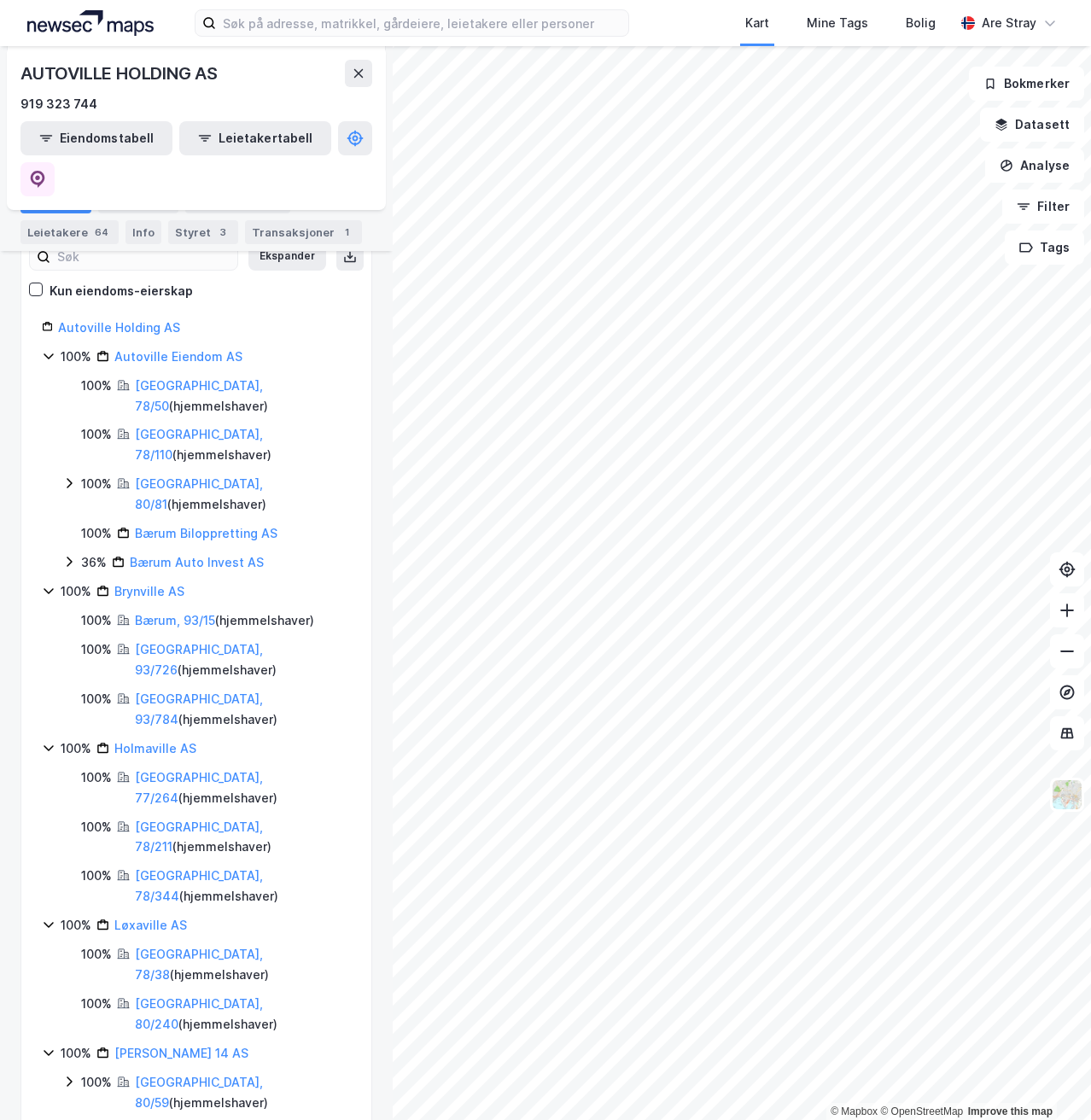
scroll to position [210, 0]
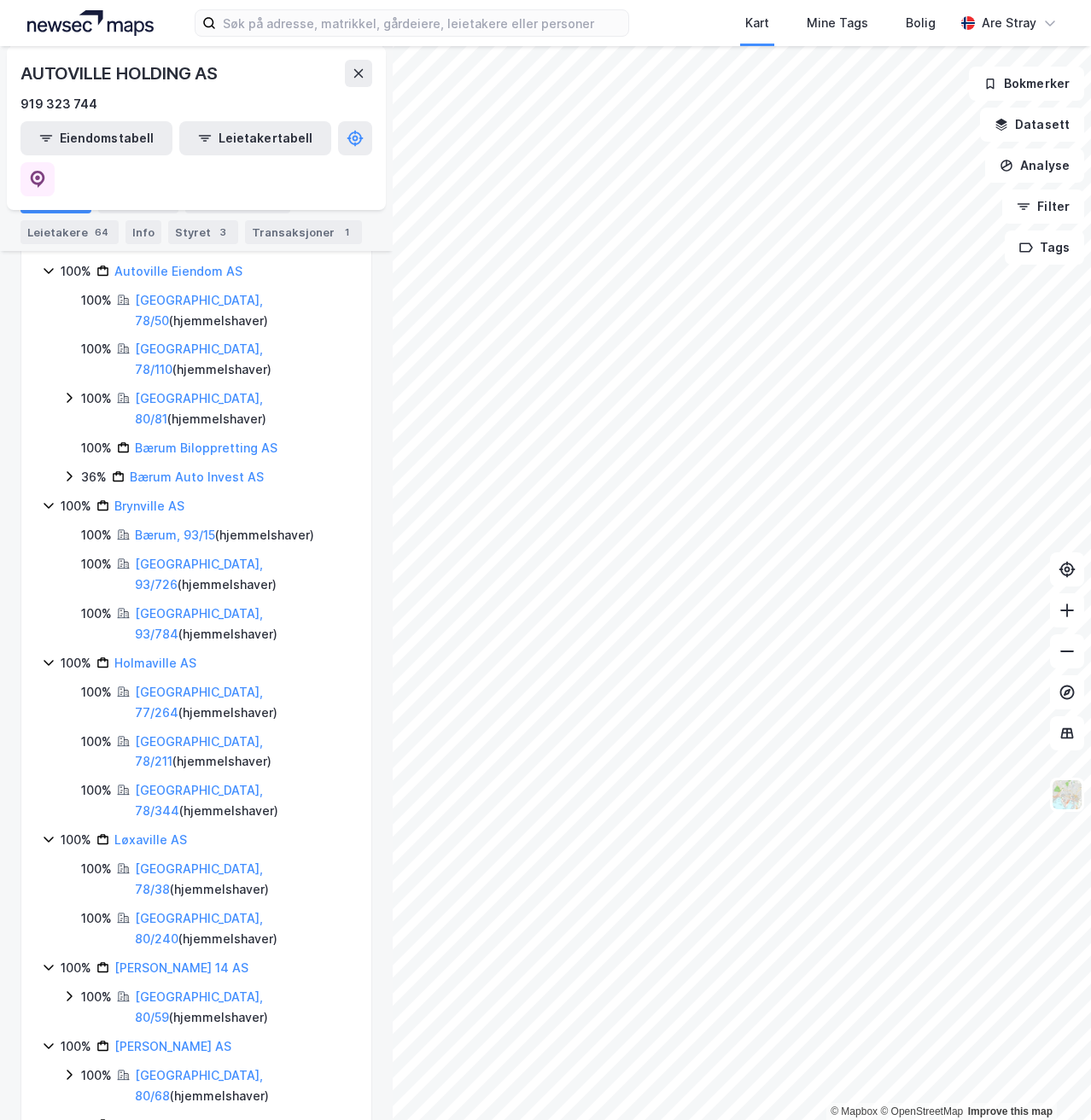
scroll to position [295, 0]
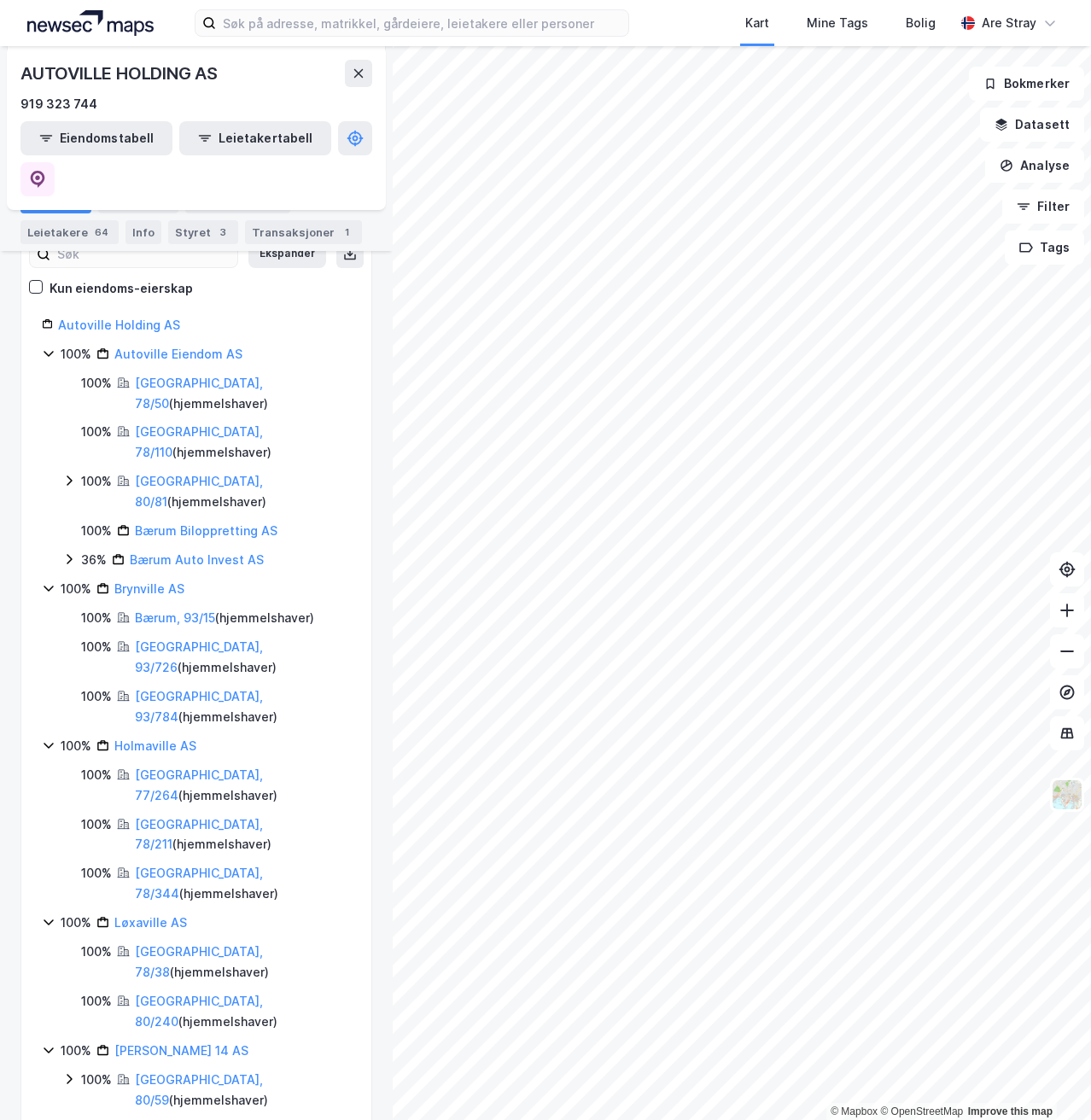
click at [181, 1120] on link "[PERSON_NAME] AS" at bounding box center [173, 1129] width 117 height 15
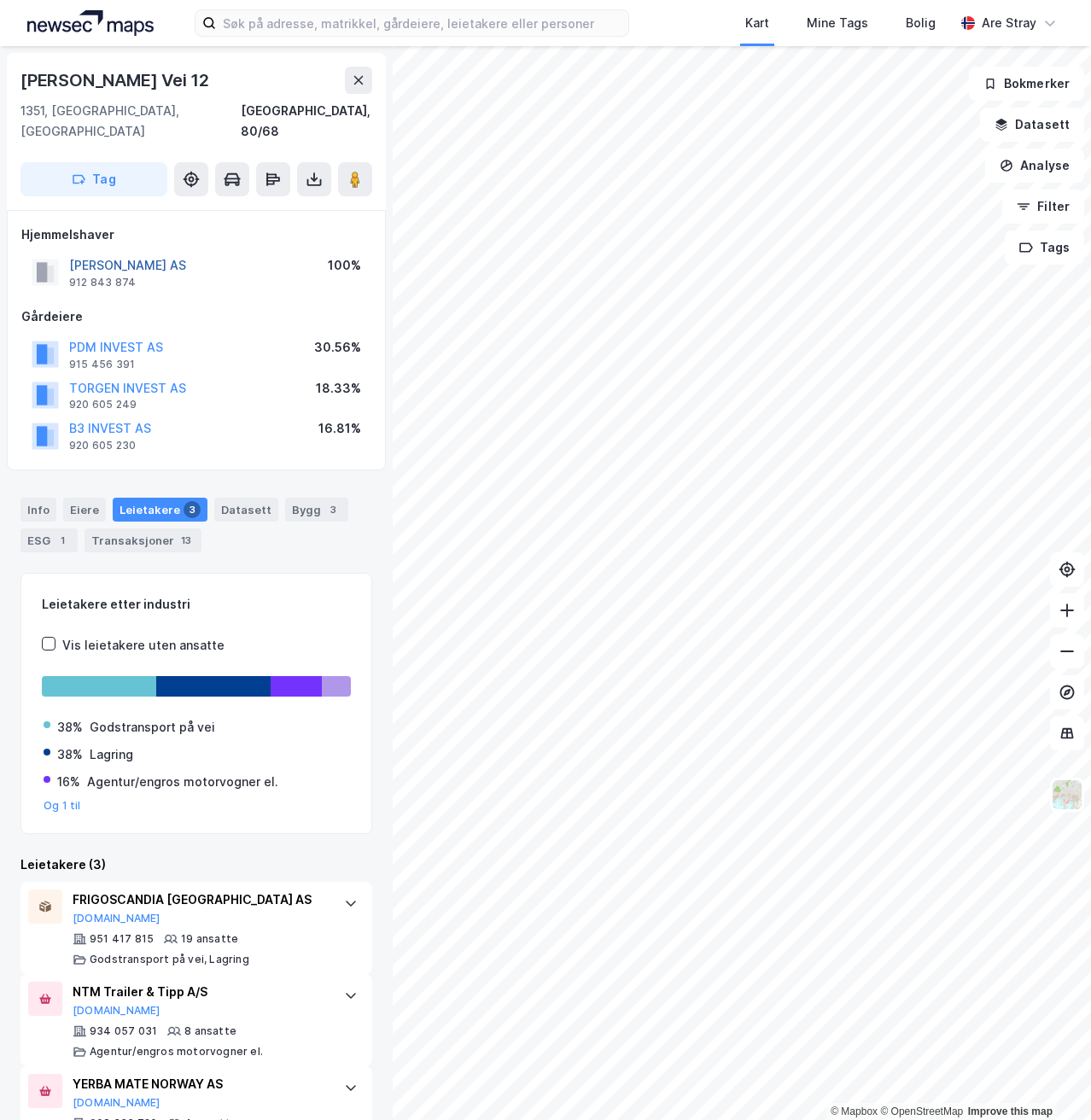
click at [0, 0] on button "[PERSON_NAME] AS" at bounding box center [0, 0] width 0 height 0
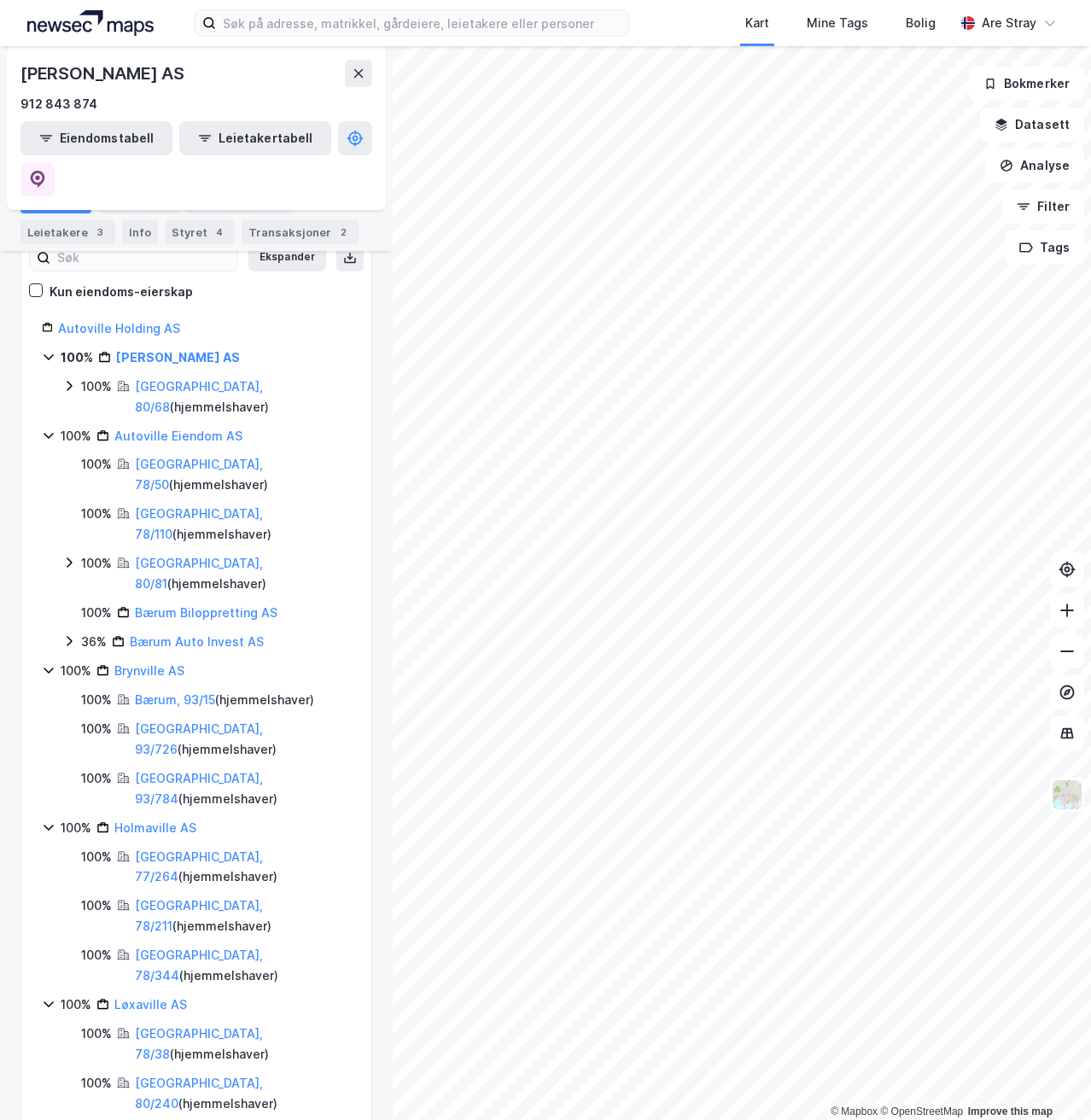
scroll to position [230, 0]
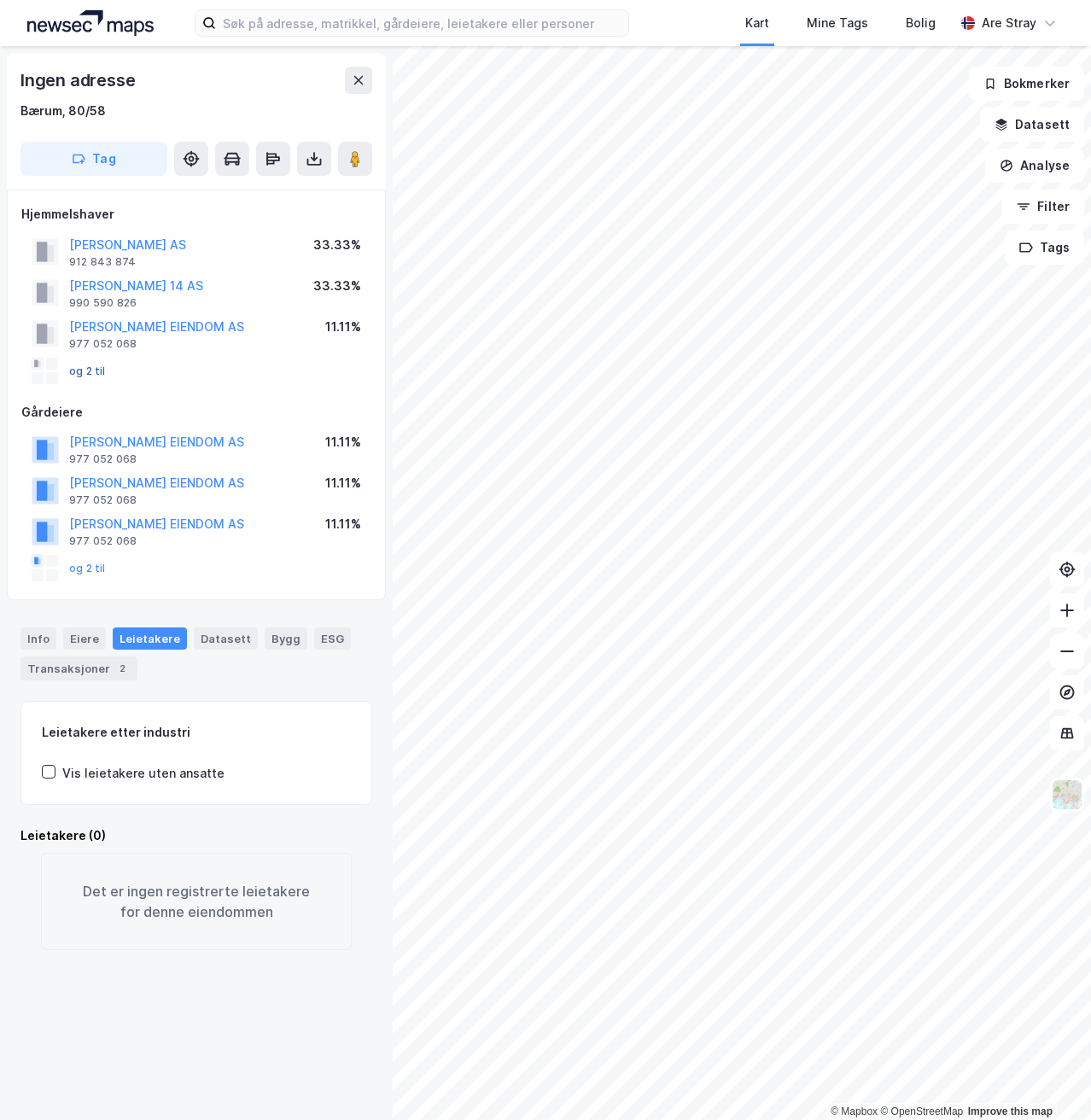
click at [0, 0] on button "og 2 til" at bounding box center [0, 0] width 0 height 0
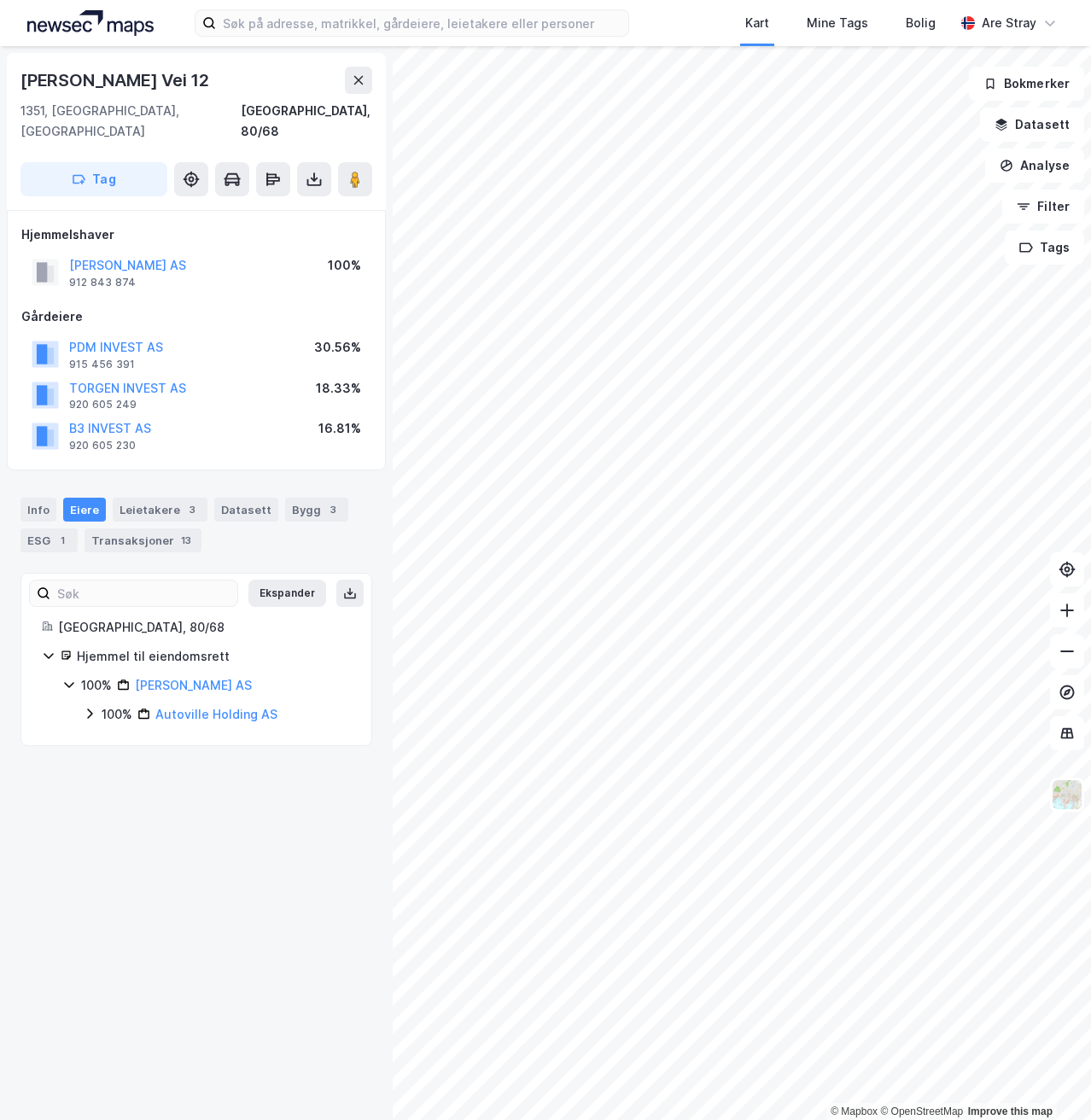
click at [221, 107] on div "1351, [GEOGRAPHIC_DATA], [GEOGRAPHIC_DATA], 80/68" at bounding box center [196, 122] width 352 height 41
click at [32, 477] on div "Info [PERSON_NAME] 3 Datasett Bygg 3 ESG 1 Transaksjoner 13" at bounding box center [196, 518] width 392 height 82
click at [48, 498] on div "Info" at bounding box center [38, 510] width 36 height 24
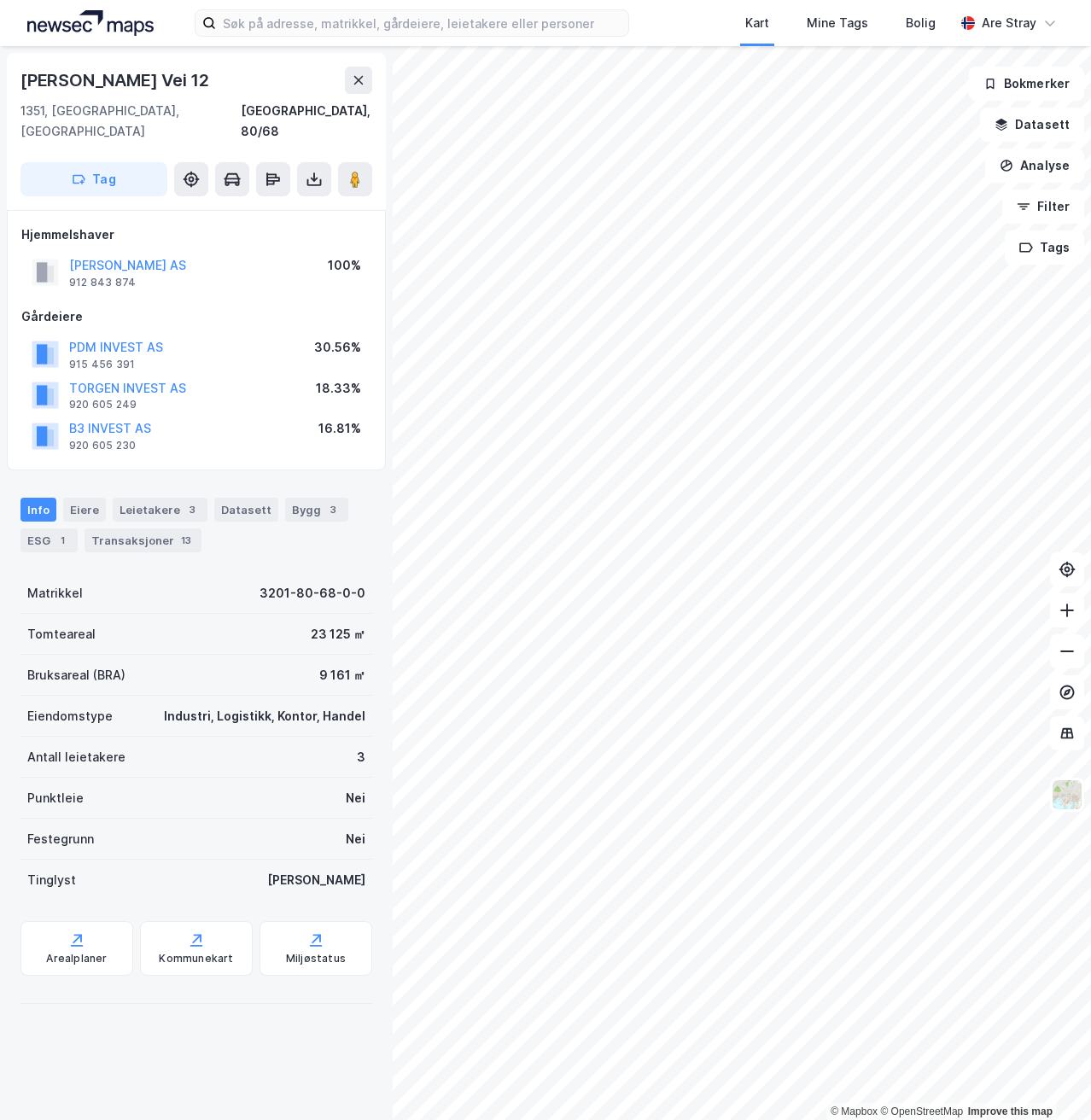
click at [250, 573] on div "Matrikkel 3201-80-68-0-0" at bounding box center [196, 594] width 352 height 41
click at [171, 498] on div "Leietakere 3" at bounding box center [160, 510] width 95 height 24
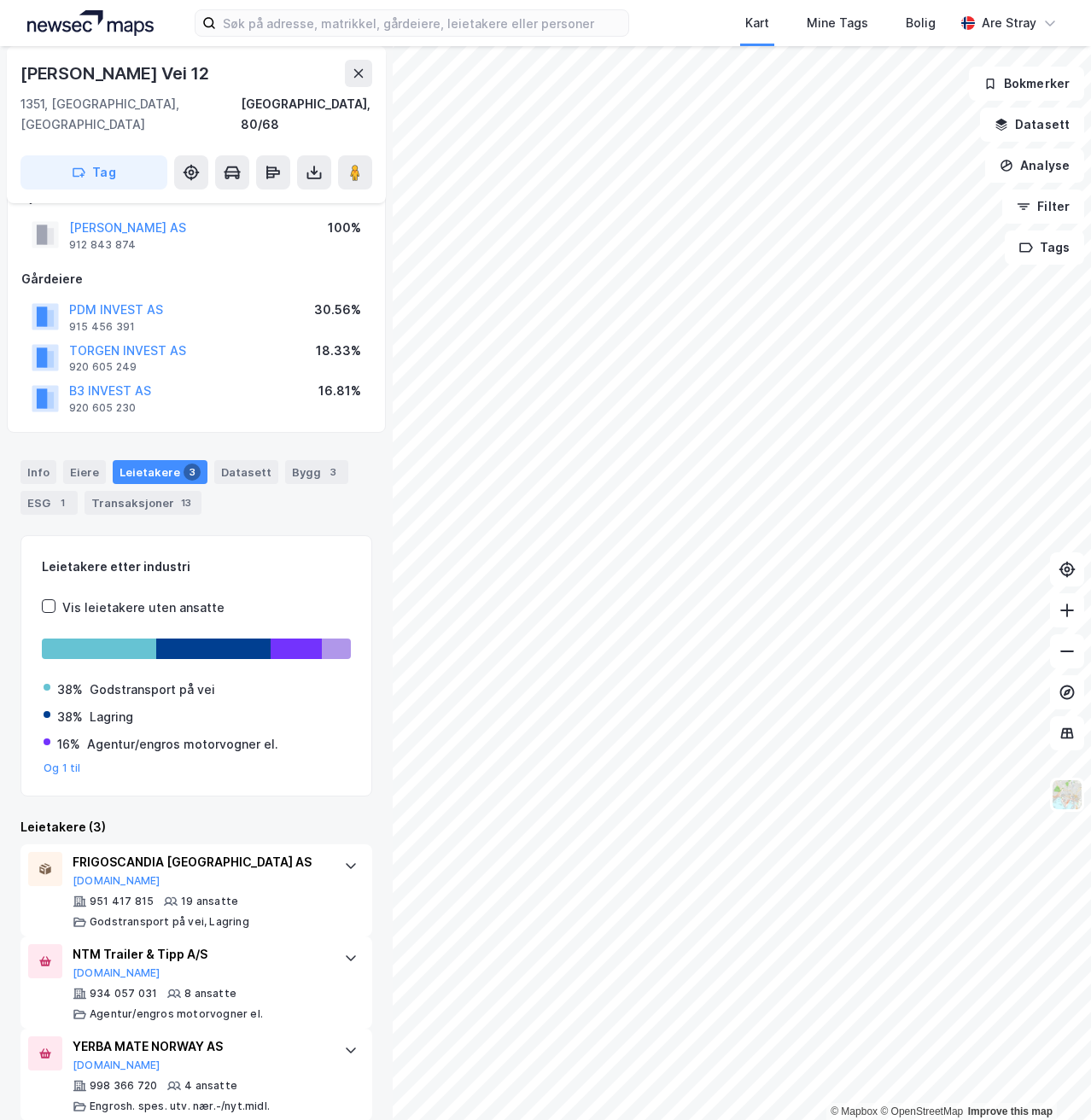
scroll to position [38, 0]
drag, startPoint x: 36, startPoint y: 71, endPoint x: 196, endPoint y: 79, distance: 160.2
click at [196, 79] on div "[PERSON_NAME] Vei 12" at bounding box center [196, 72] width 352 height 27
copy div "[PERSON_NAME] Vei 12"
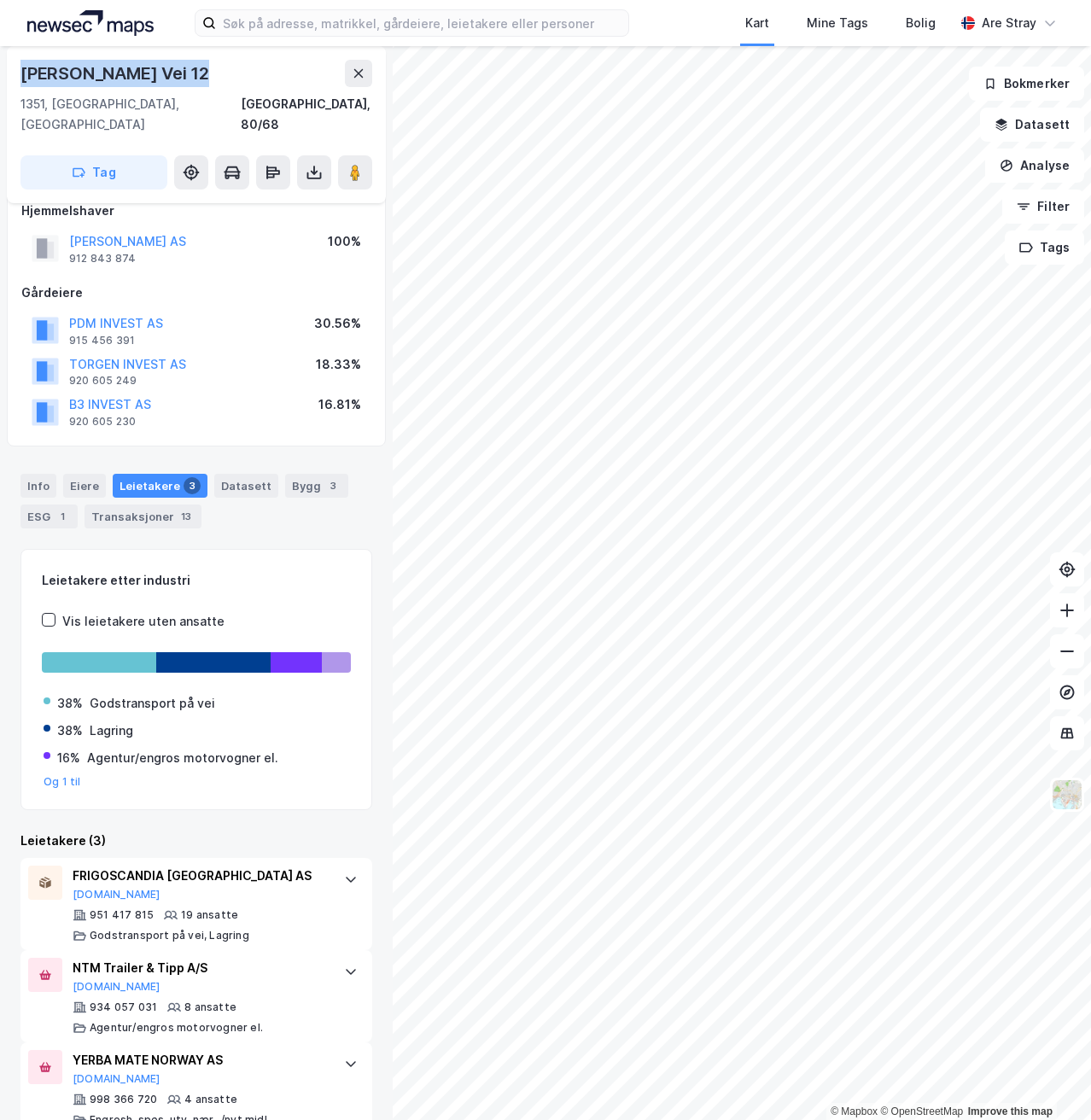
scroll to position [0, 0]
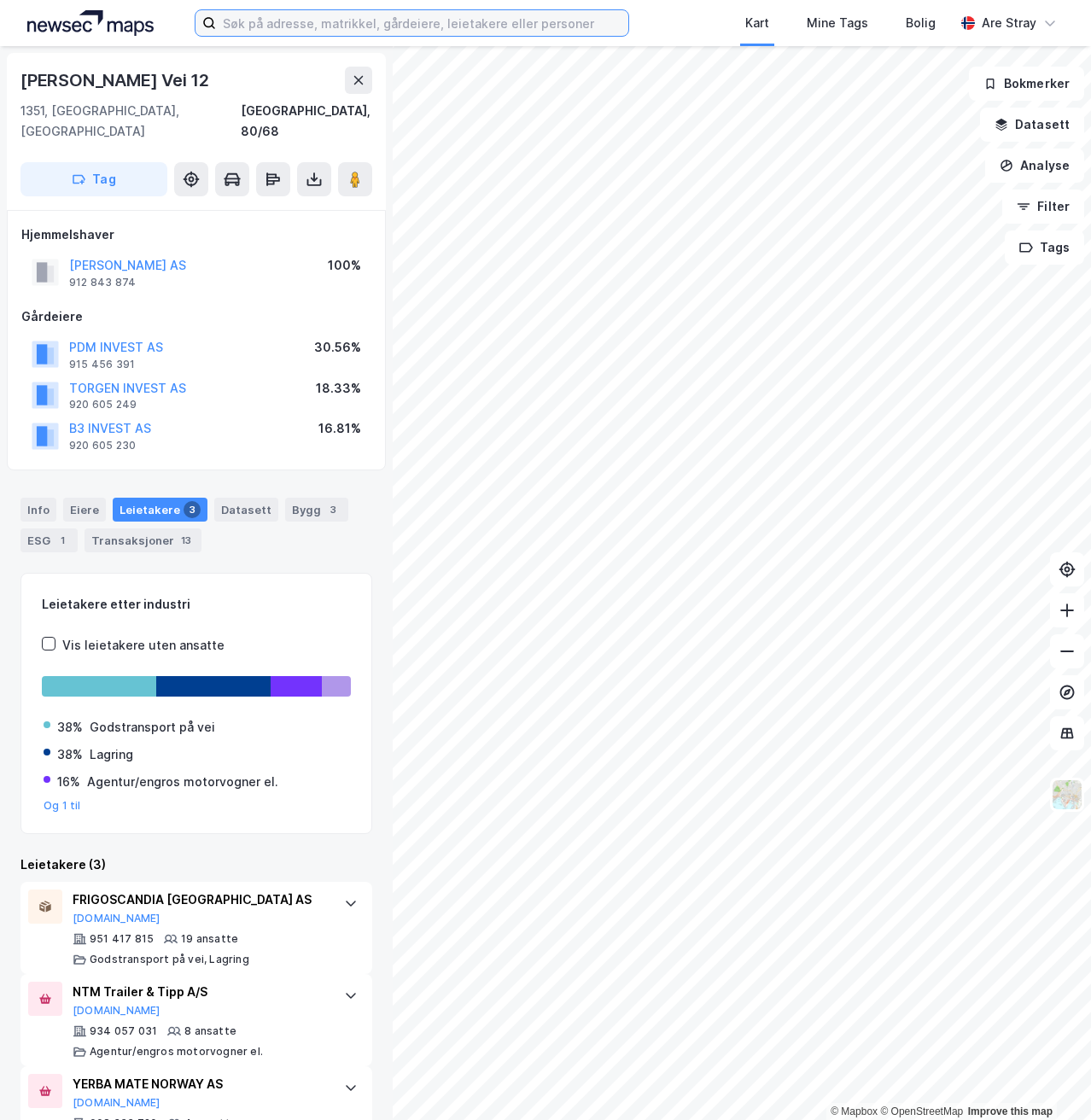
click at [328, 34] on input at bounding box center [422, 23] width 412 height 26
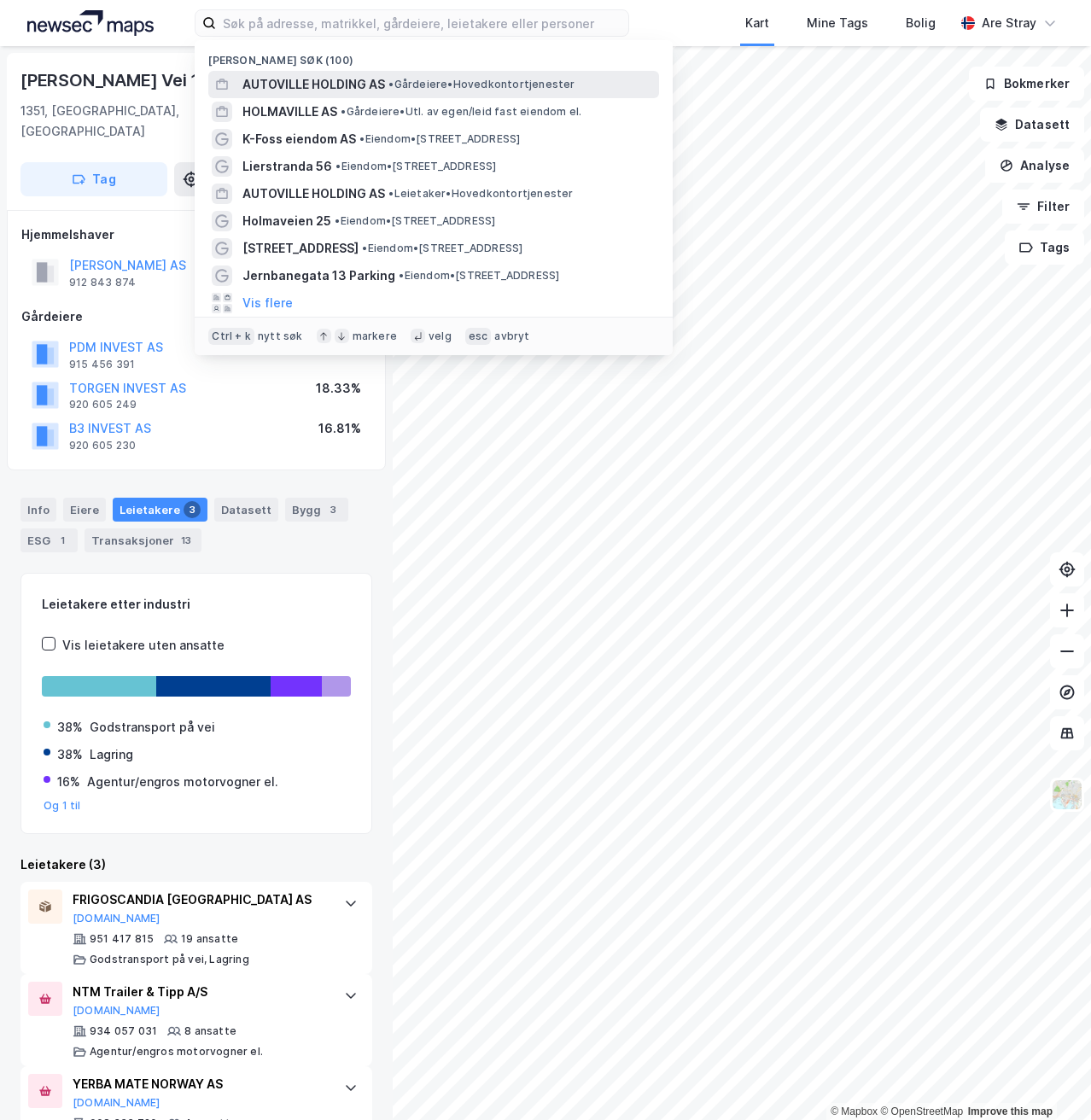
click at [295, 74] on span "AUTOVILLE HOLDING AS" at bounding box center [314, 84] width 143 height 20
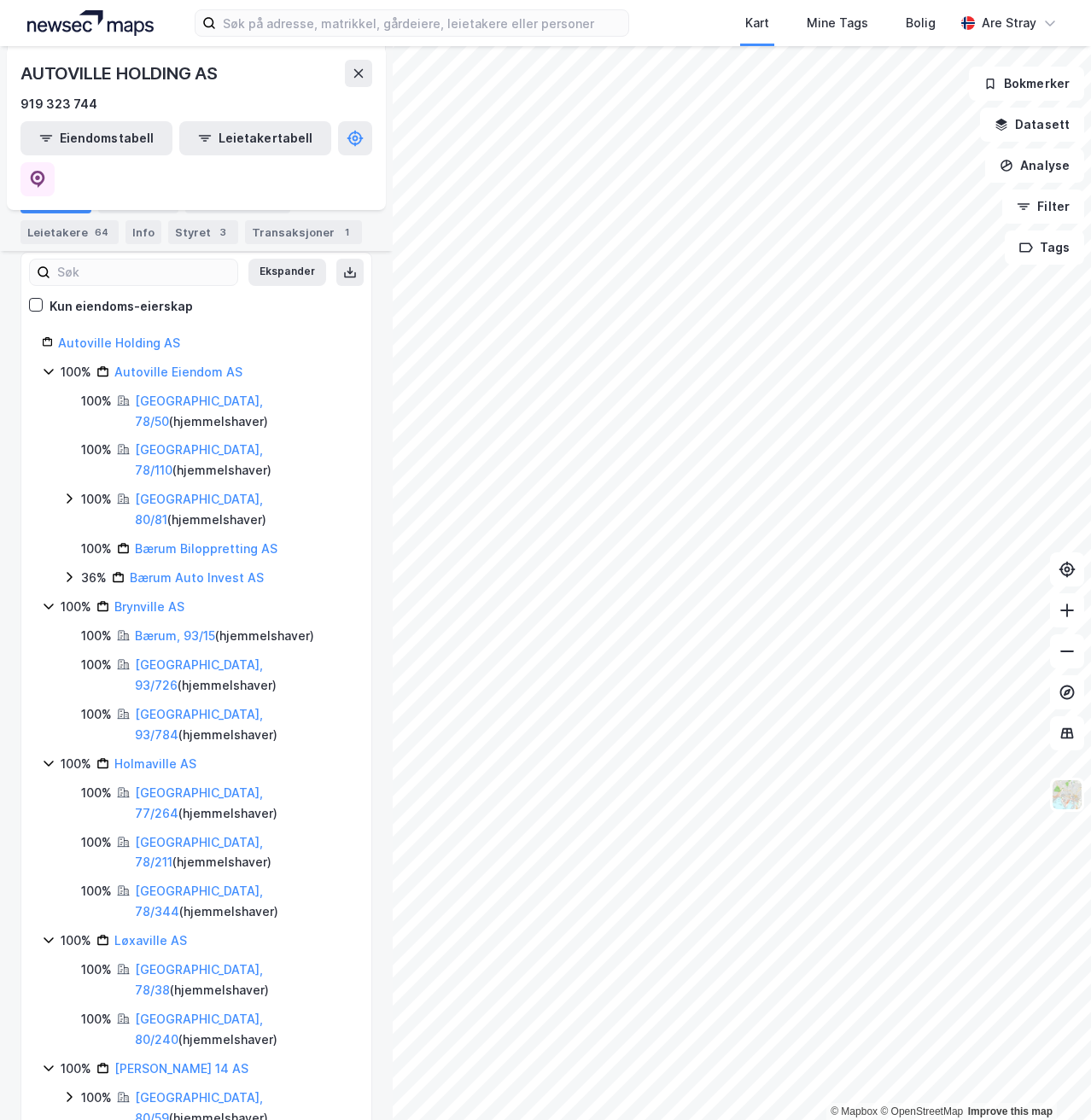
scroll to position [210, 0]
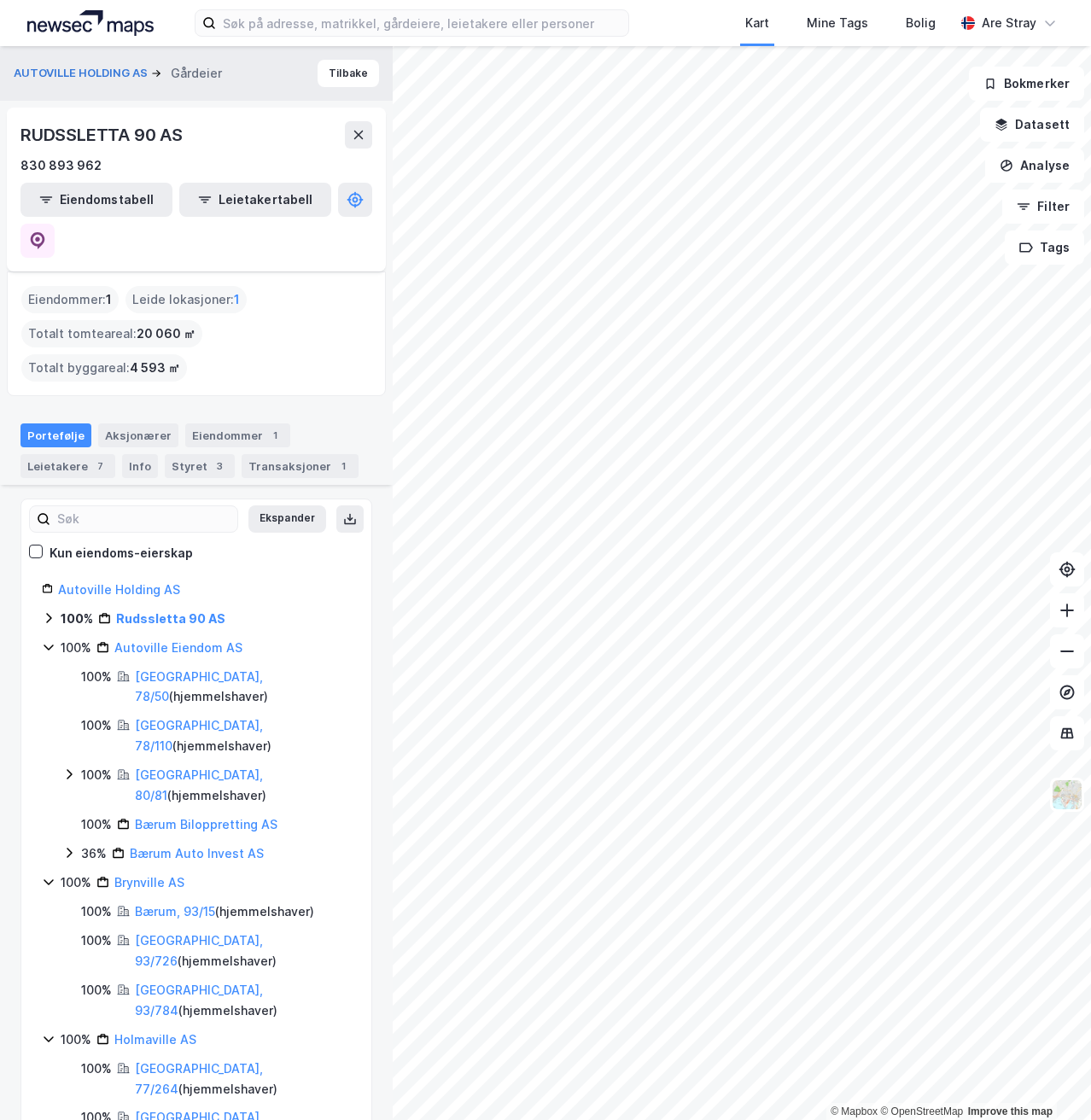
click at [41, 580] on div "Autoville Holding AS 100% Rudssletta 90 AS 100% Autoville Eiendom AS 100% [GEOG…" at bounding box center [196, 1101] width 350 height 1042
click at [53, 611] on icon at bounding box center [48, 618] width 14 height 14
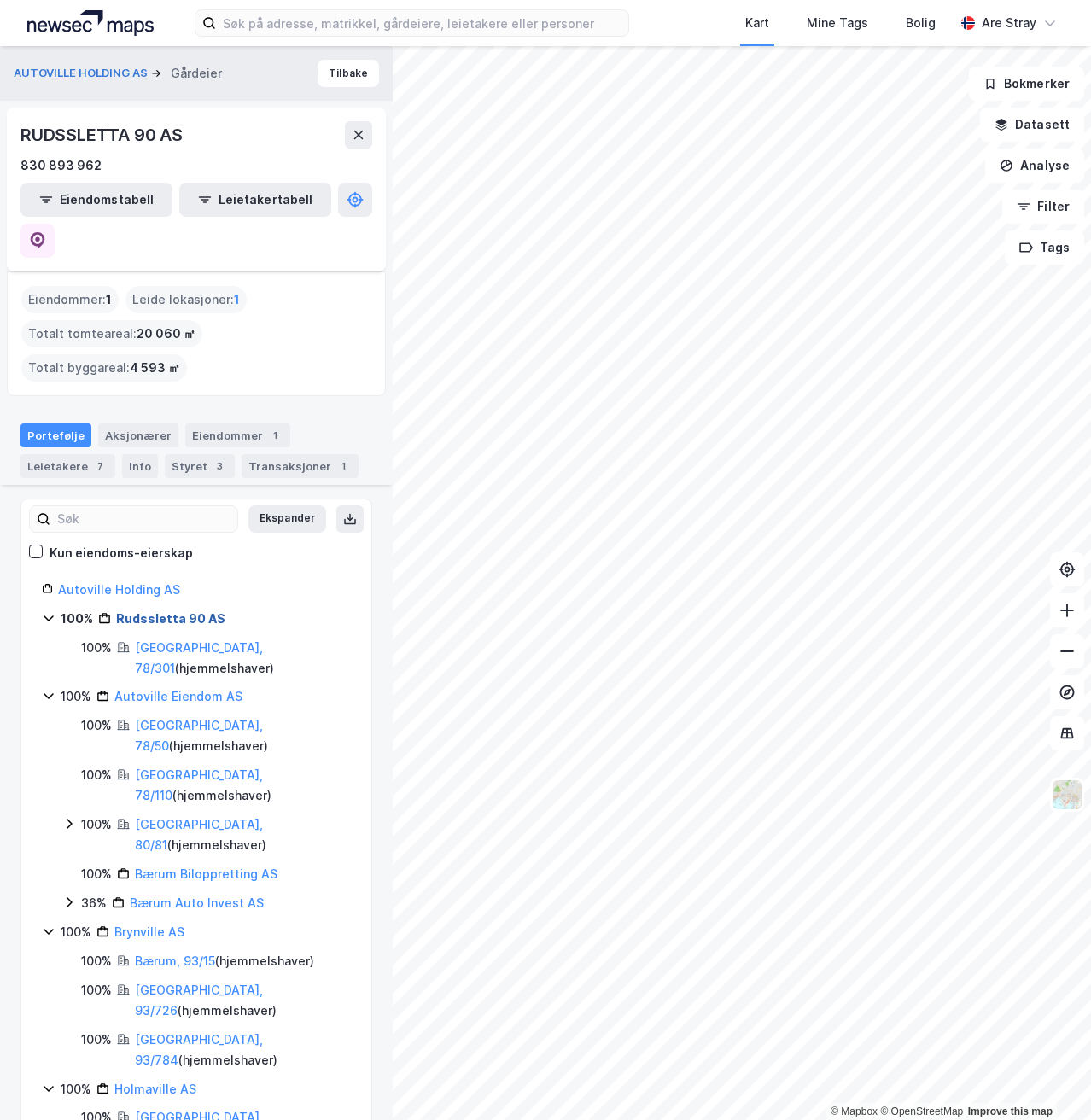
click at [123, 611] on link "Rudssletta 90 AS" at bounding box center [171, 619] width 109 height 15
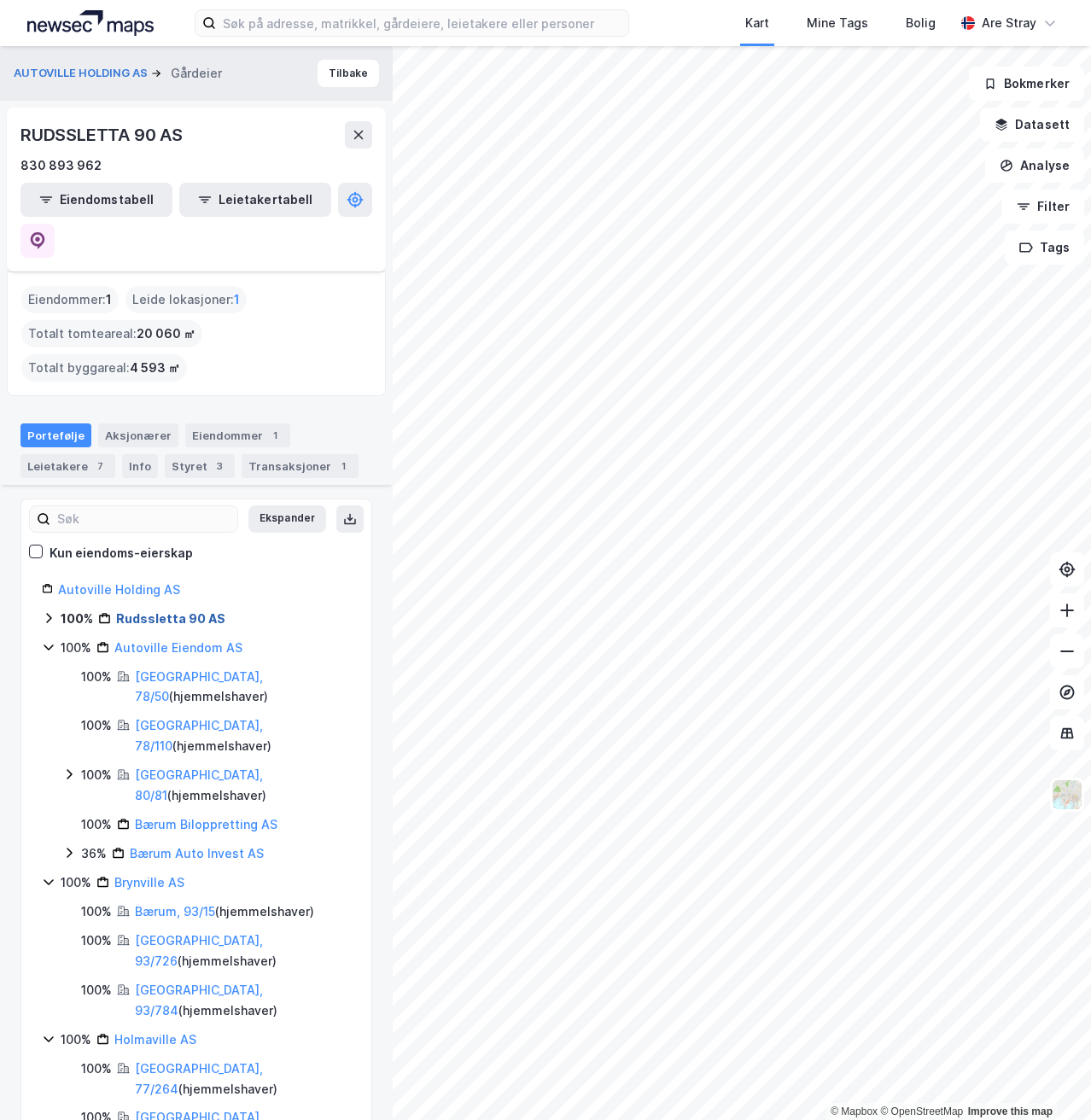
click at [127, 611] on link "Rudssletta 90 AS" at bounding box center [171, 619] width 109 height 15
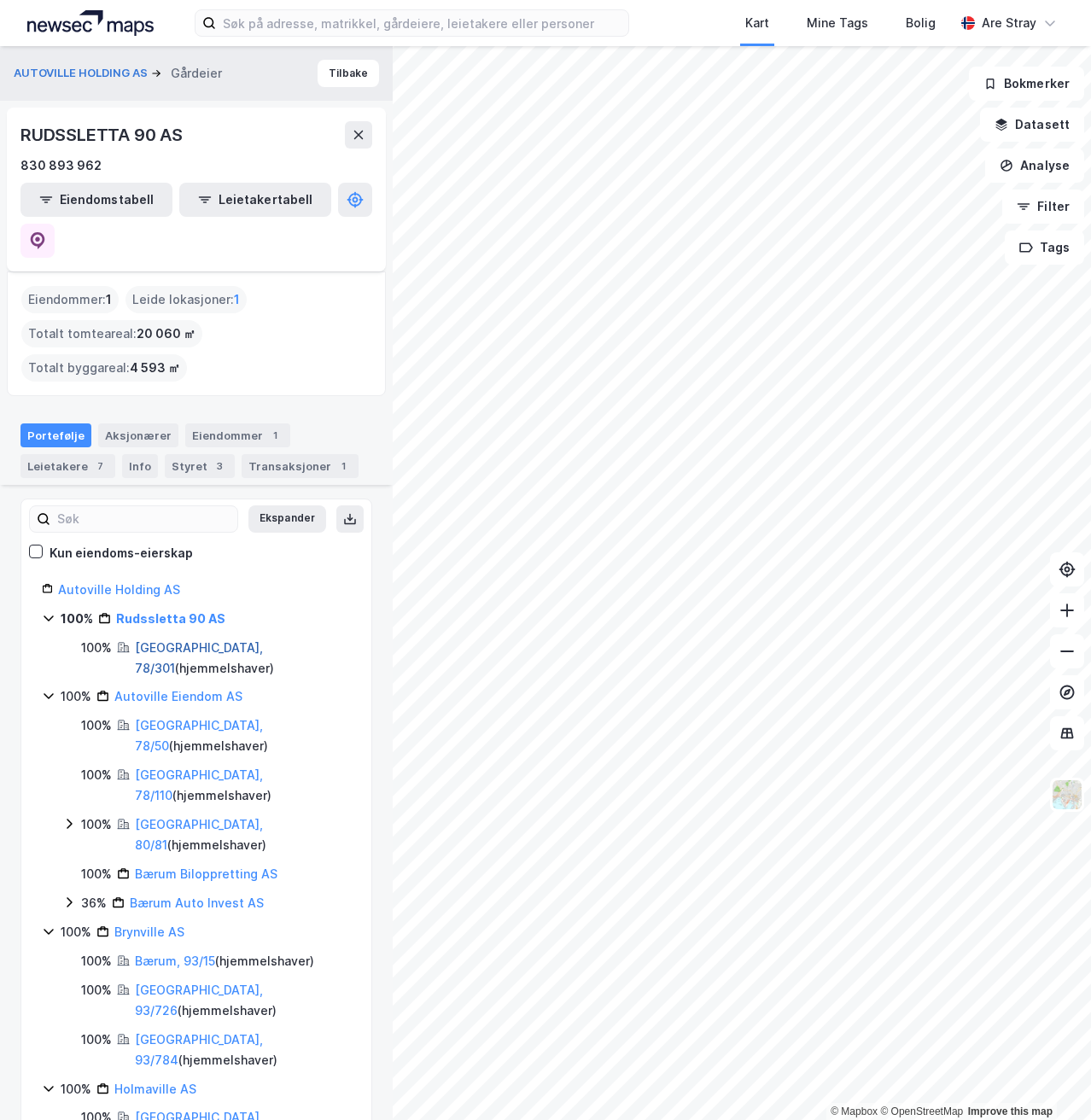
click at [152, 640] on link "[GEOGRAPHIC_DATA], 78/301" at bounding box center [199, 658] width 128 height 35
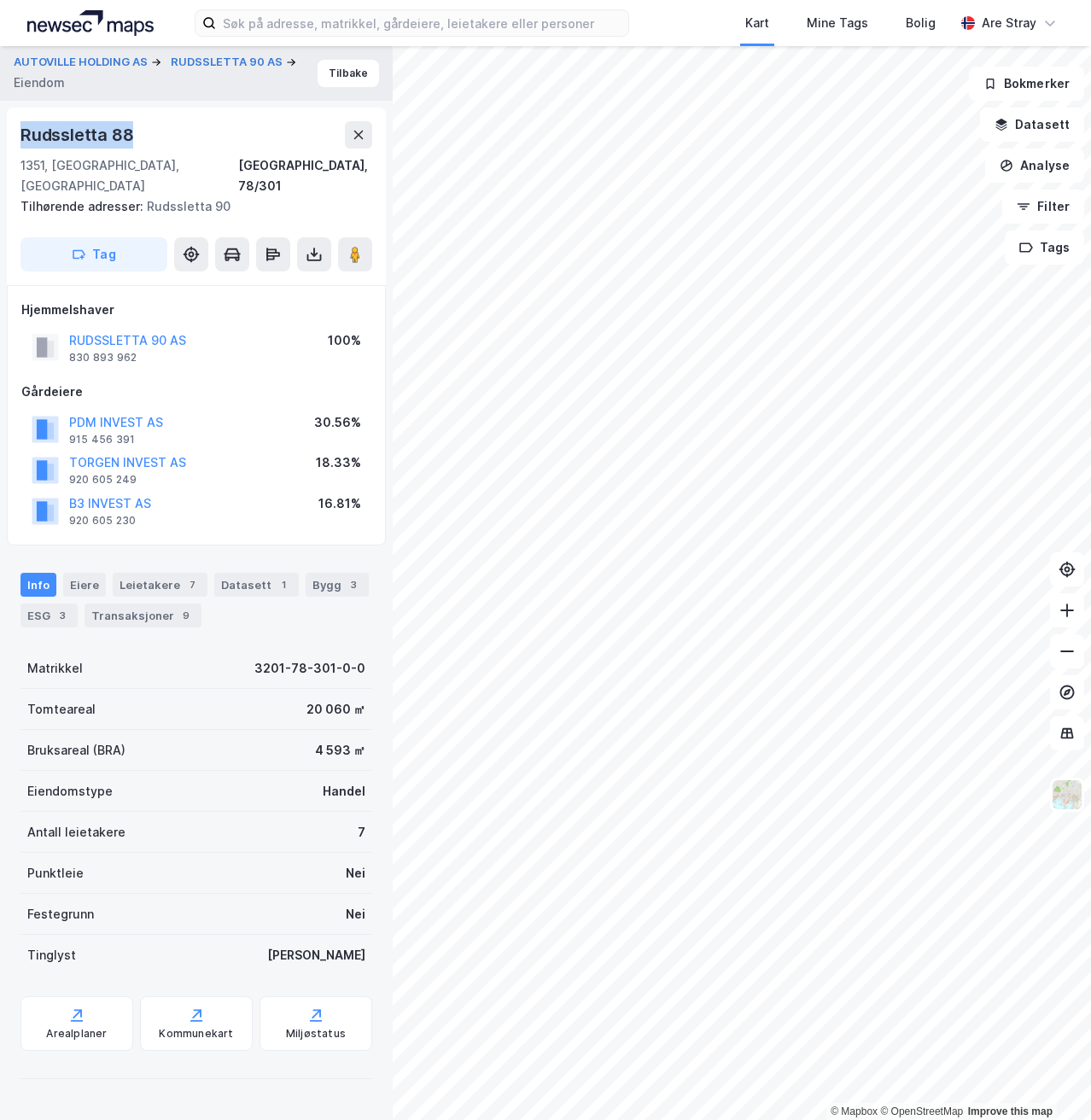
drag, startPoint x: 32, startPoint y: 138, endPoint x: 150, endPoint y: 137, distance: 118.0
click at [150, 137] on div "Rudssletta 88" at bounding box center [196, 135] width 352 height 27
drag, startPoint x: 24, startPoint y: 164, endPoint x: 183, endPoint y: 173, distance: 159.3
click at [183, 173] on div "1351, [GEOGRAPHIC_DATA], [GEOGRAPHIC_DATA], 78/301" at bounding box center [196, 176] width 352 height 41
click at [117, 174] on div "1351, [GEOGRAPHIC_DATA], [GEOGRAPHIC_DATA]" at bounding box center [129, 176] width 218 height 41
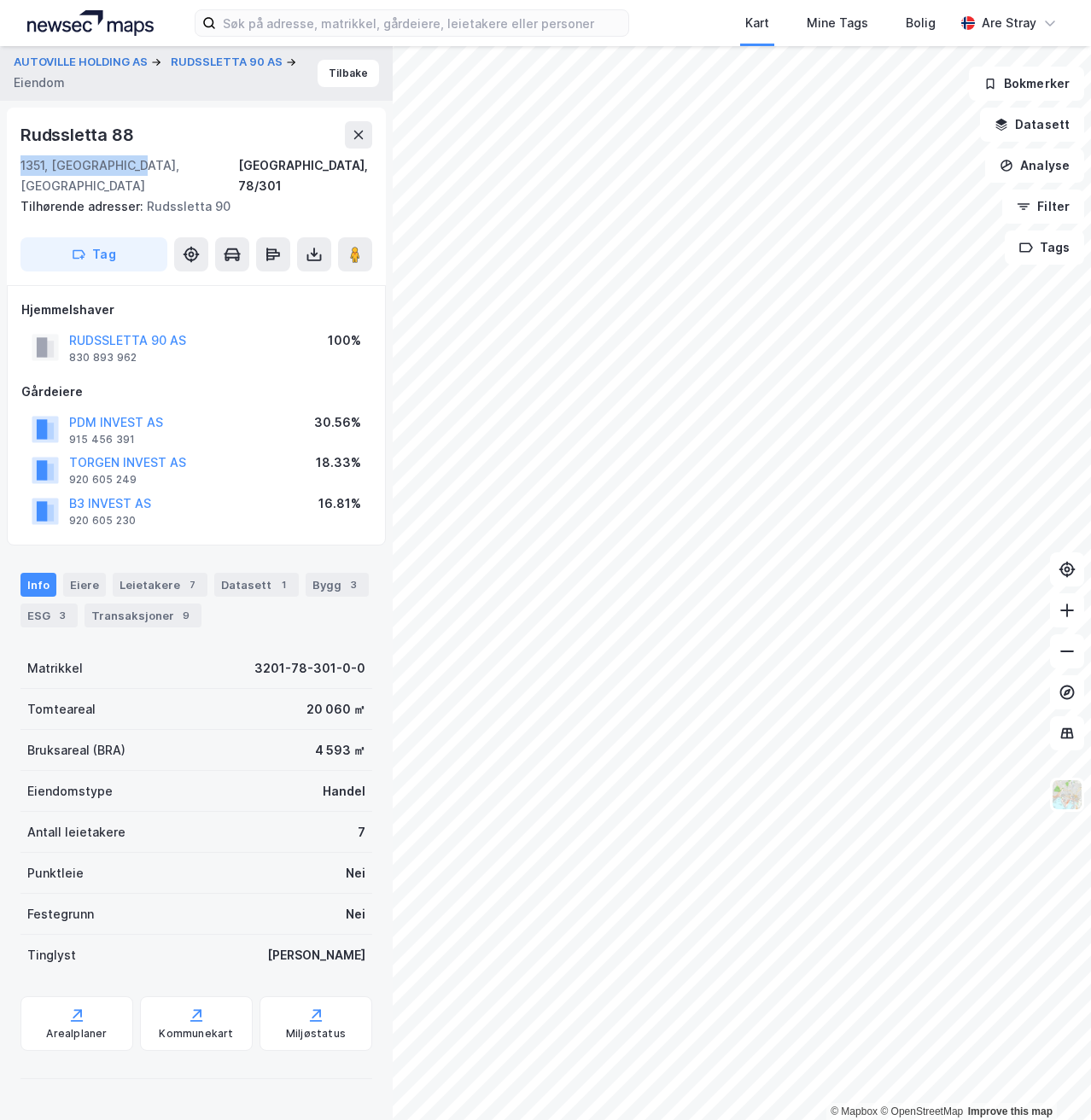
drag, startPoint x: 21, startPoint y: 158, endPoint x: 170, endPoint y: 163, distance: 149.1
click at [170, 163] on div "1351, [GEOGRAPHIC_DATA], [GEOGRAPHIC_DATA], 78/301" at bounding box center [196, 176] width 352 height 41
click at [205, 148] on div "Rudssletta 88 1351, [GEOGRAPHIC_DATA], [GEOGRAPHIC_DATA], 78/301" at bounding box center [196, 159] width 352 height 75
click at [134, 573] on div "Leietakere 7" at bounding box center [160, 586] width 95 height 24
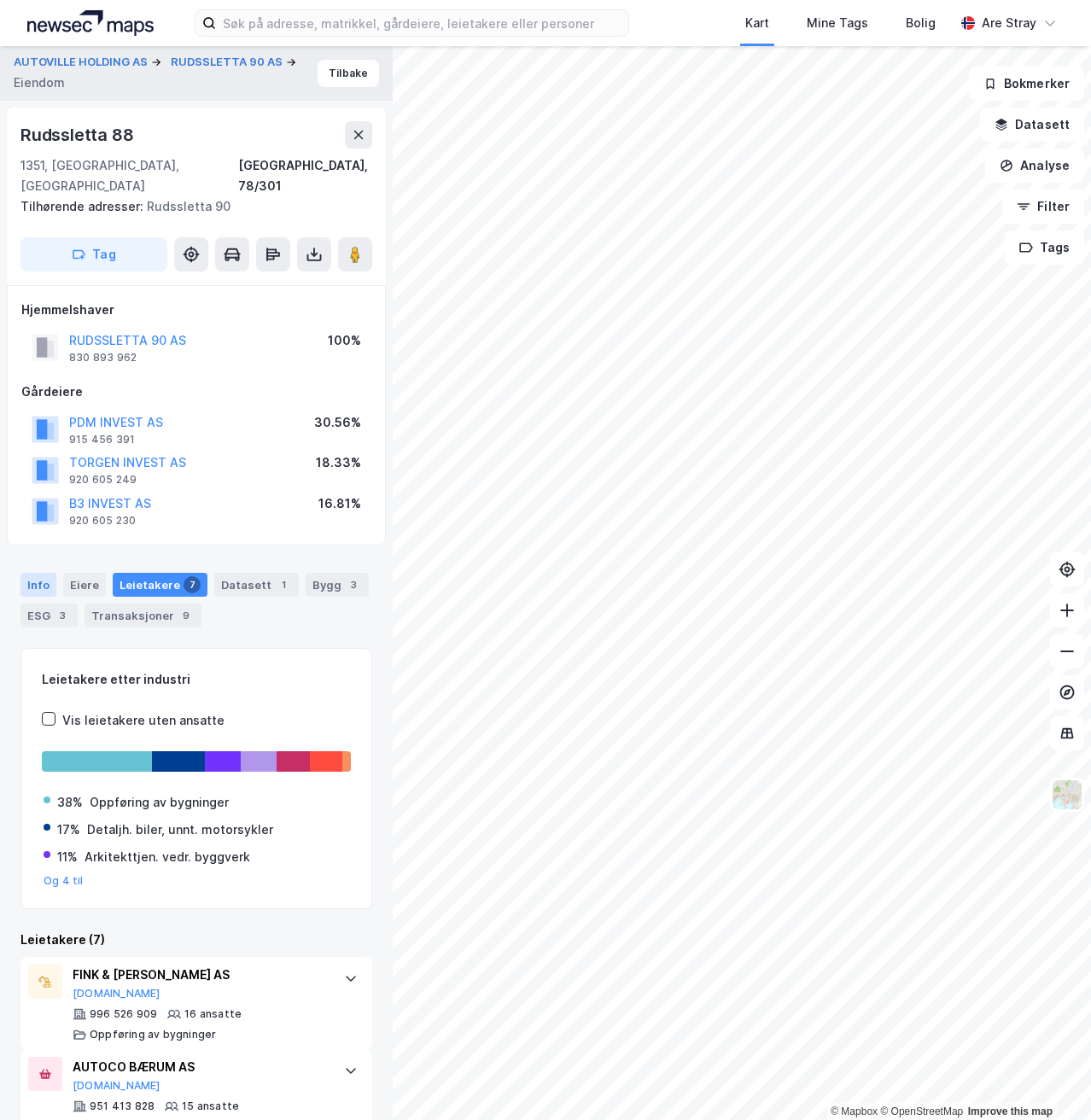
click at [37, 573] on div "Info" at bounding box center [38, 586] width 36 height 24
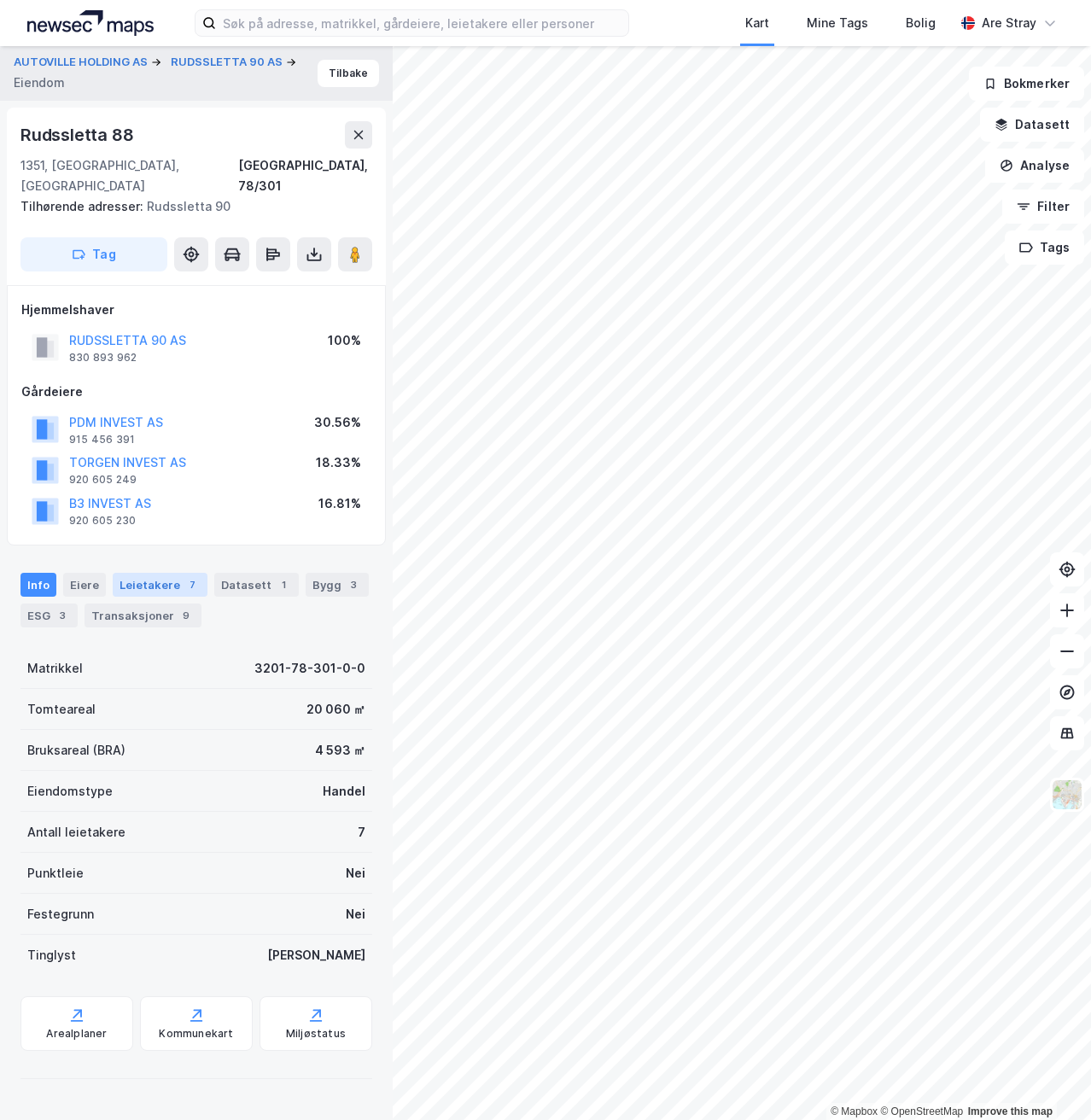
click at [147, 573] on div "Leietakere 7" at bounding box center [160, 586] width 95 height 24
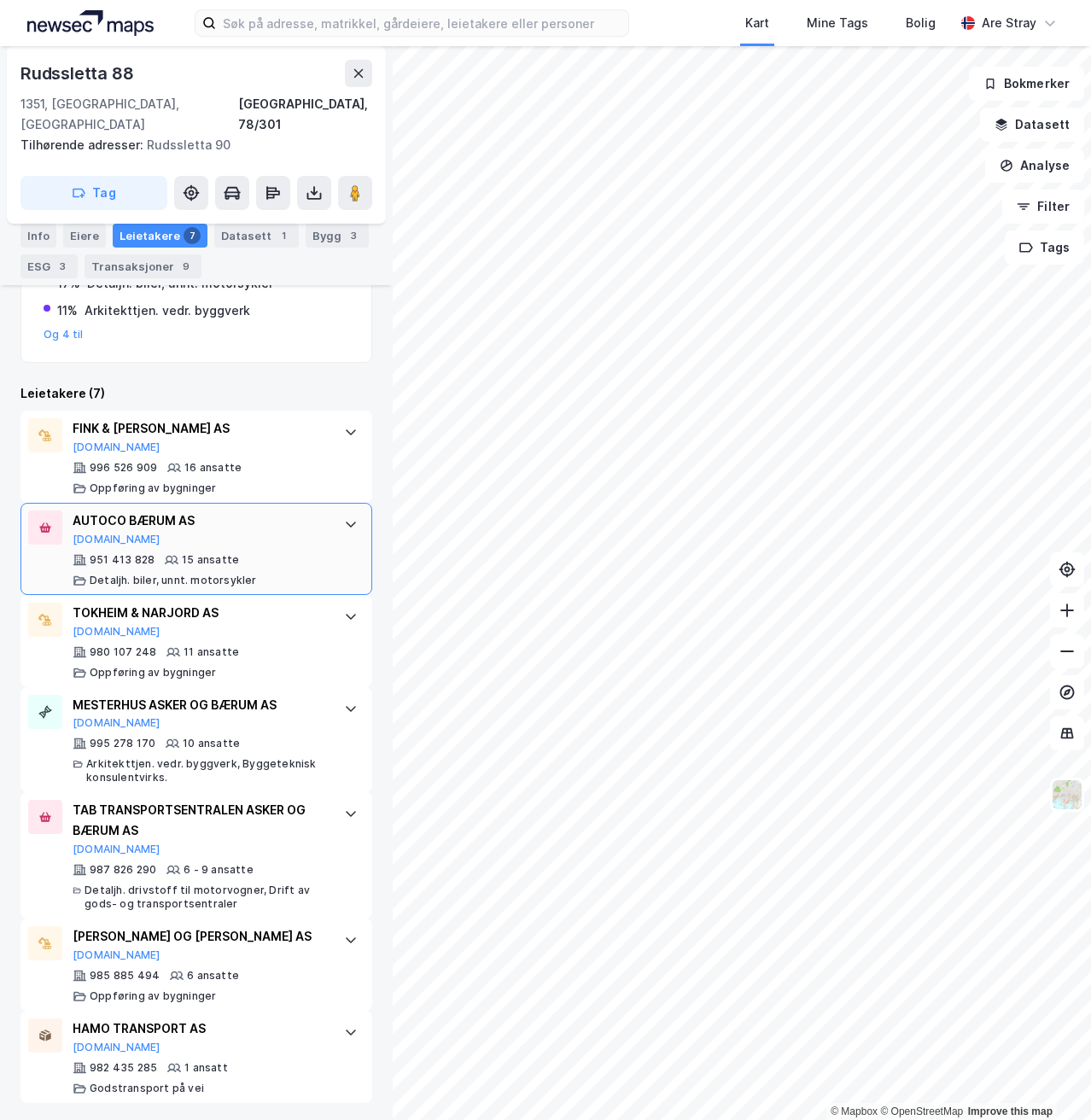
scroll to position [551, 0]
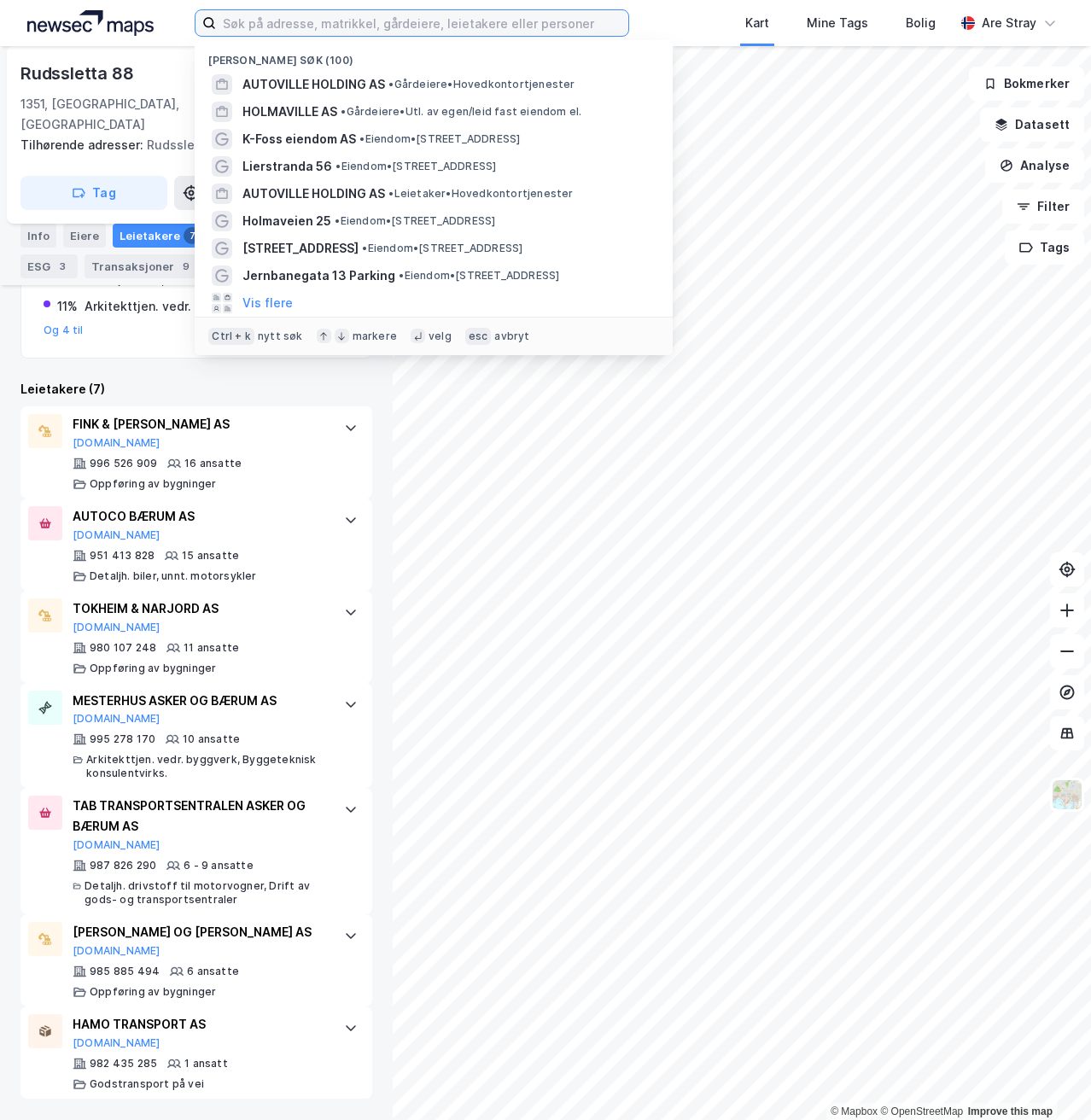
click at [374, 35] on input at bounding box center [422, 23] width 412 height 26
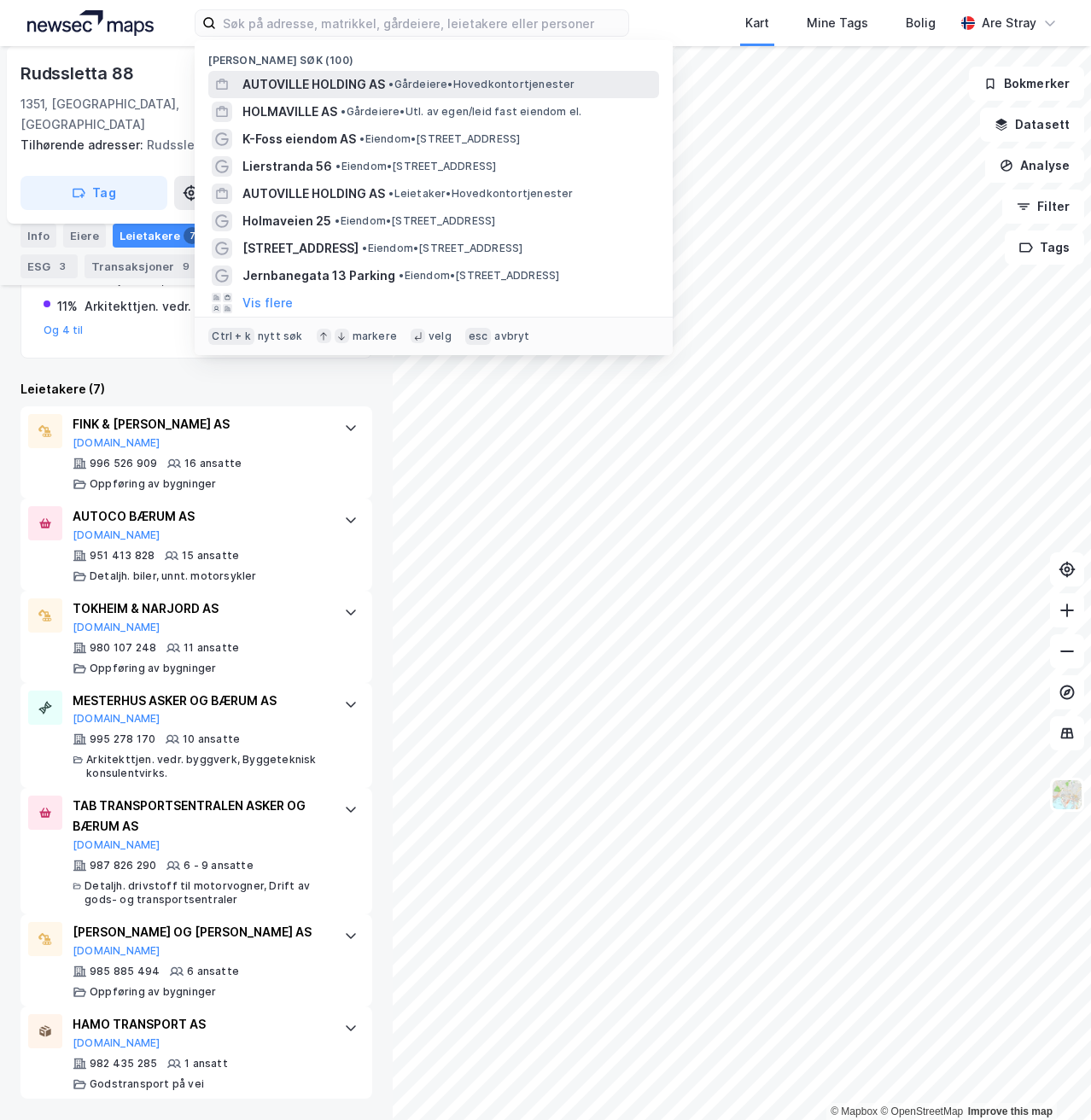
click at [341, 88] on span "AUTOVILLE HOLDING AS" at bounding box center [314, 84] width 143 height 20
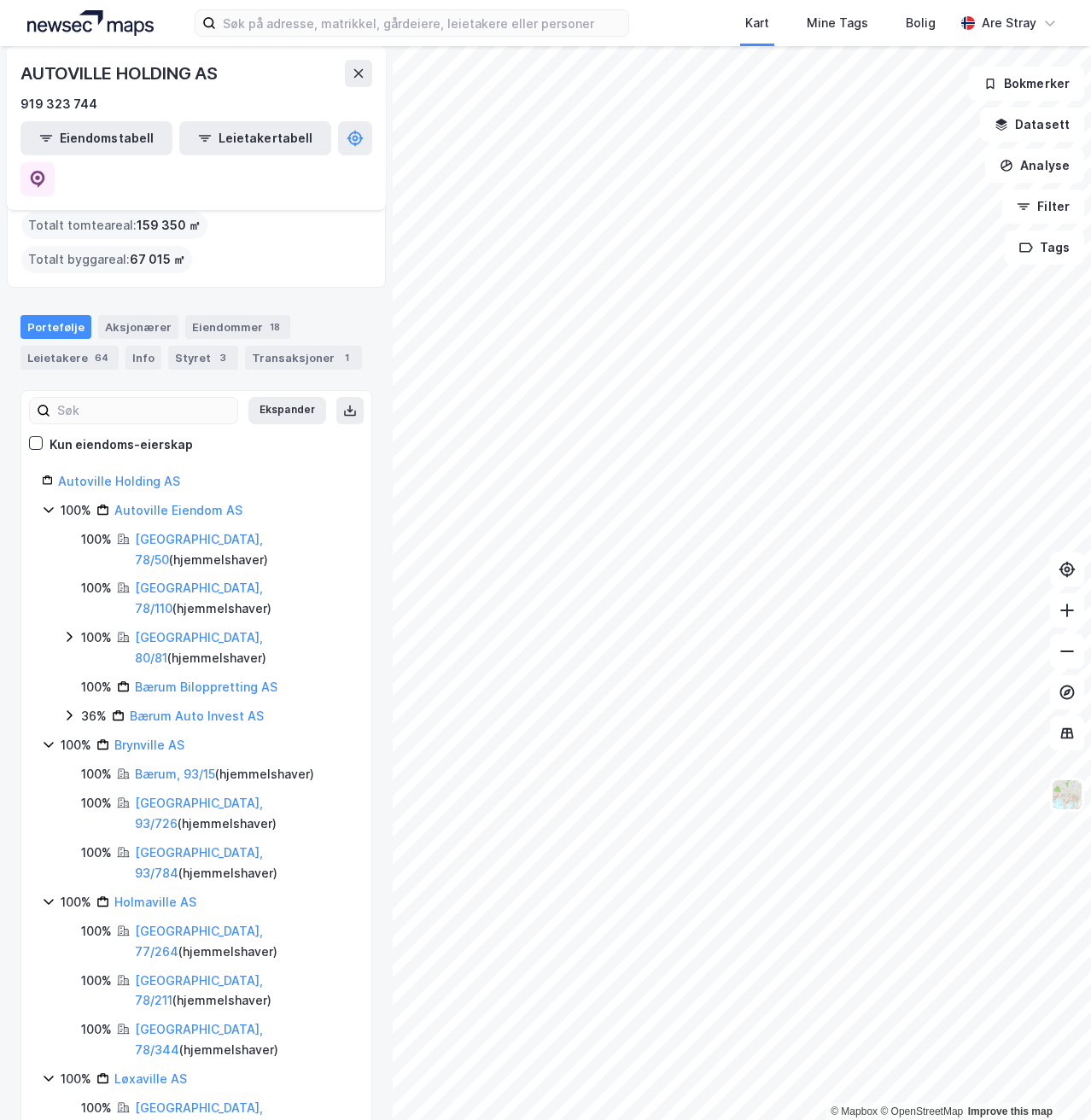
scroll to position [210, 0]
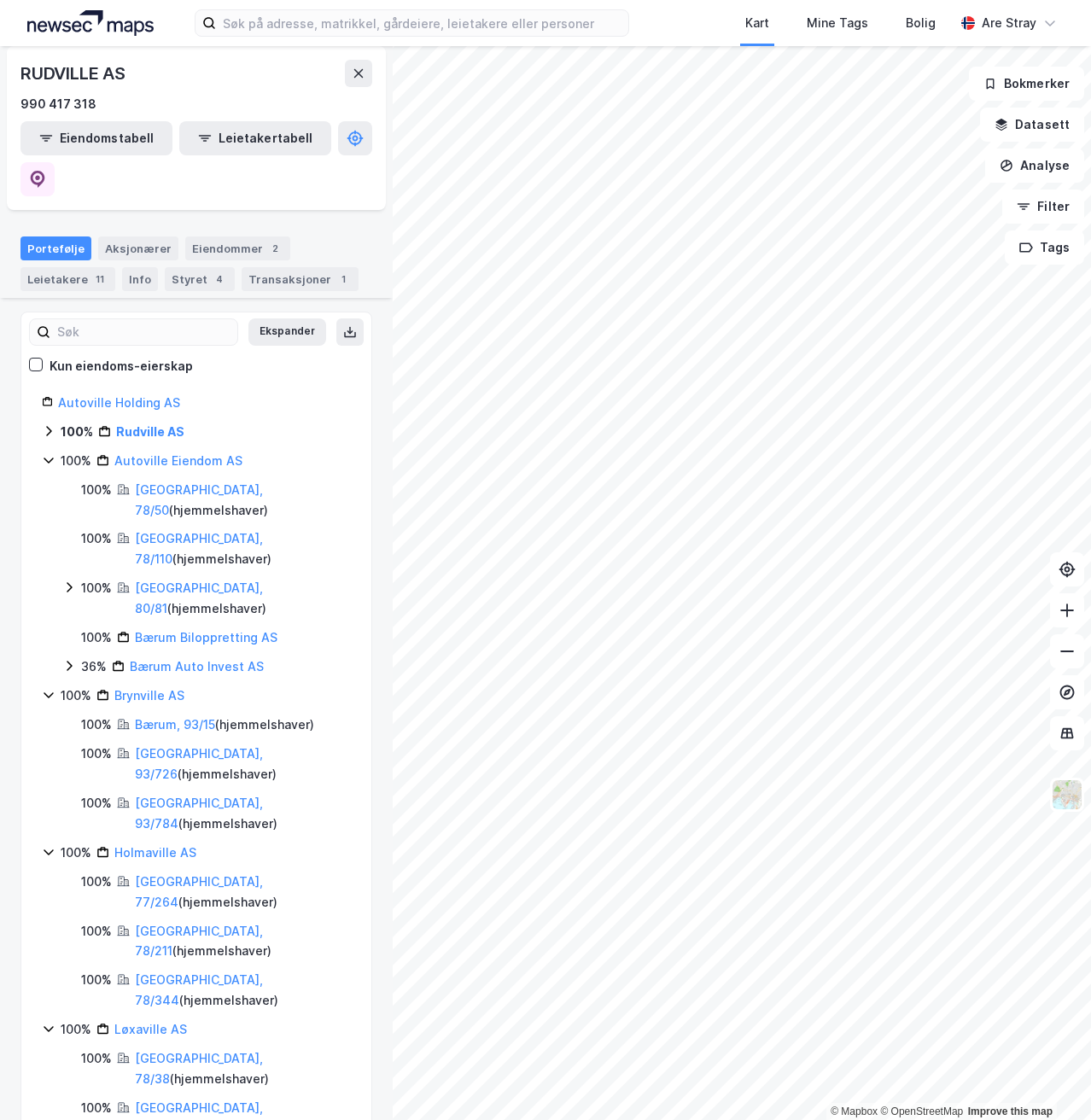
scroll to position [31, 0]
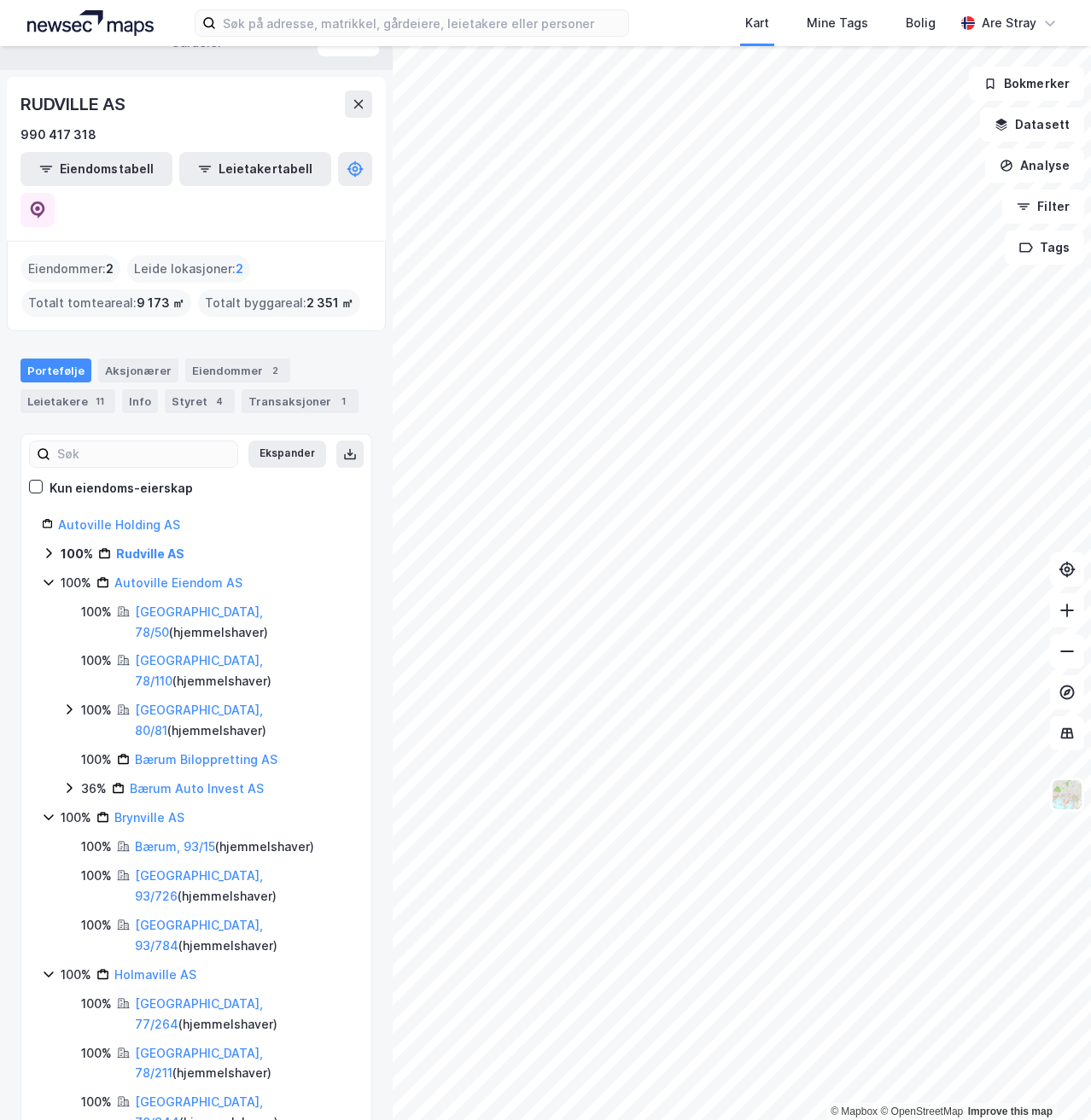
click at [51, 547] on icon at bounding box center [48, 553] width 14 height 14
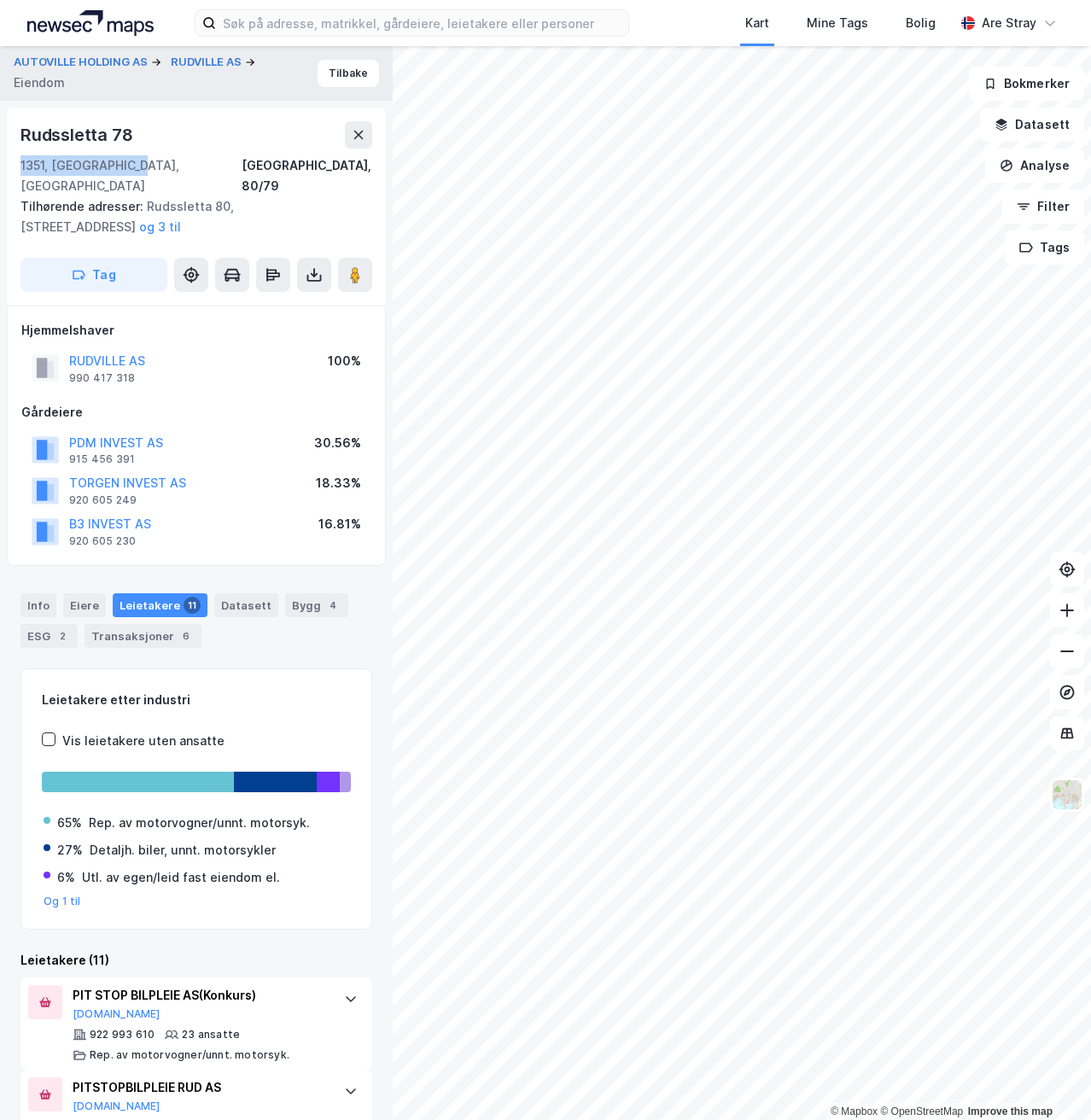
drag, startPoint x: 23, startPoint y: 161, endPoint x: 141, endPoint y: 162, distance: 118.0
click at [141, 162] on div "1351, Rud, [GEOGRAPHIC_DATA], 80/79" at bounding box center [196, 176] width 352 height 41
click at [204, 149] on div "Rudssletta 78 1351, [GEOGRAPHIC_DATA], [GEOGRAPHIC_DATA], 80/79" at bounding box center [196, 159] width 352 height 75
click at [25, 594] on div "Info" at bounding box center [38, 606] width 36 height 24
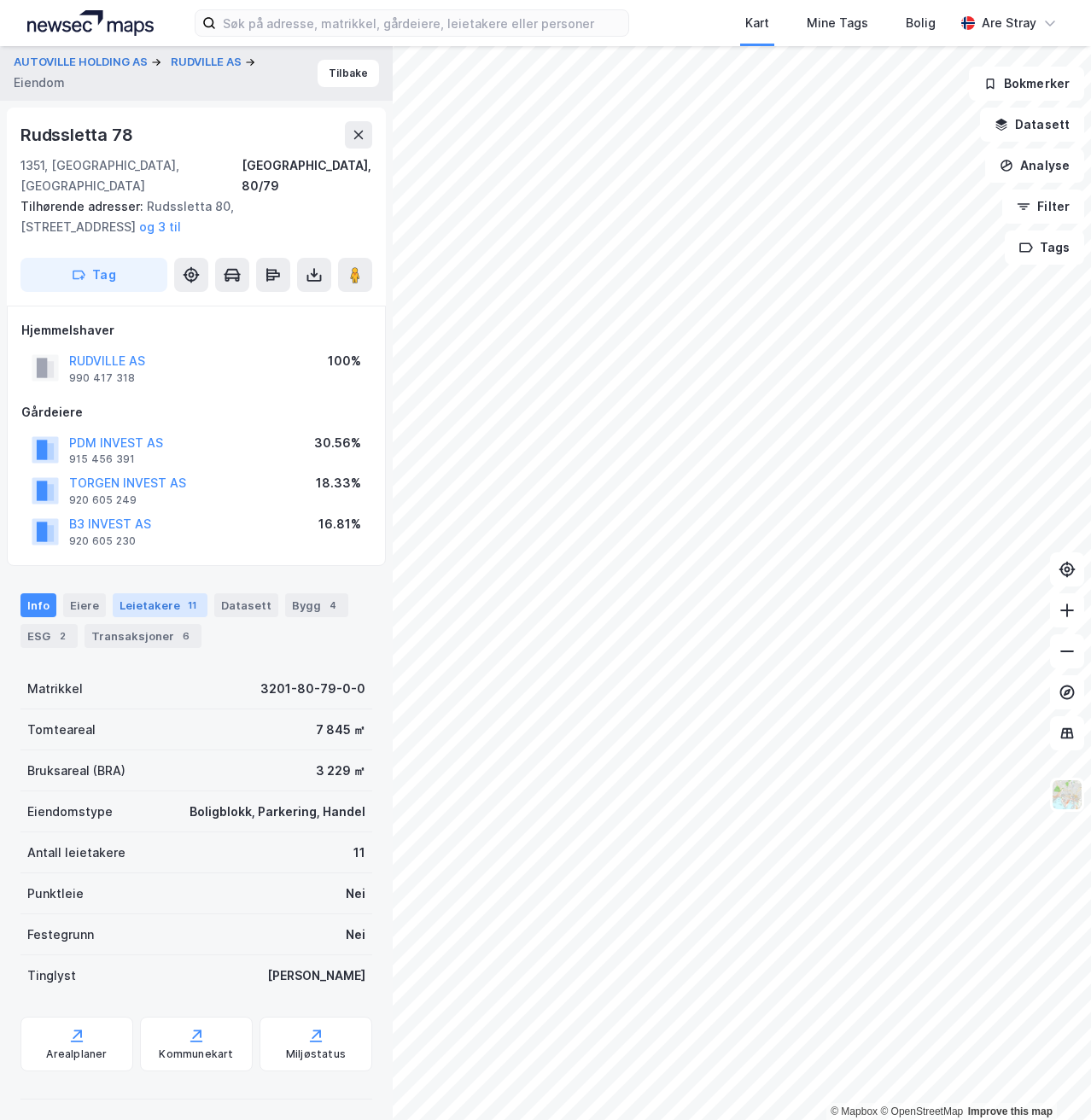
click at [132, 594] on div "Leietakere 11" at bounding box center [160, 606] width 95 height 24
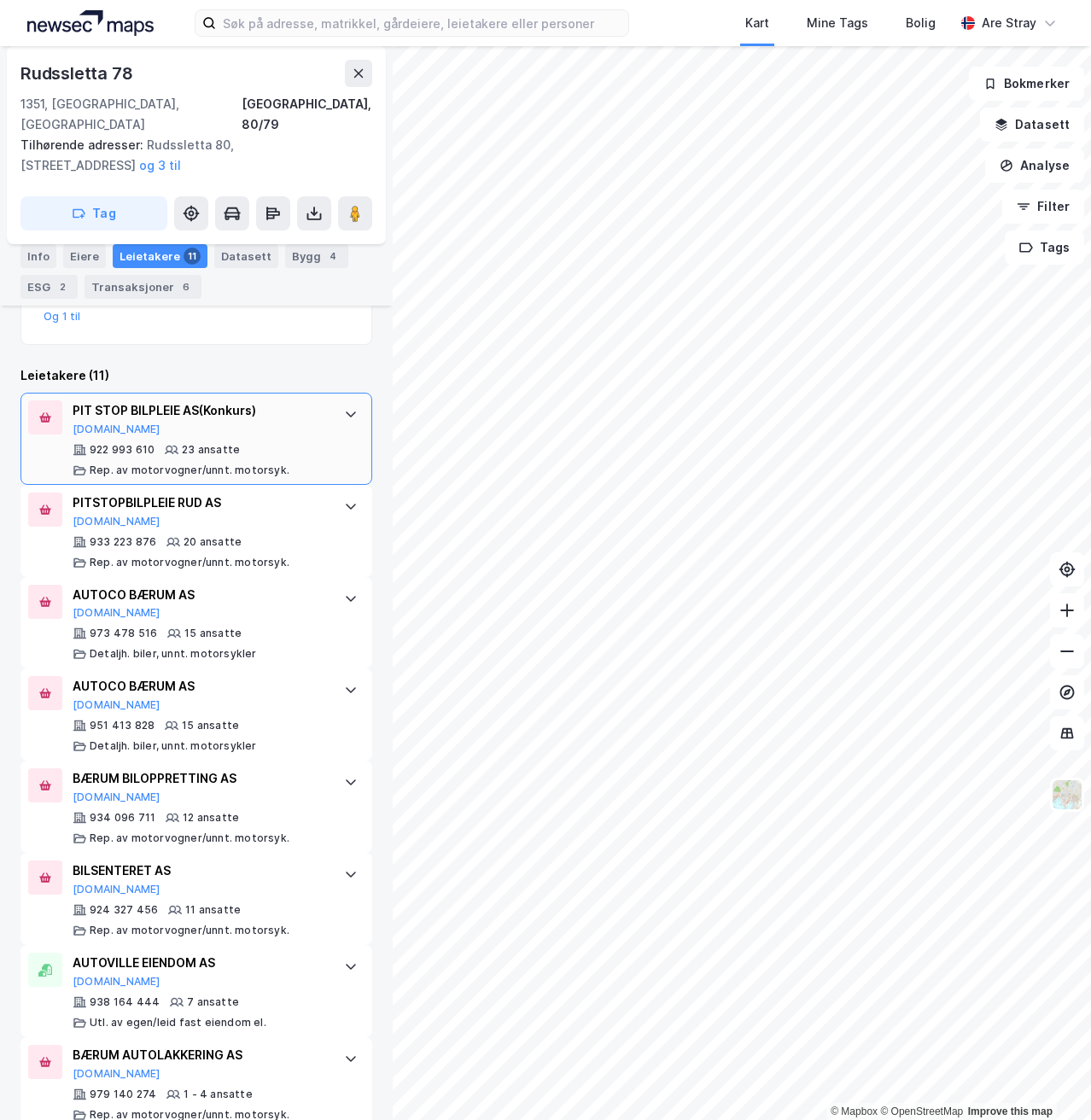
scroll to position [598, 0]
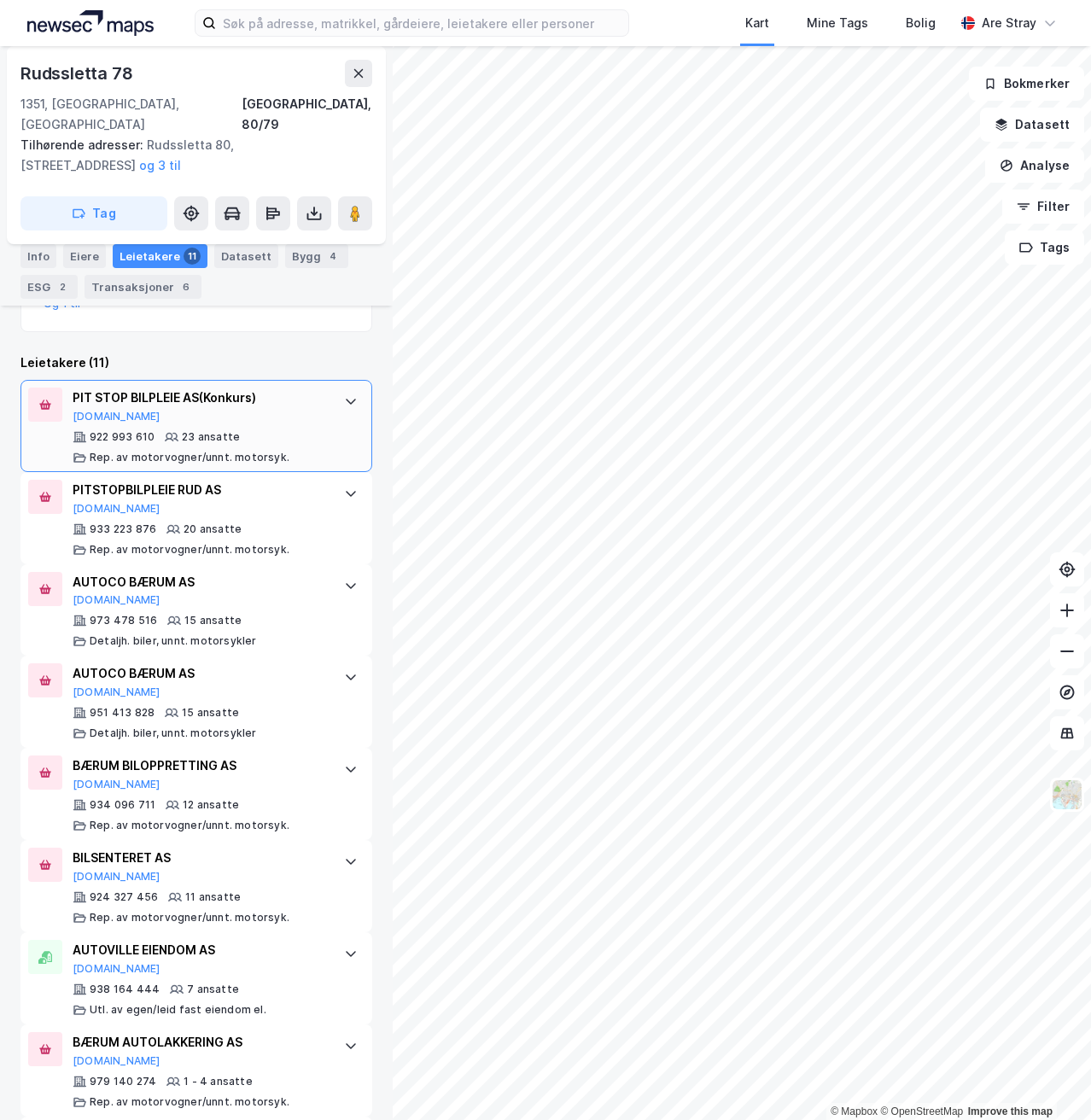
click at [251, 407] on div "PIT STOP BILPLEIE AS (Konkurs) [DOMAIN_NAME] 922 993 610 23 ansatte Rep. av mot…" at bounding box center [199, 426] width 254 height 77
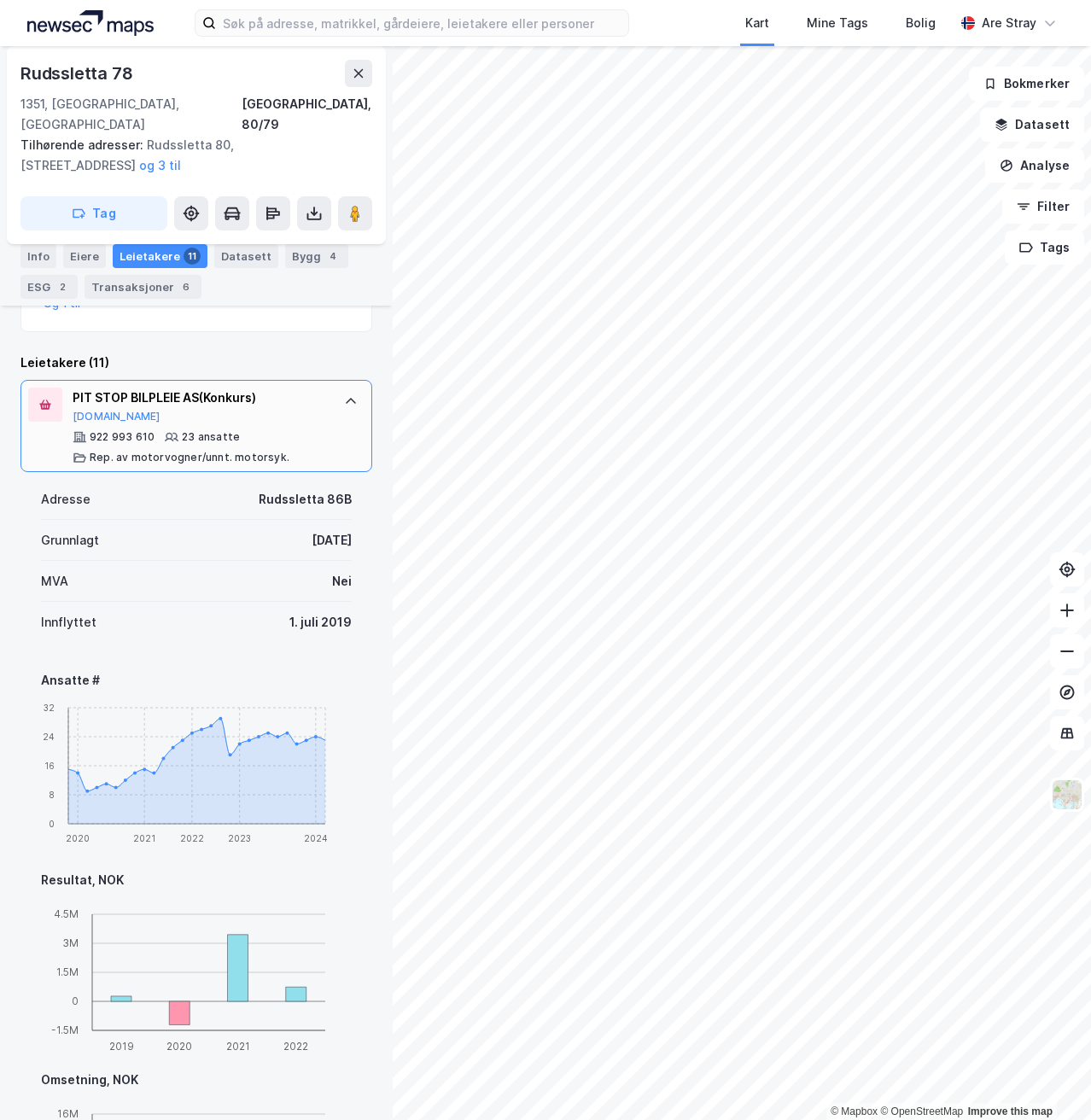
click at [235, 388] on div "PIT STOP BILPLEIE AS (Konkurs)" at bounding box center [199, 398] width 254 height 20
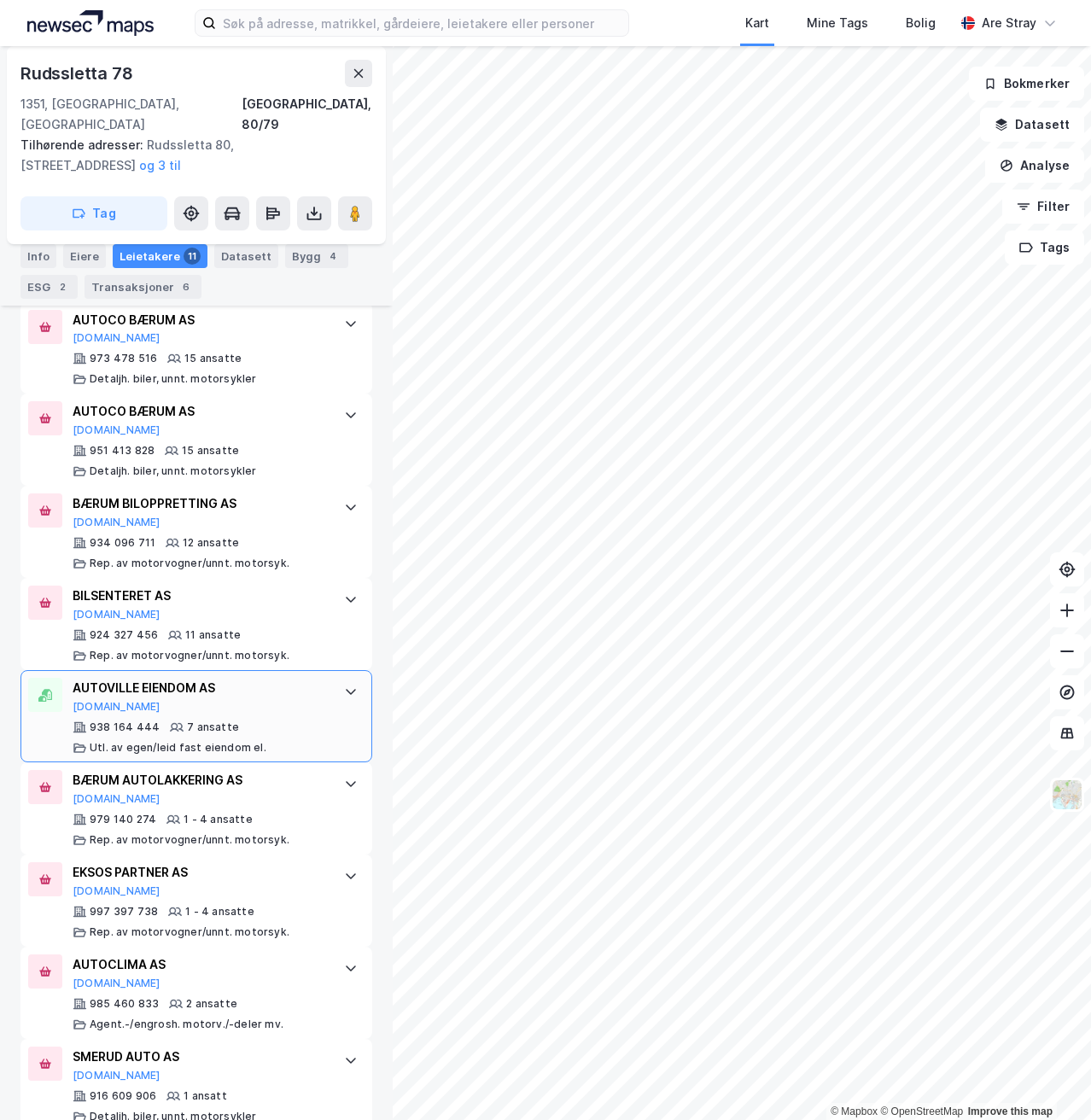
scroll to position [872, 0]
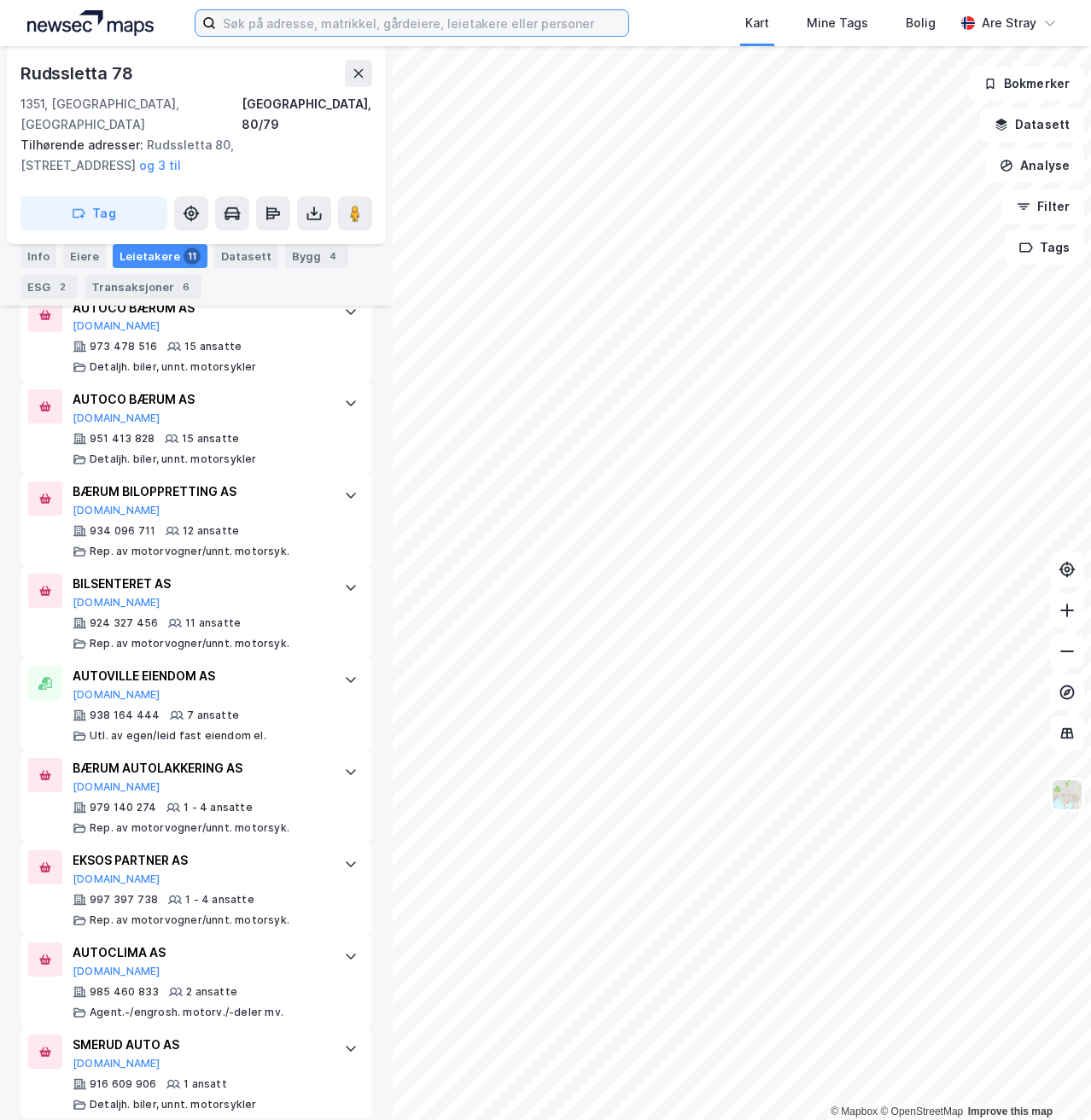
click at [348, 29] on input at bounding box center [422, 23] width 412 height 26
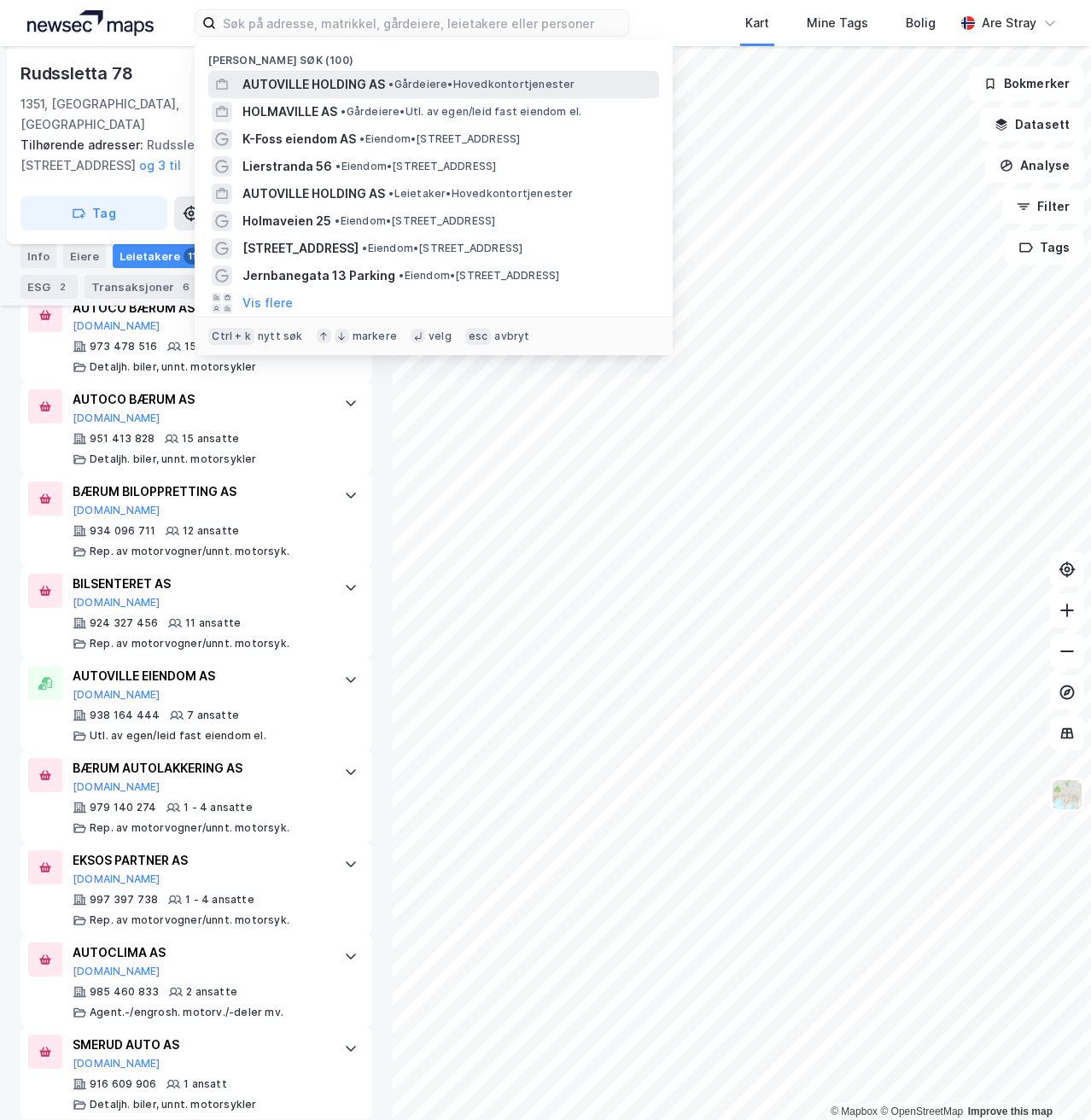
click at [314, 85] on span "AUTOVILLE HOLDING AS" at bounding box center [314, 84] width 143 height 20
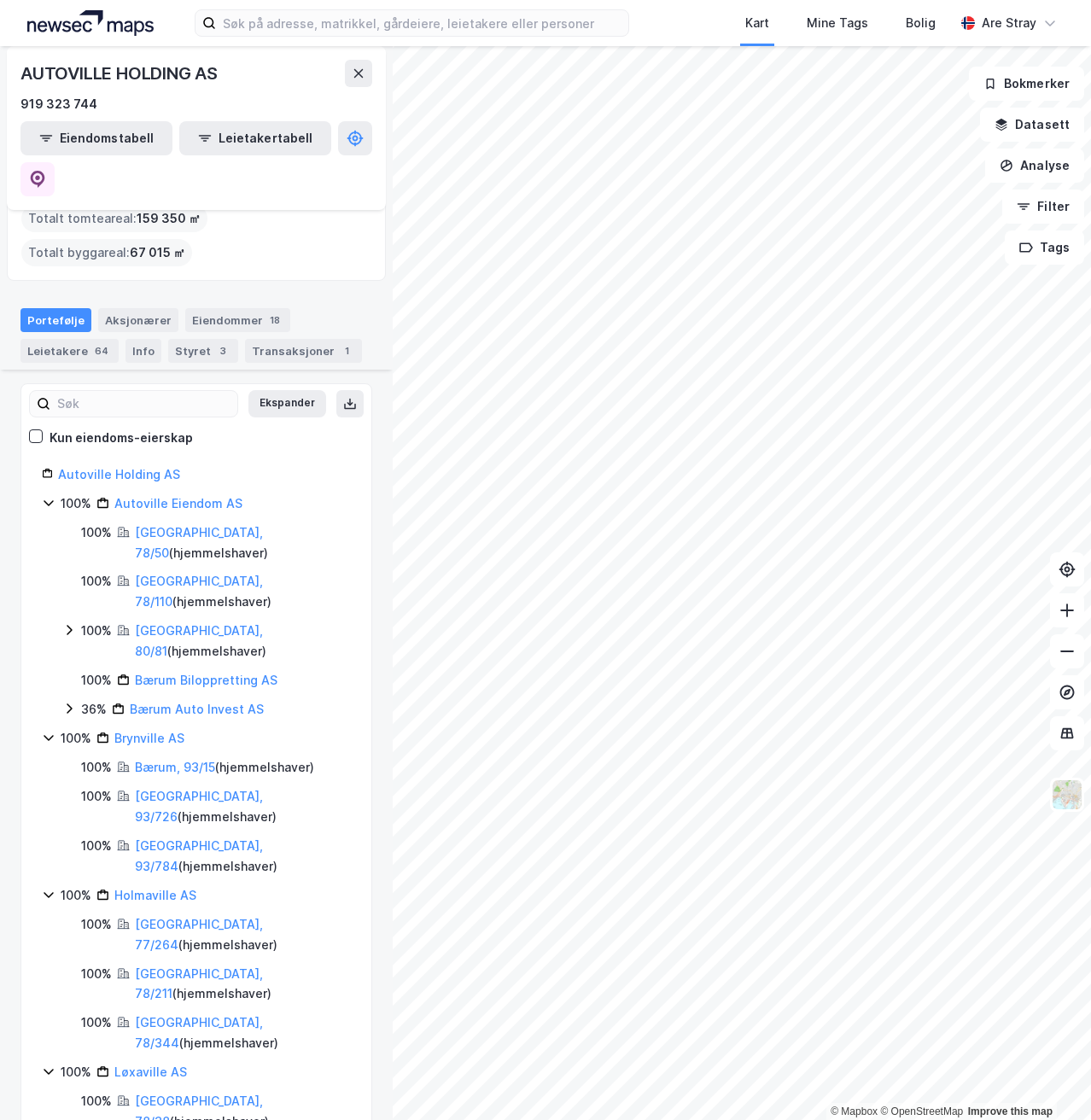
scroll to position [210, 0]
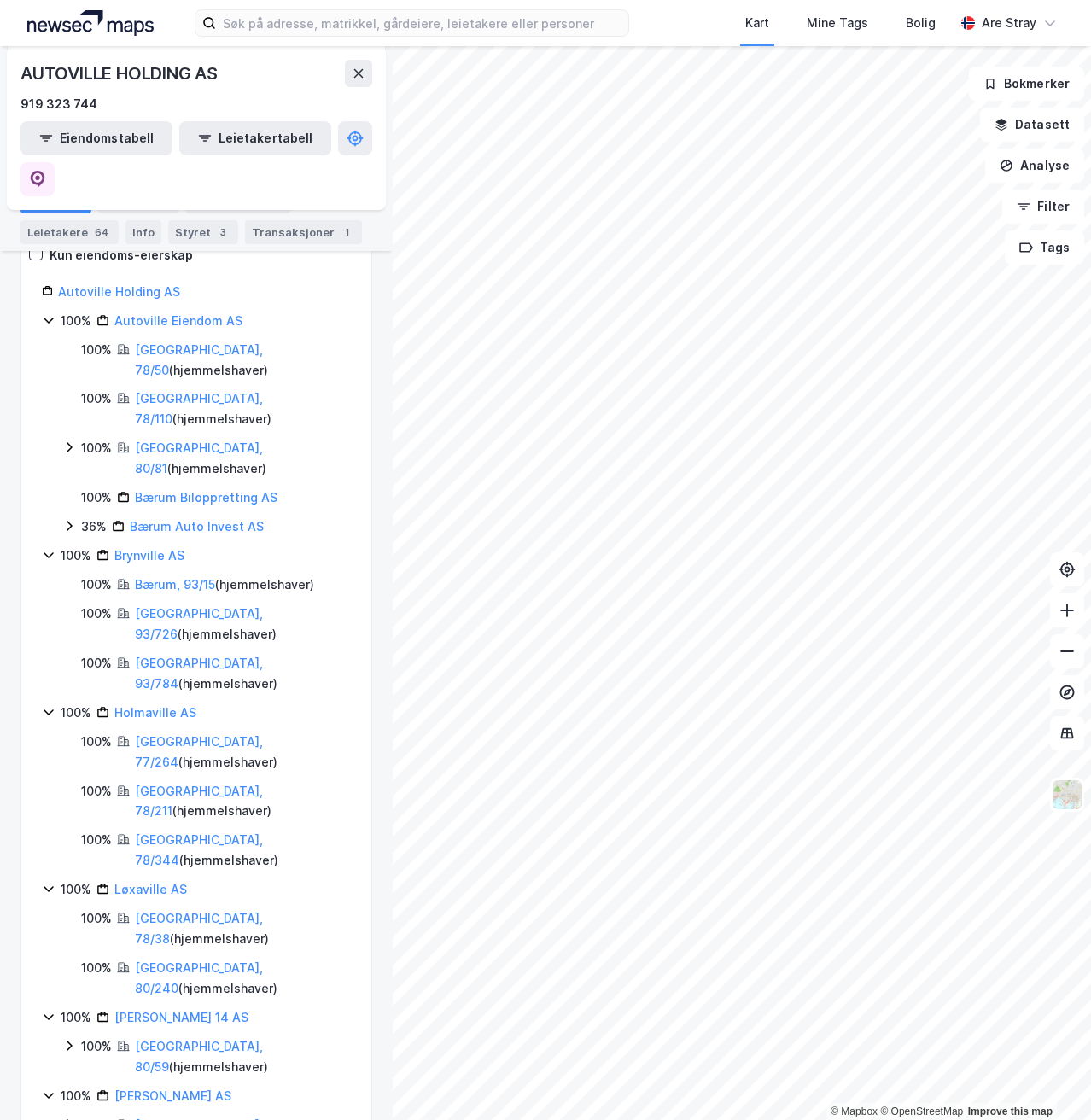
scroll to position [380, 0]
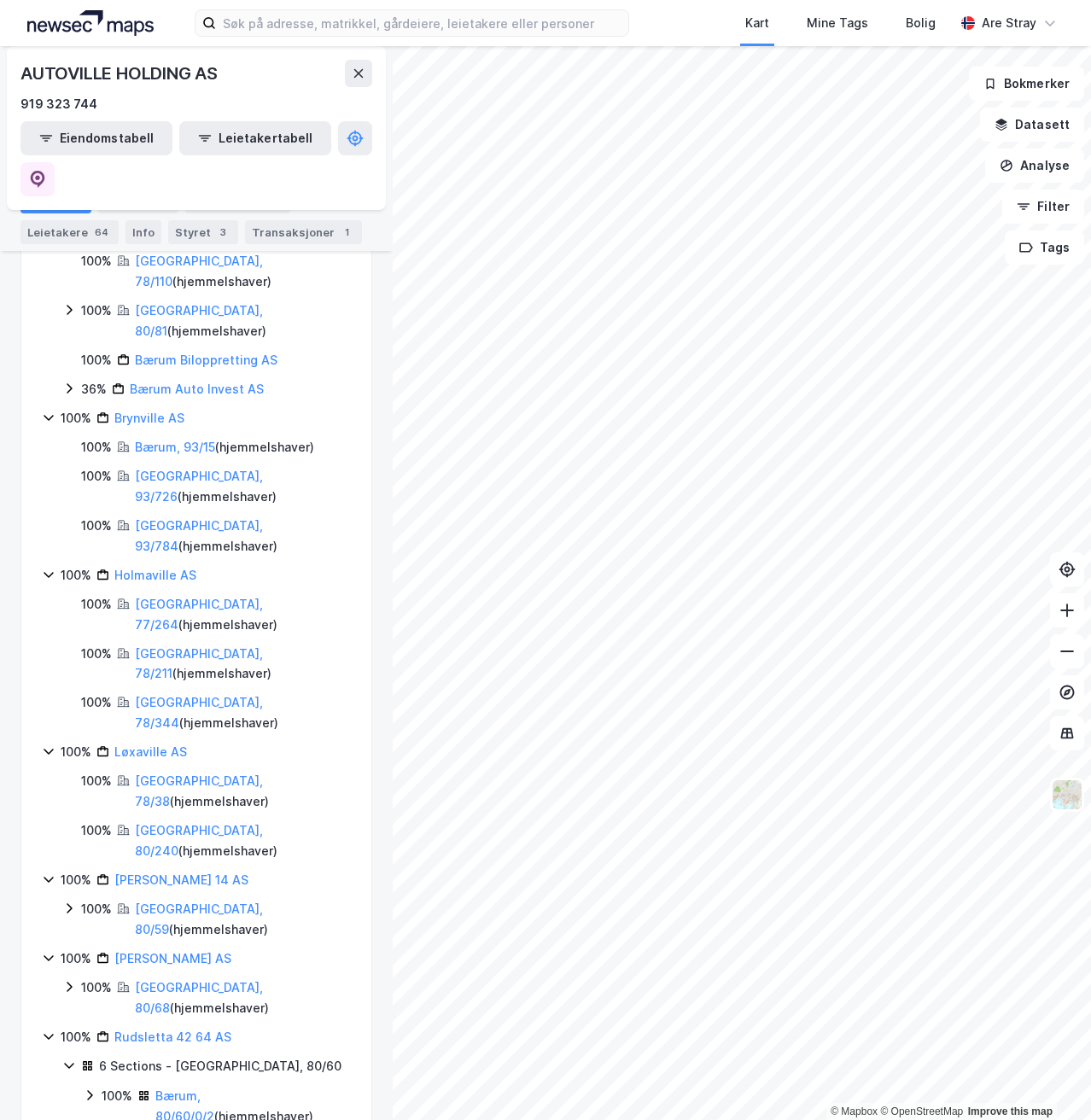
click at [70, 1059] on icon at bounding box center [69, 1065] width 14 height 14
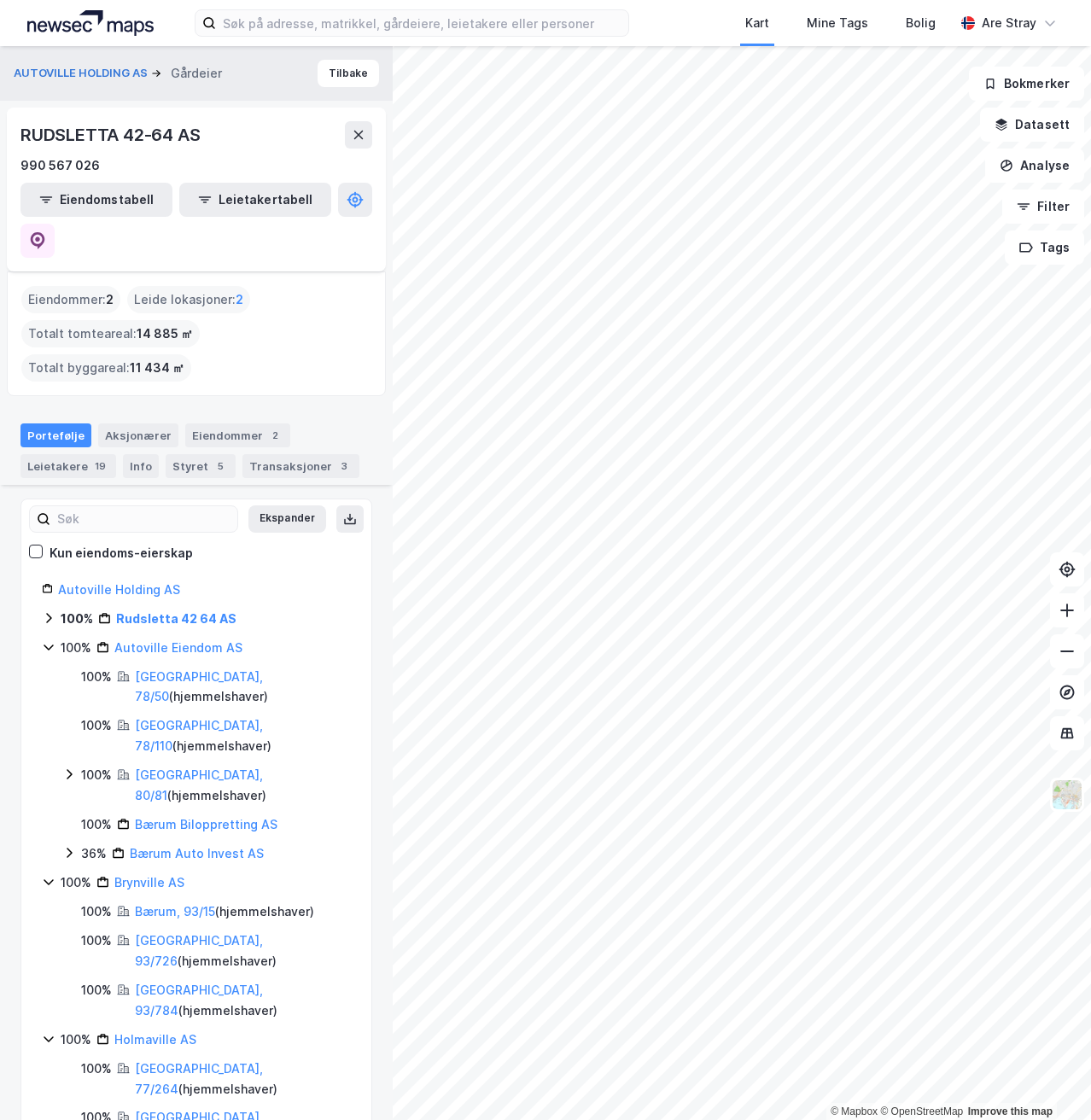
click at [47, 613] on icon at bounding box center [49, 618] width 6 height 10
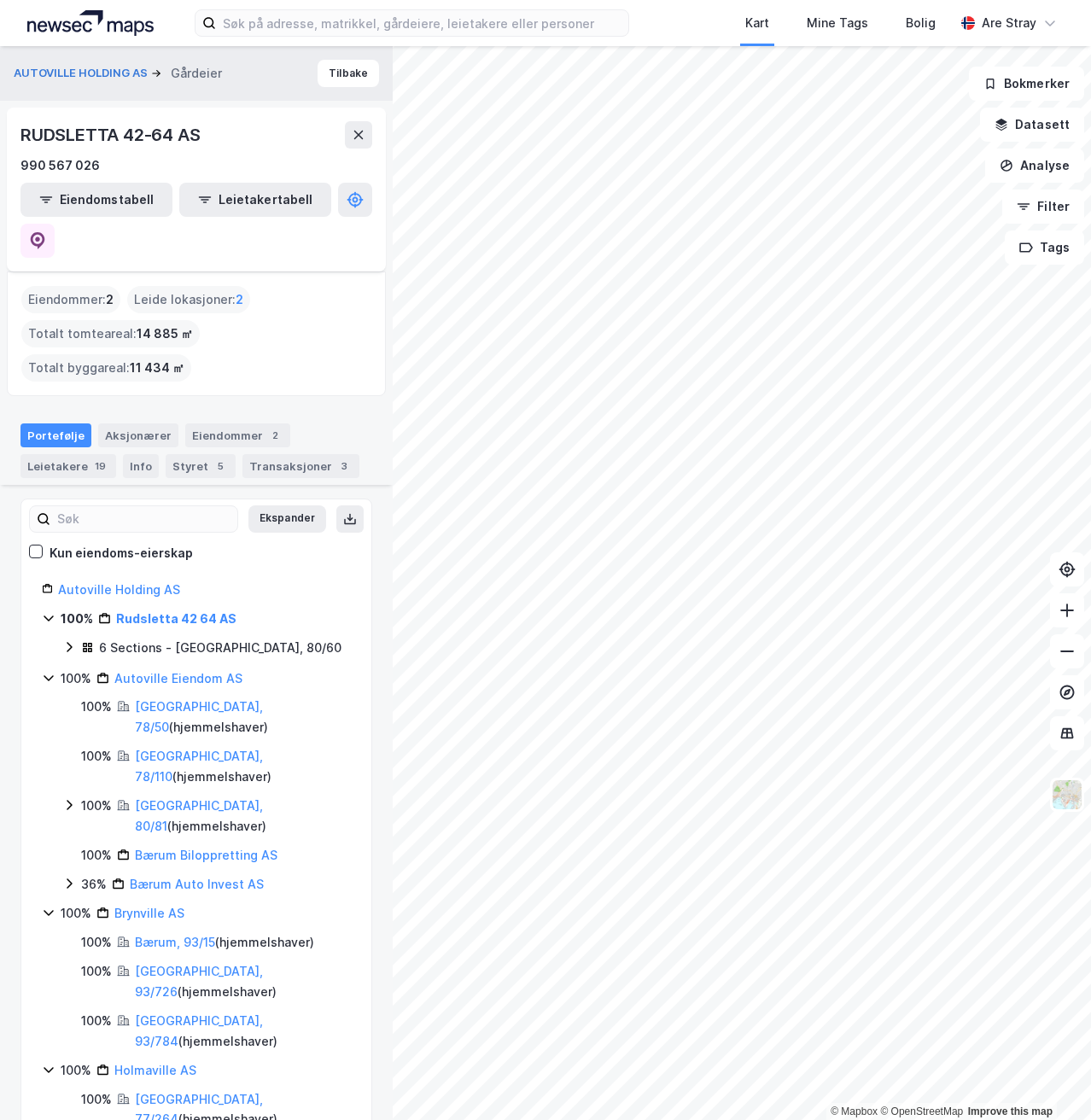
click at [47, 611] on icon at bounding box center [48, 618] width 14 height 14
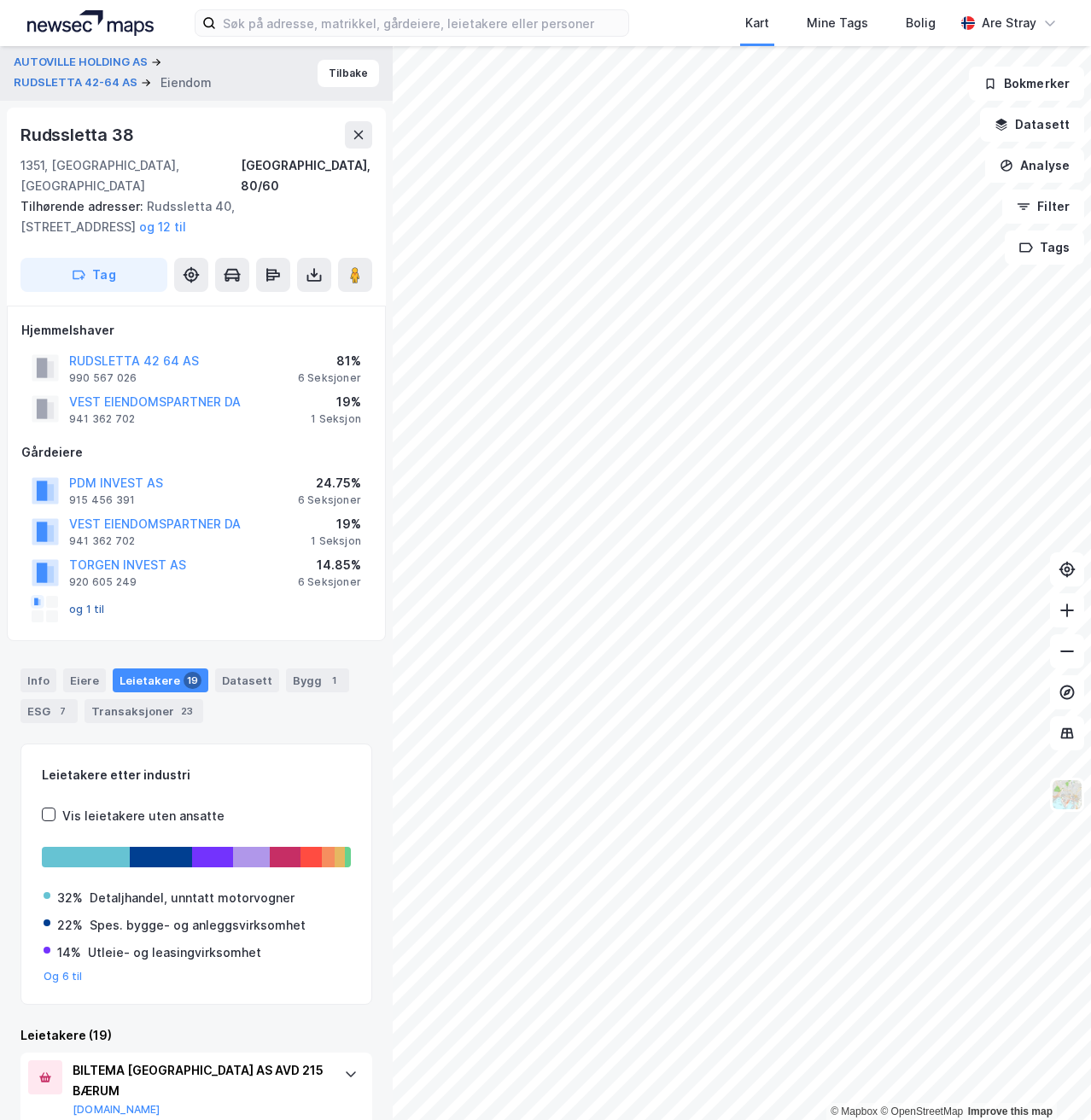
click at [0, 0] on button "og 1 til" at bounding box center [0, 0] width 0 height 0
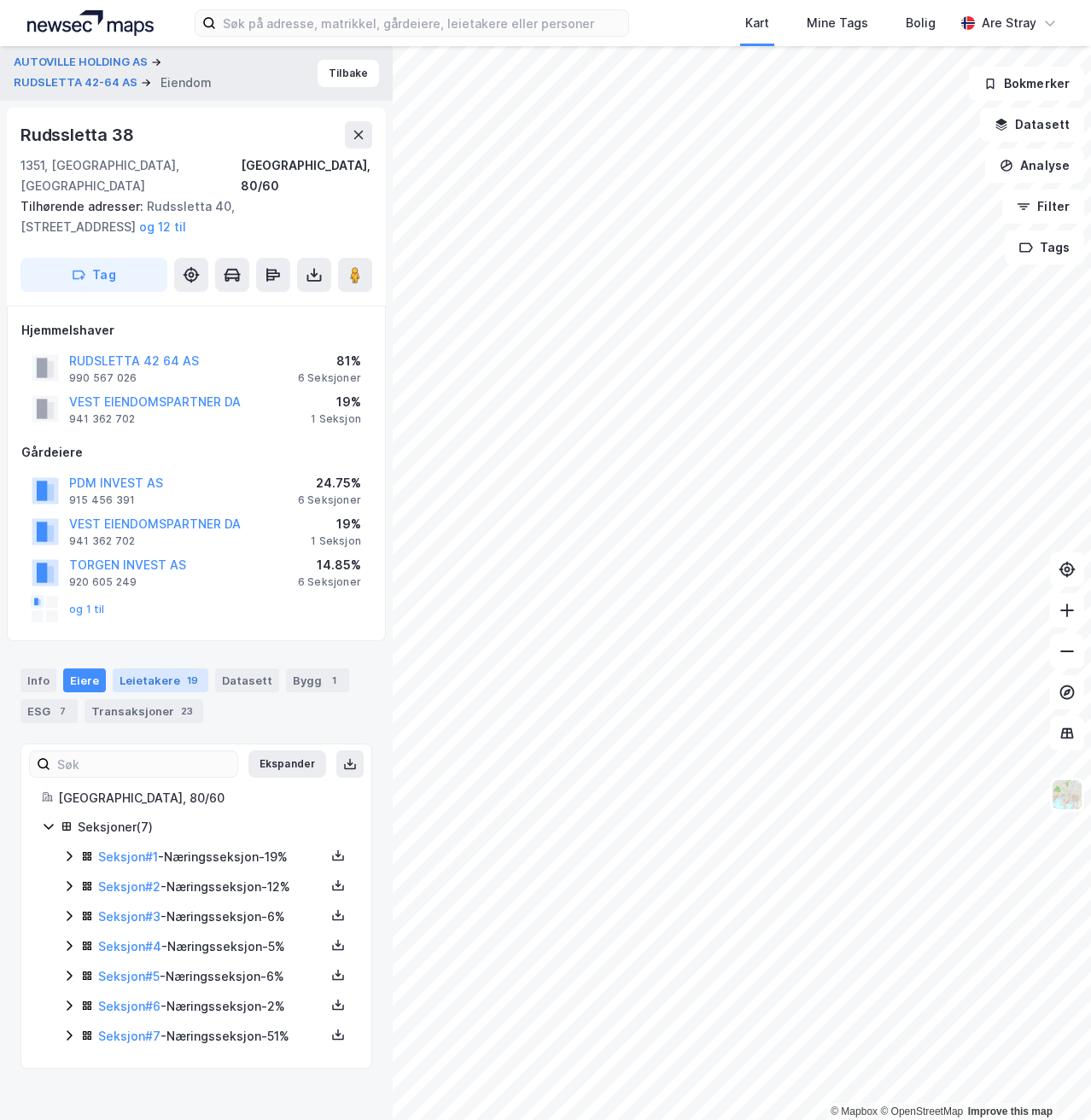
click at [184, 672] on div "19" at bounding box center [192, 680] width 18 height 17
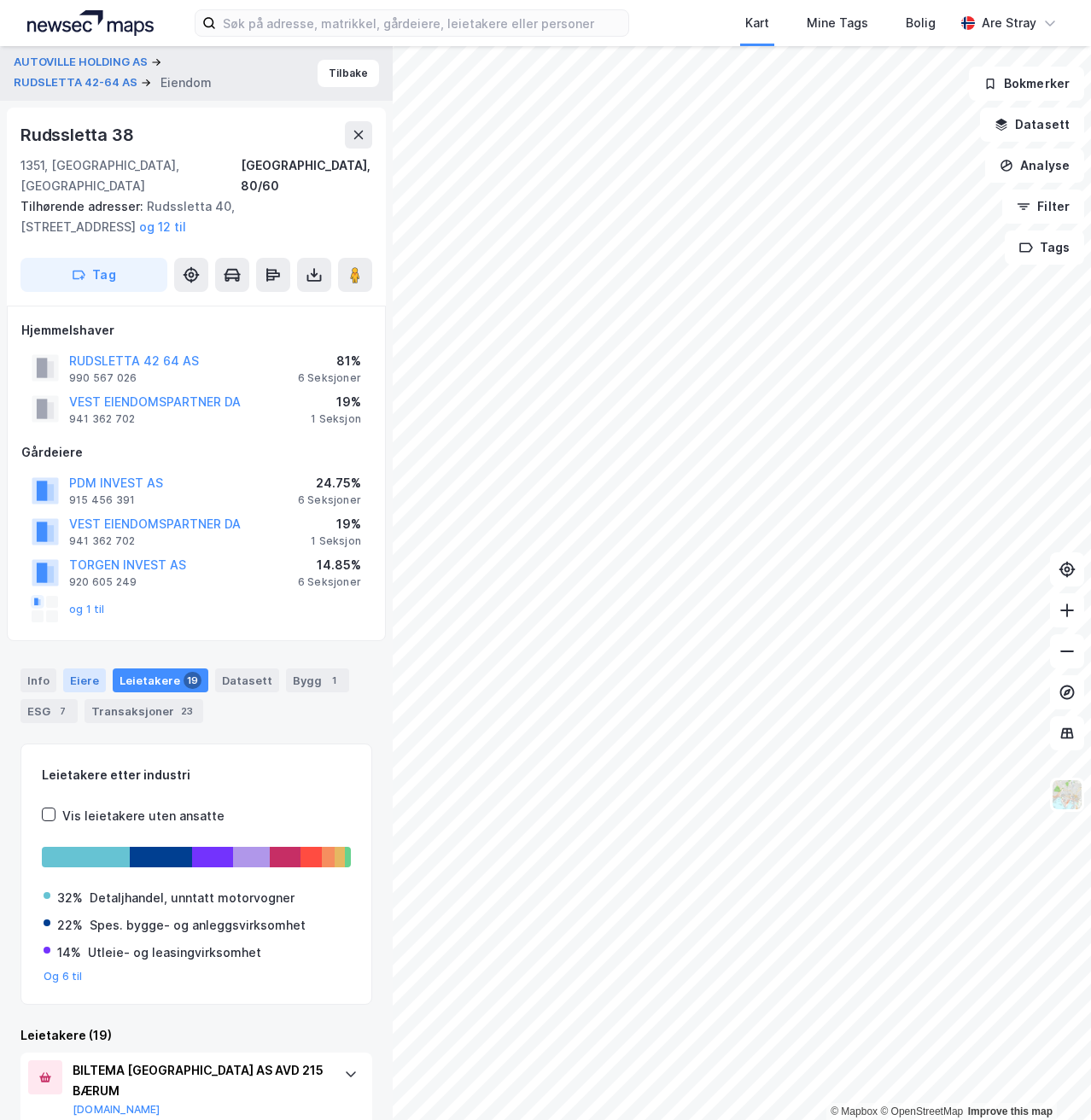
click at [88, 669] on div "Eiere" at bounding box center [84, 681] width 43 height 24
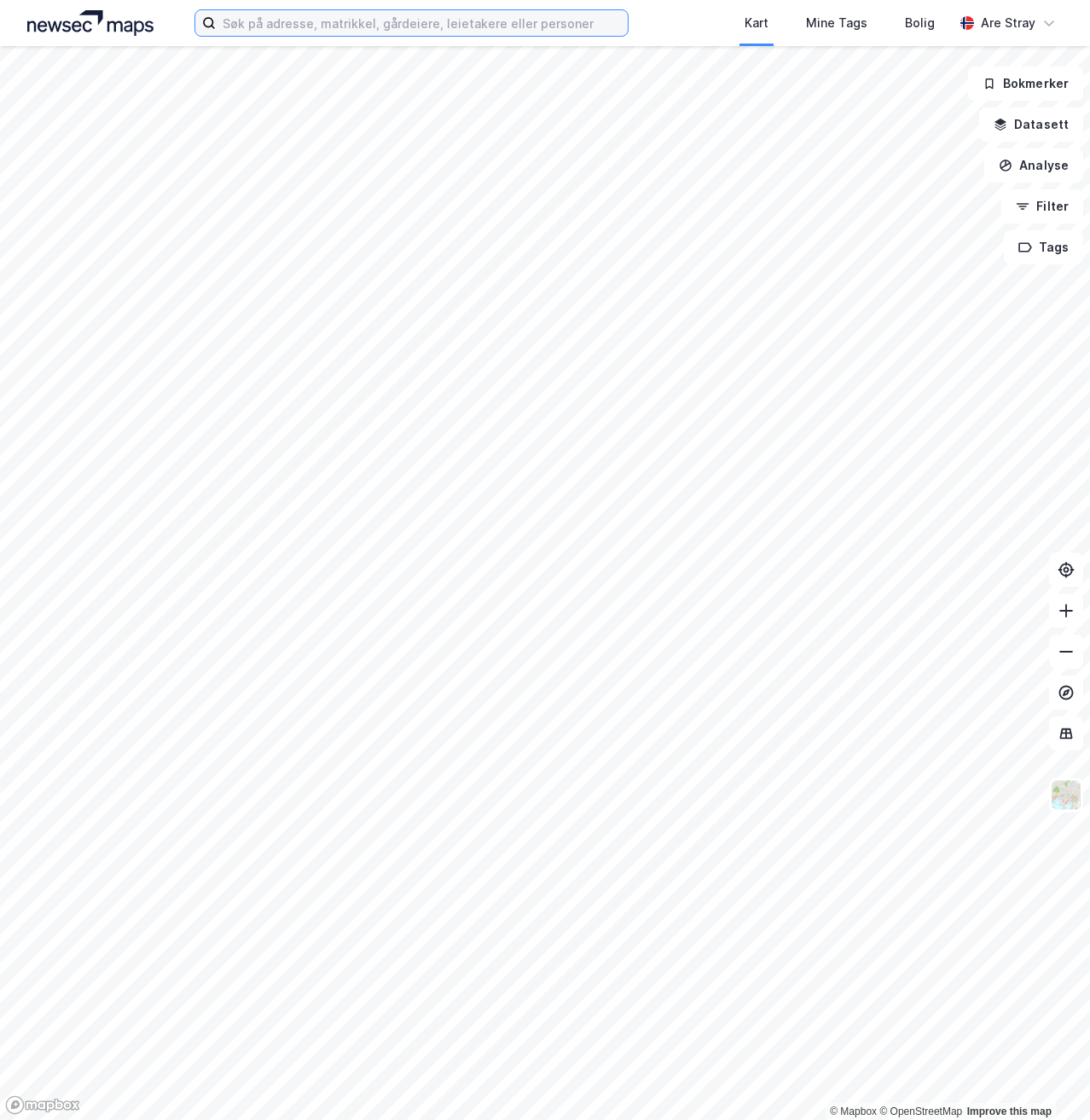
click at [270, 33] on input at bounding box center [422, 23] width 412 height 26
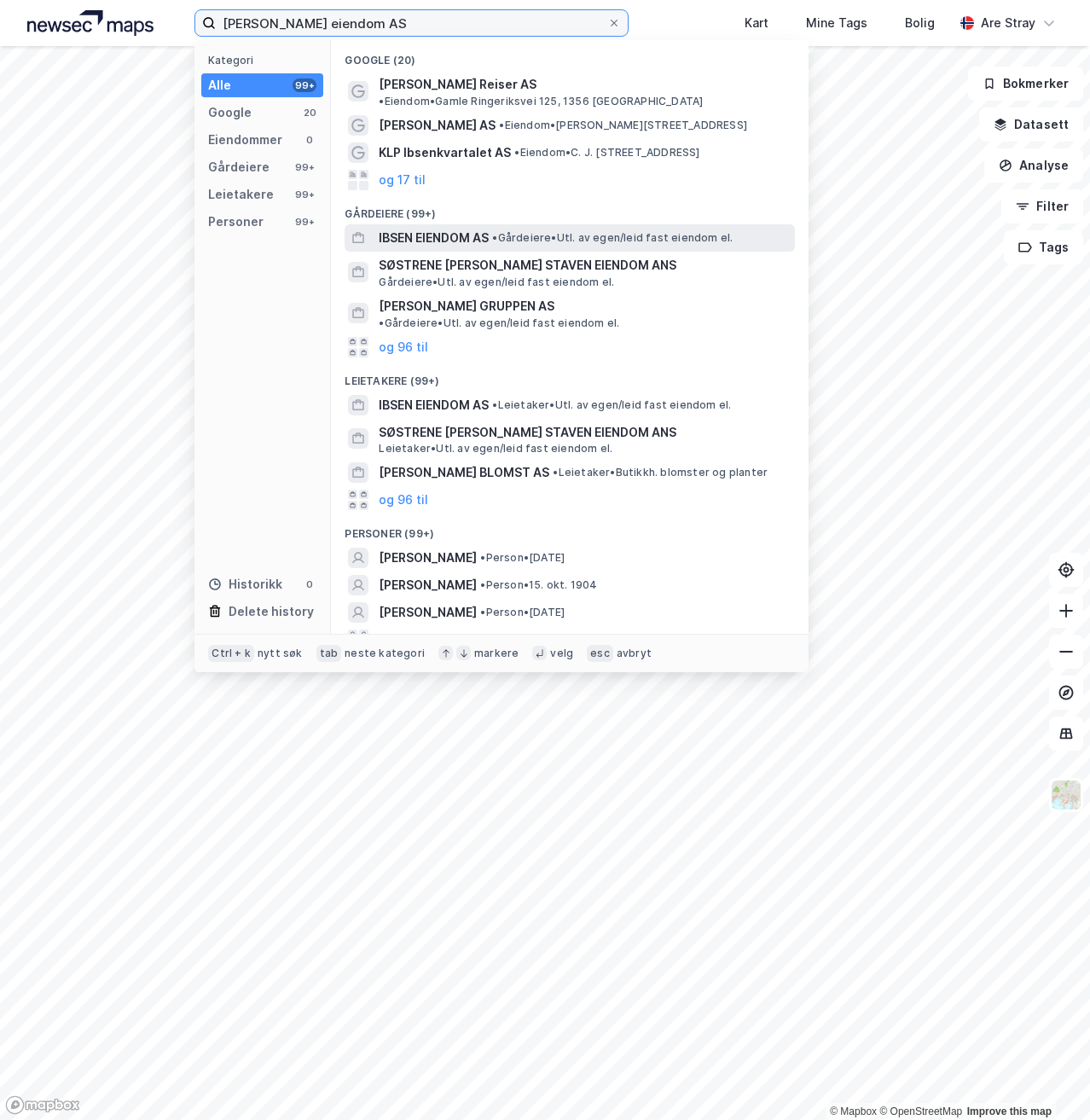
type input "ibsen eiendom AS"
click at [517, 231] on span "• Gårdeiere • Utl. av egen/leid fast eiendom el." at bounding box center [613, 237] width 241 height 14
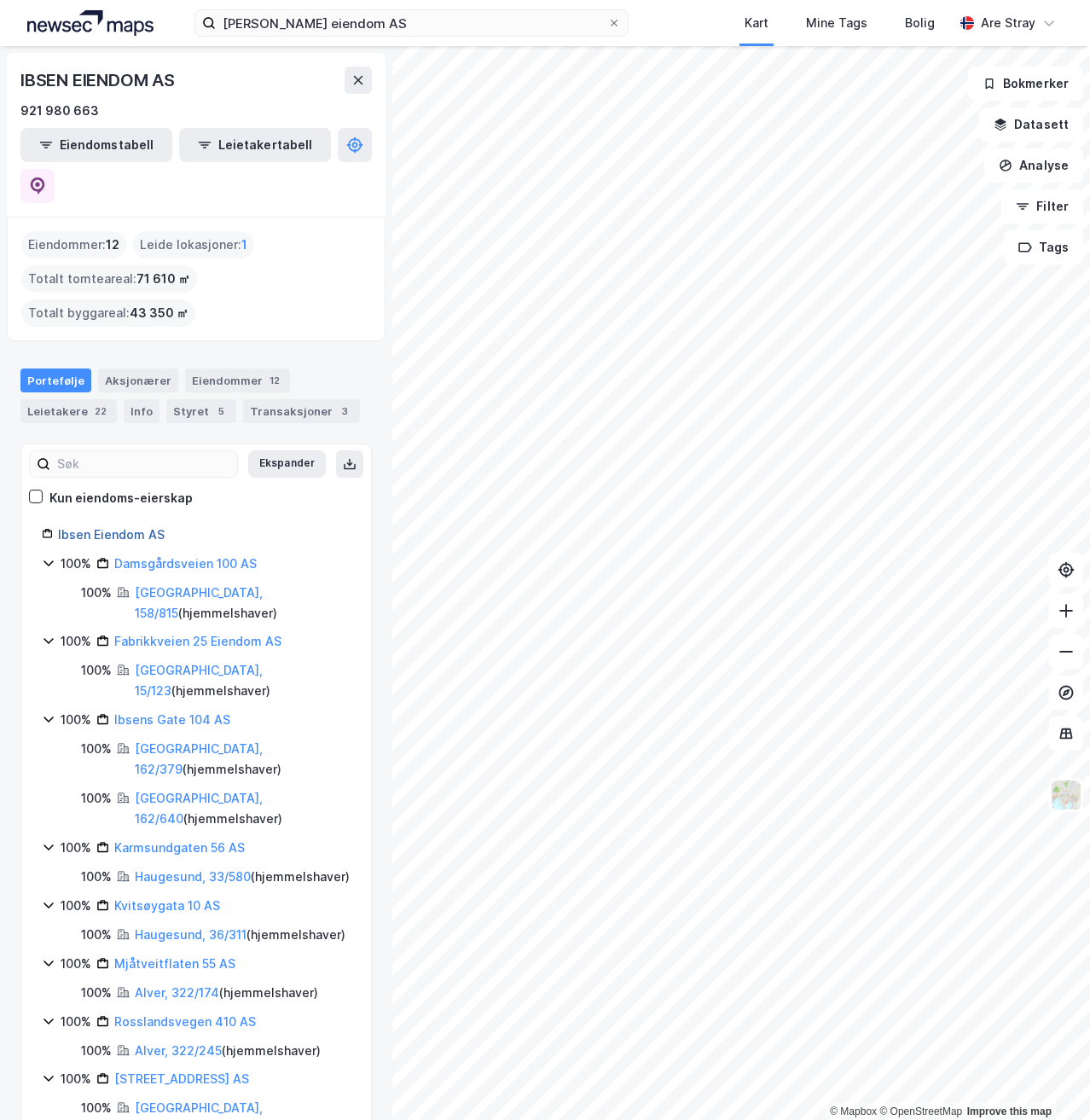
click at [139, 528] on link "Ibsen Eiendom AS" at bounding box center [111, 535] width 107 height 15
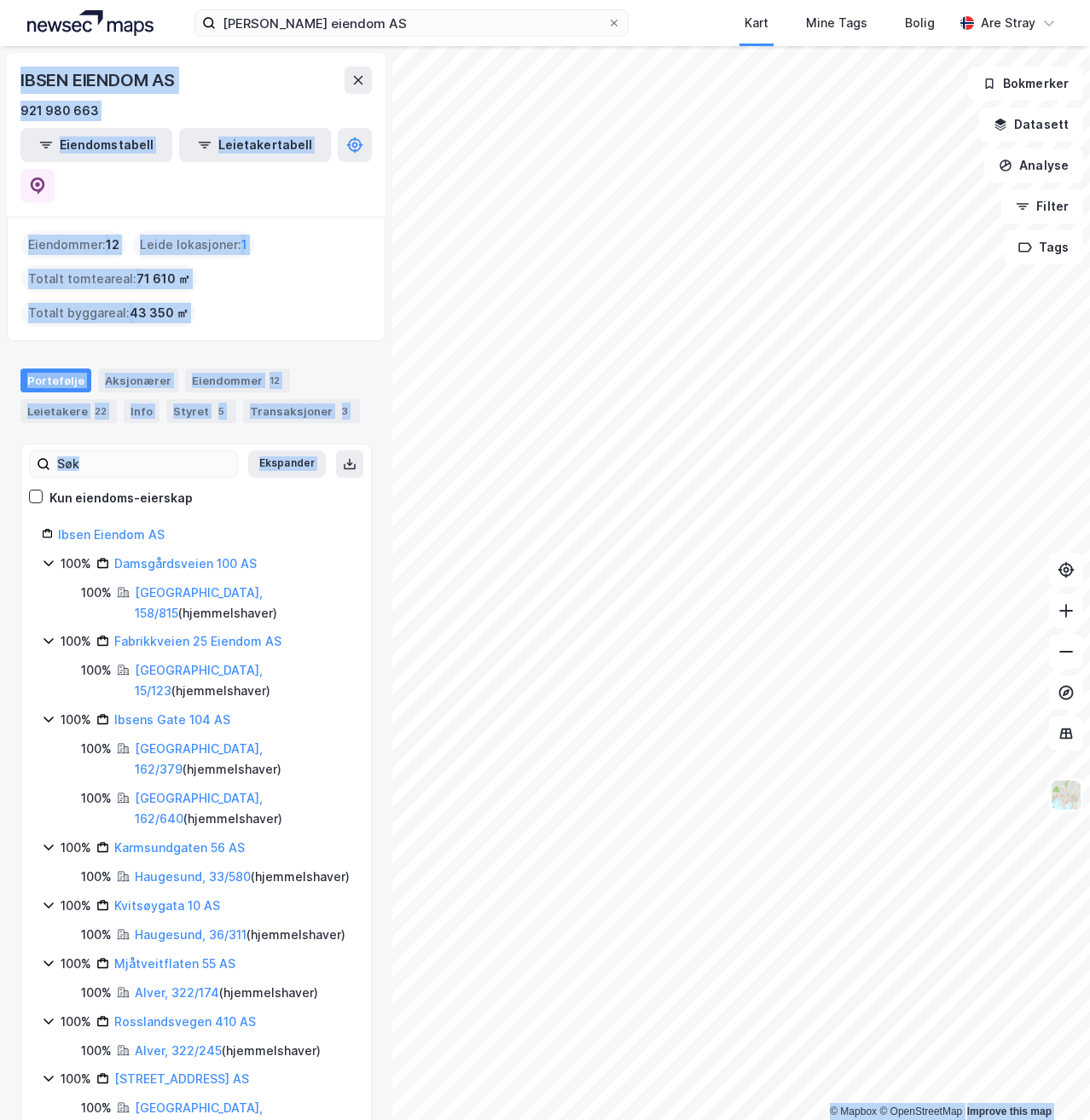
click at [640, 560] on div "© Mapbox © OpenStreetMap Improve this map IBSEN EIENDOM AS 921 980 663 Eiendoms…" at bounding box center [545, 583] width 1090 height 1075
click at [288, 231] on div "Eiendommer : 12 Leide lokasjoner : 1 Totalt tomteareal : 71 610 ㎡ Totalt byggar…" at bounding box center [196, 278] width 349 height 95
click at [240, 231] on div "Eiendommer : 12 Leide lokasjoner : 1 Totalt tomteareal : 71 610 ㎡ Totalt byggar…" at bounding box center [196, 278] width 349 height 95
